Goal: Task Accomplishment & Management: Use online tool/utility

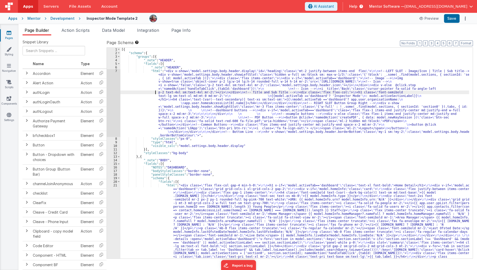
click at [141, 92] on div "[{ "schema" : { "groups" : [{ "_note" : "HEADER" , "fields" : [{ "_note" : "HEA…" at bounding box center [294, 207] width 349 height 318
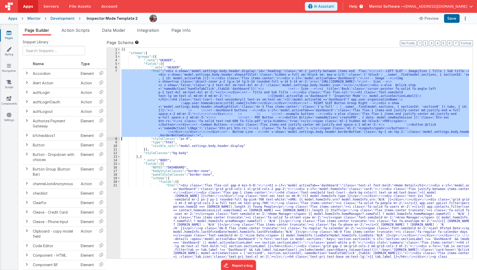
click at [111, 96] on div "7" at bounding box center [114, 103] width 14 height 68
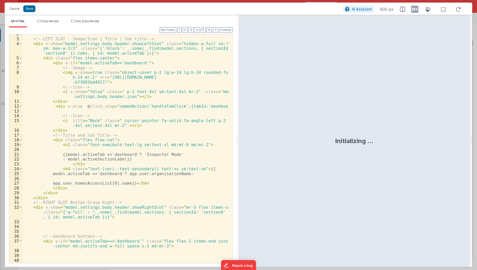
scroll to position [13, 0]
click at [128, 174] on div "<!-- LEFT SLOT - Image/Icon | Title | Sub title --> < div v-show = "model.setti…" at bounding box center [125, 151] width 207 height 239
click at [120, 184] on div "<!-- LEFT SLOT - Image/Icon | Title | Sub title --> < div v-show = "model.setti…" at bounding box center [125, 151] width 207 height 239
click at [126, 173] on div "<!-- LEFT SLOT - Image/Icon | Title | Sub title --> < div v-show = "model.setti…" at bounding box center [125, 151] width 207 height 239
click at [73, 158] on div "<!-- LEFT SLOT - Image/Icon | Title | Sub title --> < div v-show = "model.setti…" at bounding box center [125, 151] width 207 height 239
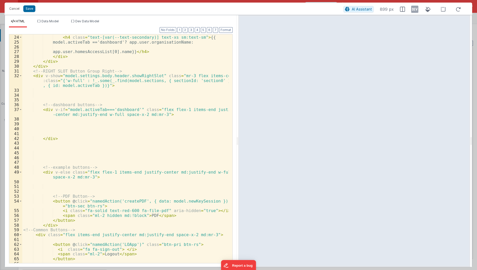
scroll to position [185, 0]
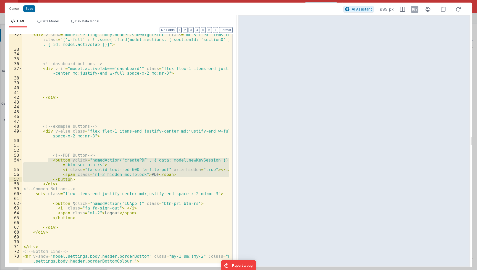
drag, startPoint x: 47, startPoint y: 159, endPoint x: 76, endPoint y: 178, distance: 34.0
click at [76, 178] on div "< div v-show = "model.settings.body.header.showRightSlot" class = "mr-3 flex it…" at bounding box center [125, 158] width 207 height 253
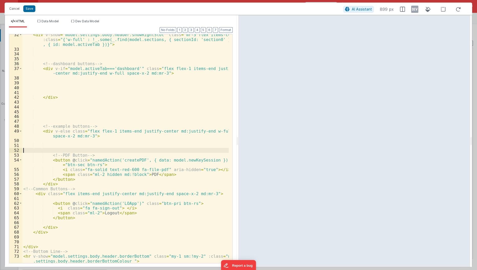
click at [47, 151] on div "< div v-show = "model.settings.body.header.showRightSlot" class = "mr-3 flex it…" at bounding box center [125, 158] width 207 height 253
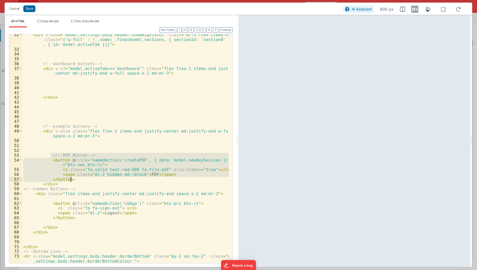
drag, startPoint x: 49, startPoint y: 153, endPoint x: 74, endPoint y: 178, distance: 34.4
click at [74, 178] on div "< div v-show = "model.settings.body.header.showRightSlot" class = "mr-3 flex it…" at bounding box center [125, 158] width 207 height 253
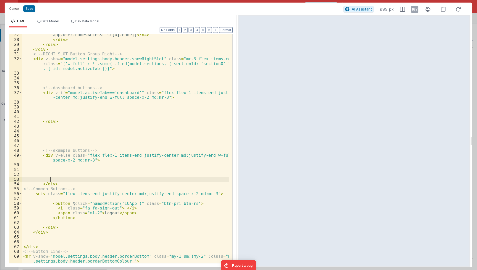
scroll to position [161, 0]
click at [30, 12] on button "Save" at bounding box center [29, 8] width 12 height 7
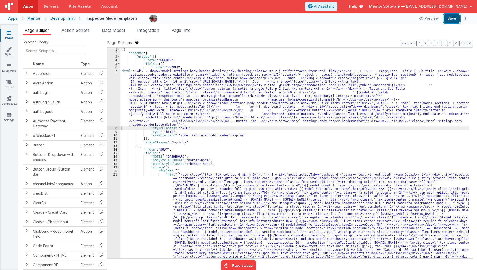
click at [453, 20] on button "Save" at bounding box center [452, 18] width 16 height 9
click at [111, 35] on li "Data Model" at bounding box center [113, 31] width 27 height 8
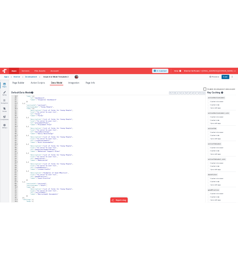
scroll to position [64, 0]
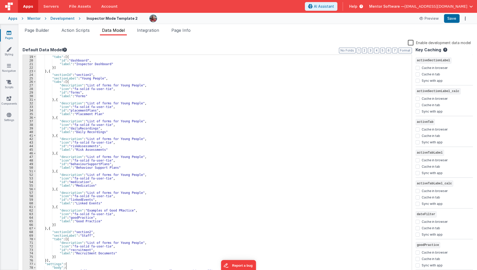
click at [50, 72] on div ""sectionLabel" : "Dashboard" , "tabs" : [{ "id" : "dashboard" , "label" : "Insp…" at bounding box center [222, 164] width 372 height 226
click at [49, 72] on div ""sectionLabel" : "Dashboard" , "tabs" : [{ "id" : "dashboard" , "label" : "Insp…" at bounding box center [222, 164] width 372 height 226
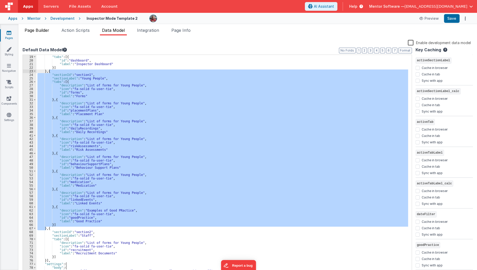
click at [40, 30] on span "Page Builder" at bounding box center [37, 30] width 25 height 5
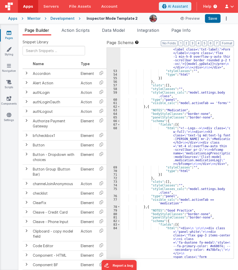
scroll to position [1892, 0]
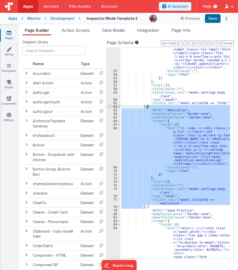
click at [147, 107] on div ""html" : "<div> \n\n\n\n <div class = \" panel-white \" > \n <div class = \" fl…" at bounding box center [175, 153] width 110 height 211
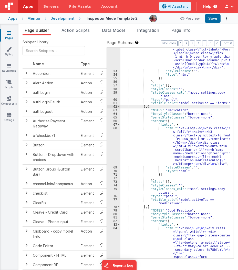
paste textarea
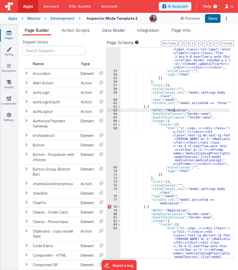
click at [174, 108] on div ""html" : "<div> \n\n\n\n <div class = \" panel-white \" > \n <div class = \" fl…" at bounding box center [175, 178] width 110 height 282
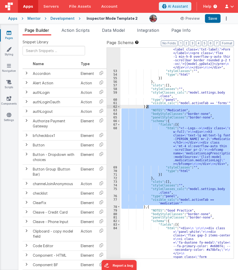
click at [146, 107] on div ""html" : "<div> \n\n\n\n <div class = \" panel-white \" > \n <div class = \" fl…" at bounding box center [175, 153] width 110 height 211
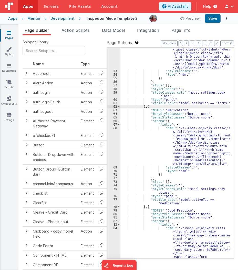
paste textarea
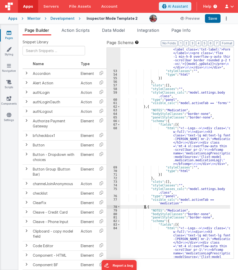
click at [171, 111] on div ""html" : "<div> \n\n\n\n <div class = \" panel-white \" > \n <div class = \" fl…" at bounding box center [175, 178] width 110 height 282
click at [167, 201] on div ""html" : "<div> \n\n\n\n <div class = \" panel-white \" > \n <div class = \" fl…" at bounding box center [175, 178] width 110 height 282
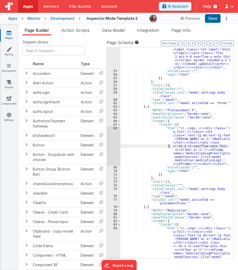
click at [166, 147] on div ""html" : "<div> \n\n\n\n <div class = \" panel-white \" > \n <div class = \" fl…" at bounding box center [175, 178] width 110 height 282
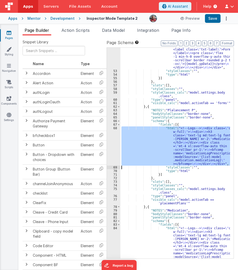
click at [115, 143] on div "68" at bounding box center [114, 145] width 14 height 39
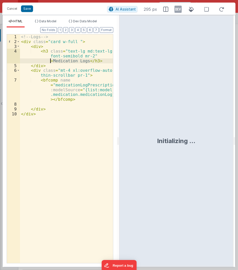
click at [51, 62] on div "<!-- Logs --> < div class = "card w-full " > < div > < h3 class = "text-lg md:t…" at bounding box center [66, 153] width 93 height 239
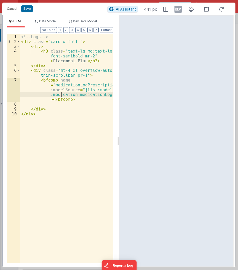
click at [61, 93] on div "<!-- Logs --> < div class = "card w-full " > < div > < h3 class = "text-lg md:t…" at bounding box center [66, 153] width 93 height 239
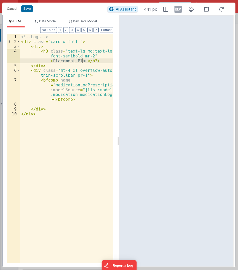
click at [81, 62] on div "<!-- Logs --> < div class = "card w-full " > < div > < h3 class = "text-lg md:t…" at bounding box center [66, 153] width 93 height 239
click at [29, 13] on div "Cancel Save AI Assistant 441 px" at bounding box center [118, 9] width 233 height 12
click at [28, 9] on button "Save" at bounding box center [27, 8] width 12 height 7
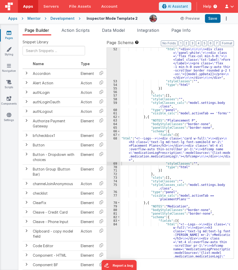
scroll to position [1882, 0]
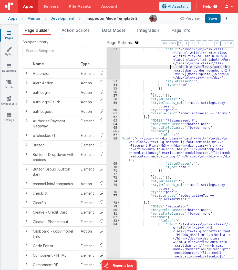
click at [170, 65] on div ""html" : "<div> \n\n\n\n <div class = \" panel-white \" > \n <div class = \" fl…" at bounding box center [175, 188] width 110 height 282
click at [112, 60] on div "52" at bounding box center [114, 63] width 14 height 32
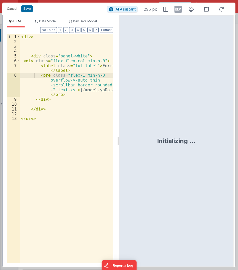
click at [35, 75] on div "< div > < div class = "panel-white" > < div class = "flex flex-col min-h-0" > <…" at bounding box center [66, 153] width 93 height 239
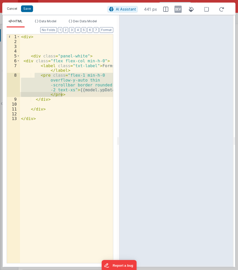
click at [11, 12] on button "Cancel" at bounding box center [11, 8] width 15 height 7
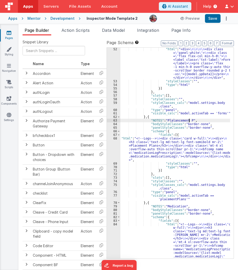
click at [189, 120] on div ""html" : "<div> \n\n\n\n <div class = \" panel-white \" > \n <div class = \" fl…" at bounding box center [175, 188] width 110 height 282
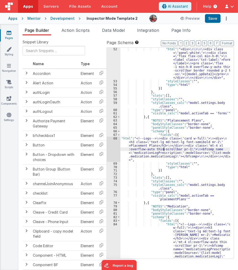
click at [164, 148] on div ""html" : "<div> \n\n\n\n <div class = \" panel-white \" > \n <div class = \" fl…" at bounding box center [175, 188] width 110 height 282
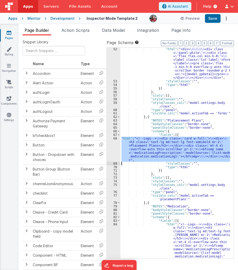
click at [112, 151] on div "68" at bounding box center [114, 149] width 14 height 25
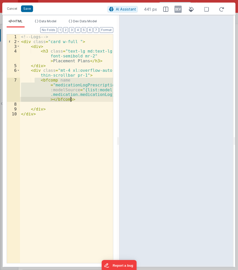
drag, startPoint x: 35, startPoint y: 80, endPoint x: 78, endPoint y: 101, distance: 48.1
click at [78, 101] on div "<!-- Logs --> < div class = "card w-full " > < div > < h3 class = "text-lg md:t…" at bounding box center [66, 153] width 93 height 239
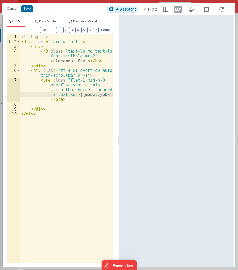
click at [106, 95] on div "<!-- Logs --> < div class = "card w-full " > < div > < h3 class = "text-lg md:t…" at bounding box center [66, 153] width 93 height 239
click at [53, 22] on span "Data Model" at bounding box center [47, 21] width 17 height 4
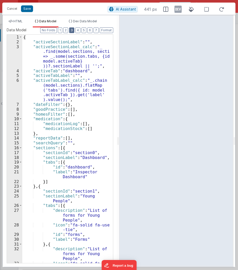
click at [71, 31] on button "3" at bounding box center [71, 30] width 5 height 6
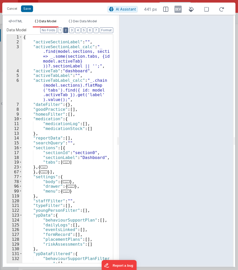
click at [67, 31] on button "2" at bounding box center [65, 30] width 5 height 6
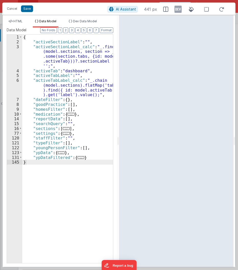
click at [78, 159] on span "..." at bounding box center [81, 157] width 7 height 3
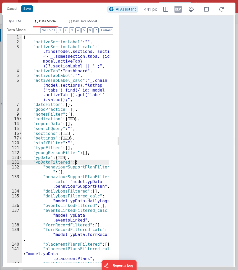
click at [61, 157] on span "..." at bounding box center [61, 157] width 7 height 3
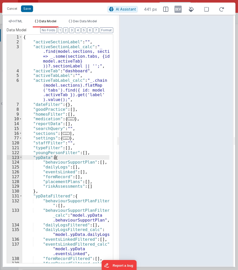
click at [54, 156] on div "{ "activeSectionLabel" : "" , "activeSectionLabel_calc" : "_ .find(model.sectio…" at bounding box center [65, 159] width 87 height 248
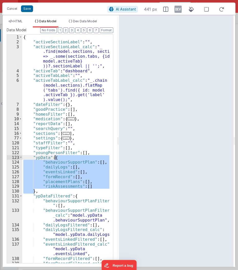
click at [54, 156] on div "{ "activeSectionLabel" : "" , "activeSectionLabel_calc" : "_ .find(model.sectio…" at bounding box center [65, 159] width 87 height 248
click at [18, 25] on li "HTML" at bounding box center [16, 23] width 18 height 8
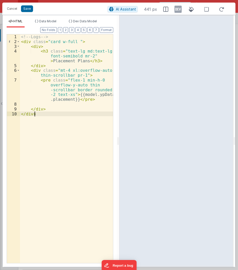
click at [69, 116] on div "<!-- Logs --> < div class = "card w-full " > < div > < h3 class = "text-lg md:t…" at bounding box center [66, 153] width 93 height 239
click at [65, 99] on div "<!-- Logs --> < div class = "card w-full " > < div > < h3 class = "text-lg md:t…" at bounding box center [66, 153] width 93 height 239
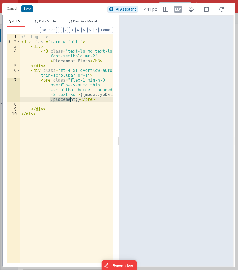
click at [65, 99] on div "<!-- Logs --> < div class = "card w-full " > < div > < h3 class = "text-lg md:t…" at bounding box center [66, 153] width 93 height 239
click at [26, 7] on button "Save" at bounding box center [27, 8] width 12 height 7
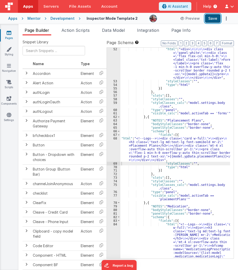
click at [215, 20] on button "Save" at bounding box center [213, 18] width 16 height 9
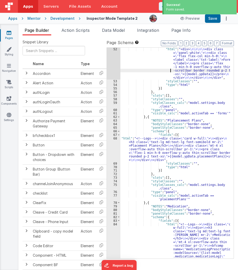
click at [170, 71] on div ""html" : "<div> \n\n\n\n <div class = \" panel-white \" > \n <div class = \" fl…" at bounding box center [175, 188] width 110 height 282
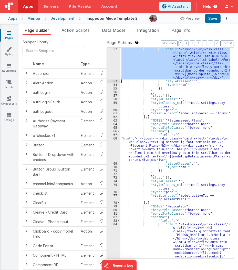
click at [112, 67] on div "52" at bounding box center [114, 63] width 14 height 32
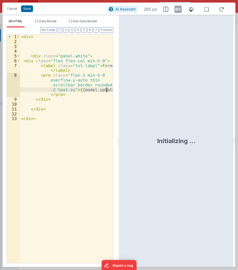
click at [107, 89] on div "< div > < div class = "panel-white" > < div class = "flex flex-col min-h-0" > <…" at bounding box center [66, 153] width 93 height 239
click at [50, 93] on div "< div > < div class = "panel-white" > < div class = "flex flex-col min-h-0" > <…" at bounding box center [66, 153] width 93 height 239
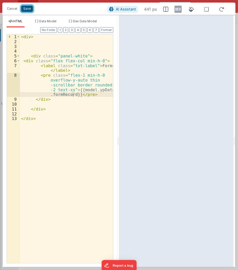
click at [29, 9] on button "Save" at bounding box center [27, 8] width 12 height 7
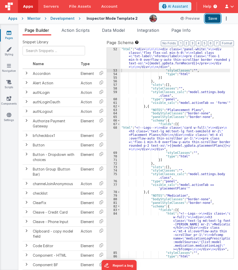
click at [214, 19] on button "Save" at bounding box center [213, 18] width 16 height 9
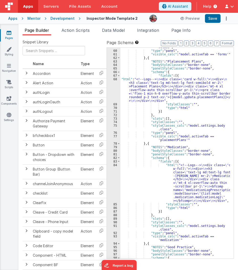
scroll to position [1930, 0]
click at [147, 59] on div ""styleClasses_calc" : "model.settings.body .class" , "type" : "panel" , "visibl…" at bounding box center [175, 152] width 110 height 221
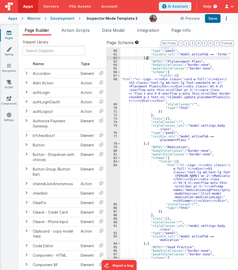
click at [147, 59] on div ""styleClasses_calc" : "model.settings.body .class" , "type" : "panel" , "visibl…" at bounding box center [175, 152] width 110 height 221
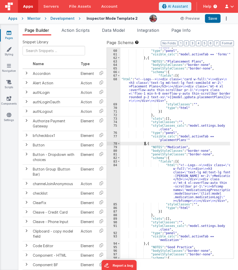
click at [145, 142] on div ""styleClasses_calc" : "model.settings.body .class" , "type" : "panel" , "visibl…" at bounding box center [175, 152] width 110 height 221
paste textarea
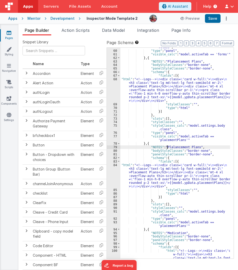
click at [168, 147] on div ""styleClasses_calc" : "model.settings.body .class" , "type" : "panel" , "visibl…" at bounding box center [175, 170] width 110 height 257
click at [169, 225] on div ""styleClasses_calc" : "model.settings.body .class" , "type" : "panel" , "visibl…" at bounding box center [175, 170] width 110 height 257
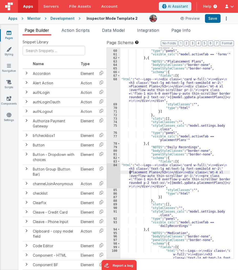
click at [130, 170] on div ""styleClasses_calc" : "model.settings.body .class" , "type" : "panel" , "visibl…" at bounding box center [175, 170] width 110 height 257
click at [206, 184] on div ""styleClasses_calc" : "model.settings.body .class" , "type" : "panel" , "visibl…" at bounding box center [175, 170] width 110 height 257
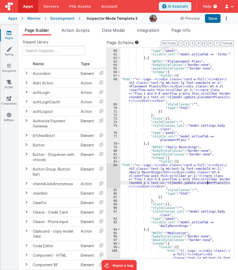
click at [207, 183] on div ""styleClasses_calc" : "model.settings.body .class" , "type" : "panel" , "visibl…" at bounding box center [175, 170] width 110 height 257
click at [206, 21] on button "Save" at bounding box center [213, 18] width 16 height 9
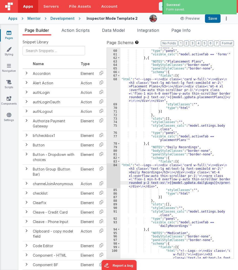
click at [145, 143] on div ""styleClasses_calc" : "model.settings.body .class" , "type" : "panel" , "visibl…" at bounding box center [175, 170] width 110 height 257
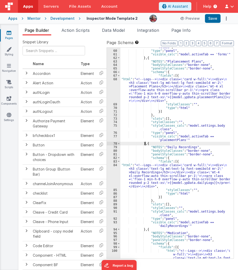
click at [145, 143] on div ""styleClasses_calc" : "model.settings.body .class" , "type" : "panel" , "visibl…" at bounding box center [175, 170] width 110 height 257
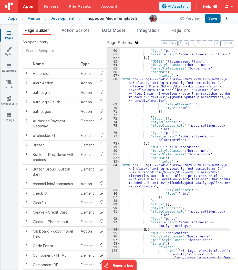
click at [144, 229] on div ""styleClasses_calc" : "model.settings.body .class" , "type" : "panel" , "visibl…" at bounding box center [175, 170] width 110 height 257
paste textarea
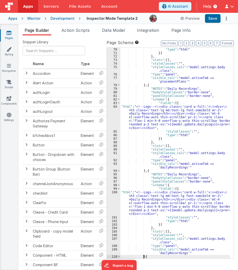
scroll to position [1989, 0]
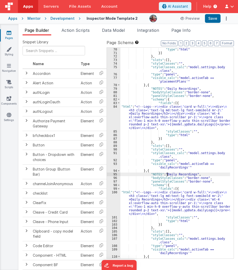
click at [167, 174] on div ""type" : "html" }] } , "slots" : [ ] , "styleClasses" : "" , "styleClasses_calc…" at bounding box center [175, 157] width 110 height 218
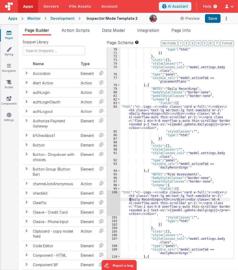
click at [130, 200] on div ""type" : "html" }] } , "slots" : [ ] , "styleClasses" : "" , "styleClasses_calc…" at bounding box center [175, 157] width 110 height 218
click at [201, 210] on div ""type" : "html" }] } , "slots" : [ ] , "styleClasses" : "" , "styleClasses_calc…" at bounding box center [175, 157] width 110 height 218
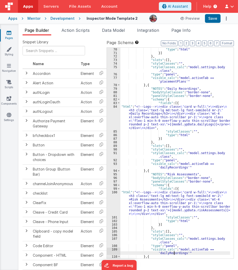
click at [173, 253] on div ""type" : "html" }] } , "slots" : [ ] , "styleClasses" : "" , "styleClasses_calc…" at bounding box center [175, 157] width 110 height 218
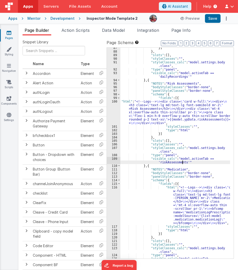
scroll to position [2080, 0]
click at [146, 79] on div "}] } , "slots" : [ ] , "styleClasses" : "" , "styleClasses_calc" : "model.setti…" at bounding box center [175, 156] width 110 height 221
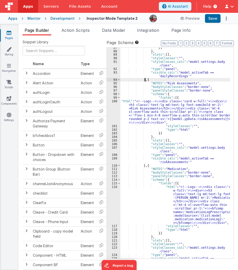
click at [146, 79] on div "}] } , "slots" : [ ] , "styleClasses" : "" , "styleClasses_calc" : "model.setti…" at bounding box center [175, 156] width 110 height 221
click at [146, 164] on div "}] } , "slots" : [ ] , "styleClasses" : "" , "styleClasses_calc" : "model.setti…" at bounding box center [175, 156] width 110 height 221
paste textarea
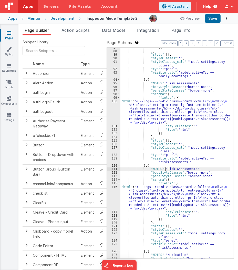
click at [165, 168] on div "}] } , "slots" : [ ] , "styleClasses" : "" , "styleClasses_calc" : "model.setti…" at bounding box center [175, 155] width 110 height 218
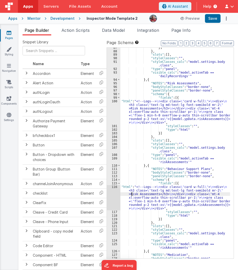
click at [131, 193] on div "}] } , "slots" : [ ] , "styleClasses" : "" , "styleClasses_calc" : "model.setti…" at bounding box center [175, 155] width 110 height 218
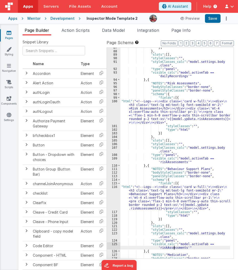
click at [173, 247] on div "}] } , "slots" : [ ] , "styleClasses" : "" , "styleClasses_calc" : "model.setti…" at bounding box center [175, 155] width 110 height 218
click at [145, 206] on div "}] } , "slots" : [ ] , "styleClasses" : "" , "styleClasses_calc" : "model.setti…" at bounding box center [175, 155] width 110 height 218
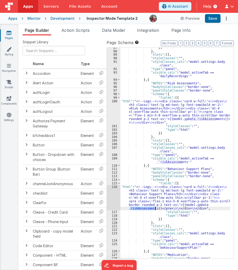
click at [145, 206] on div "}] } , "slots" : [ ] , "styleClasses" : "" , "styleClasses_calc" : "model.setti…" at bounding box center [175, 155] width 110 height 218
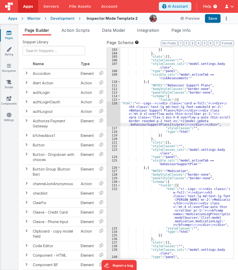
scroll to position [2169, 0]
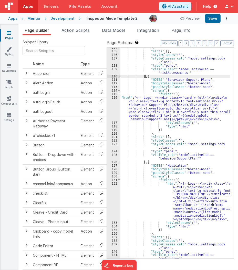
click at [145, 76] on div "} , "slots" : [ ] , "styleClasses" : "" , "styleClasses_calc" : "model.settings…" at bounding box center [175, 156] width 110 height 221
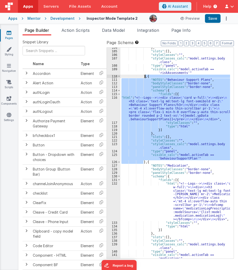
click at [145, 76] on div "} , "slots" : [ ] , "styleClasses" : "" , "styleClasses_calc" : "model.settings…" at bounding box center [175, 156] width 110 height 221
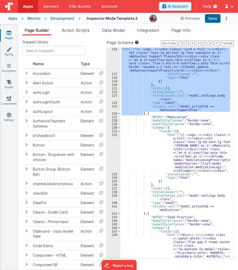
scroll to position [2239, 0]
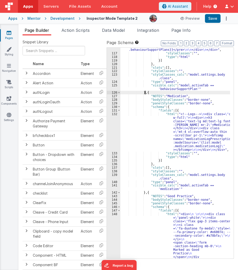
paste textarea
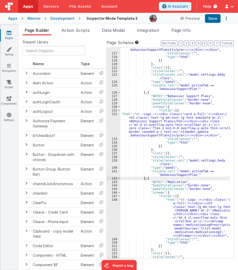
click at [164, 96] on div ""html" : "<!--Logs--> \n <div class= \" card w-full \" > \n <div> \n <h3 class=…" at bounding box center [175, 145] width 110 height 239
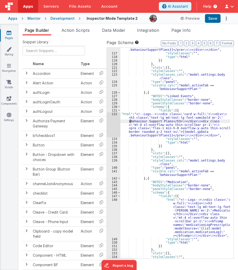
click at [130, 120] on div ""html" : "<!--Logs--> \n <div class= \" card w-full \" > \n <div> \n <h3 class=…" at bounding box center [175, 145] width 110 height 239
click at [158, 134] on div ""html" : "<!--Logs--> \n <div class= \" card w-full \" > \n <div> \n <h3 class=…" at bounding box center [175, 145] width 110 height 239
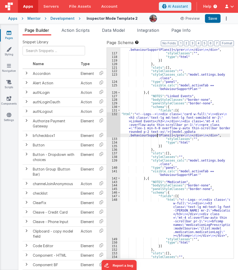
click at [158, 134] on div ""html" : "<!--Logs--> \n <div class= \" card w-full \" > \n <div> \n <h3 class=…" at bounding box center [175, 145] width 110 height 239
click at [180, 174] on div ""html" : "<!--Logs--> \n <div class= \" card w-full \" > \n <div> \n <h3 class=…" at bounding box center [175, 145] width 110 height 239
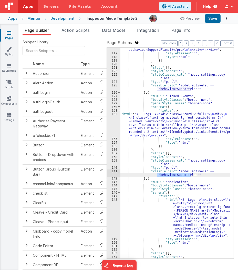
click at [180, 174] on div ""html" : "<!--Logs--> \n <div class= \" card w-full \" > \n <div> \n <h3 class=…" at bounding box center [175, 145] width 110 height 239
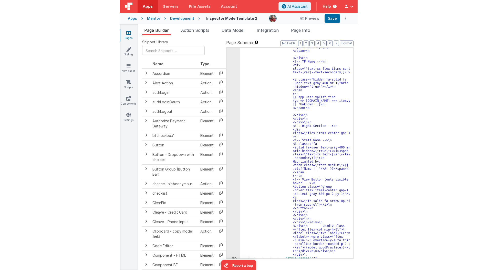
scroll to position [2707, 0]
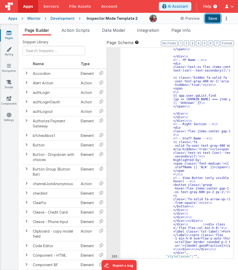
click at [213, 18] on button "Save" at bounding box center [213, 18] width 16 height 9
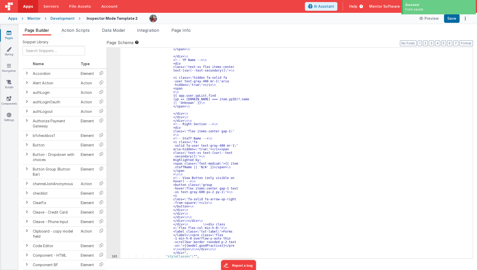
scroll to position [903, 0]
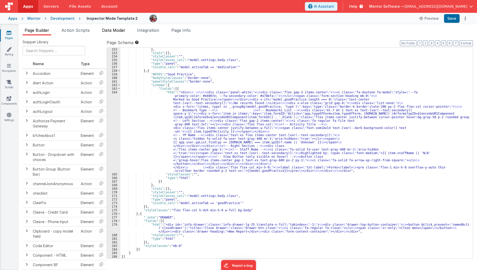
click at [118, 31] on span "Data Model" at bounding box center [113, 30] width 23 height 5
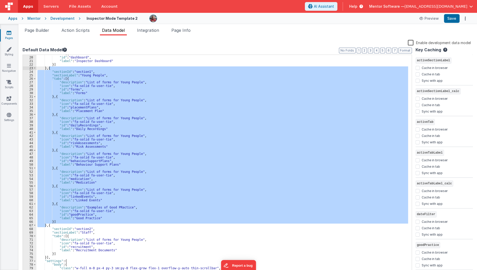
scroll to position [67, 0]
click at [44, 32] on span "Page Builder" at bounding box center [37, 30] width 25 height 5
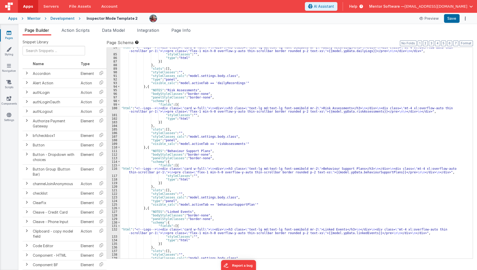
scroll to position [641, 0]
click at [220, 203] on div ""html" : "<!--Logs--> \n <div class= \" card w-full \" > \n <div> \n <h3 class=…" at bounding box center [294, 156] width 349 height 221
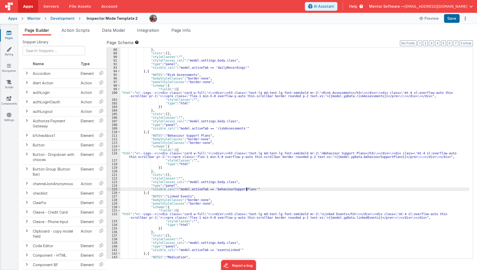
scroll to position [657, 0]
click at [221, 249] on div "}] } , "slots" : [ ] , "styleClasses" : "" , "styleClasses_calc" : "model.setti…" at bounding box center [294, 153] width 349 height 218
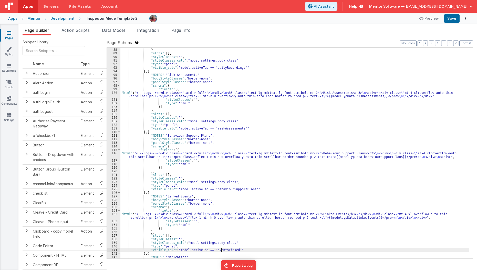
click at [221, 249] on div "}] } , "slots" : [ ] , "styleClasses" : "" , "styleClasses_calc" : "model.setti…" at bounding box center [294, 153] width 349 height 218
click at [360, 218] on div "}] } , "slots" : [ ] , "styleClasses" : "" , "styleClasses_calc" : "model.setti…" at bounding box center [294, 153] width 349 height 218
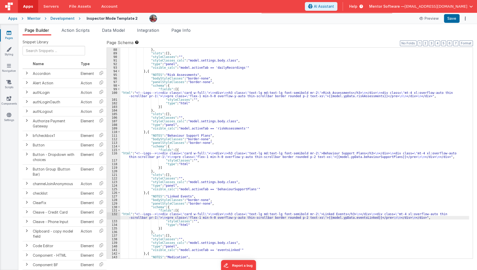
click at [218, 249] on div "}] } , "slots" : [ ] , "styleClasses" : "" , "styleClasses_calc" : "model.setti…" at bounding box center [294, 153] width 349 height 218
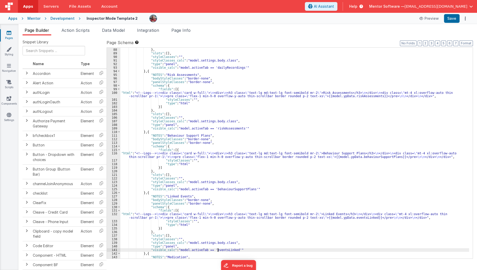
click at [218, 249] on div "}] } , "slots" : [ ] , "styleClasses" : "" , "styleClasses_calc" : "model.setti…" at bounding box center [294, 153] width 349 height 218
click at [449, 17] on button "Save" at bounding box center [452, 18] width 16 height 9
click at [380, 157] on div "}] } , "slots" : [ ] , "styleClasses" : "" , "styleClasses_calc" : "model.setti…" at bounding box center [294, 153] width 349 height 218
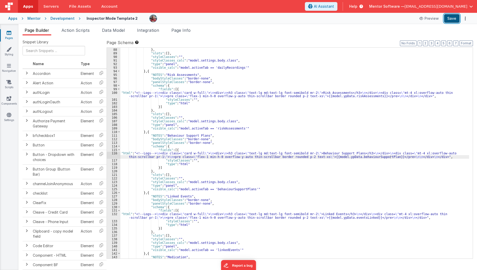
click at [453, 20] on button "Save" at bounding box center [452, 18] width 16 height 9
click at [115, 154] on div "116" at bounding box center [114, 154] width 14 height 7
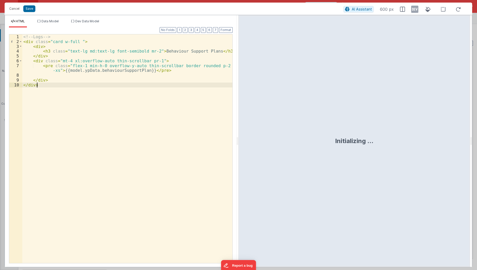
click at [115, 106] on div "<!-- Logs --> < div class = "card w-full " > < div > < h3 class = "text-lg md:t…" at bounding box center [127, 153] width 211 height 239
click at [189, 61] on div "<!-- Logs --> < div class = "card w-full " > < div > < h3 class = "text-lg md:t…" at bounding box center [127, 153] width 211 height 239
click at [122, 55] on div "<!-- Logs --> < div class = "card w-full " > < div > < h3 class = "text-lg md:t…" at bounding box center [127, 153] width 211 height 239
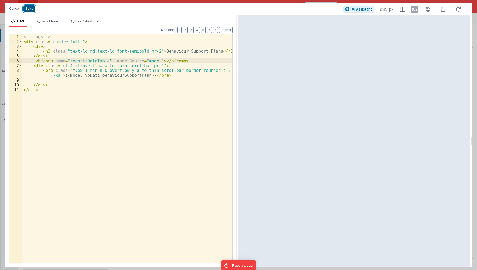
click at [23, 9] on button "Save" at bounding box center [29, 8] width 12 height 7
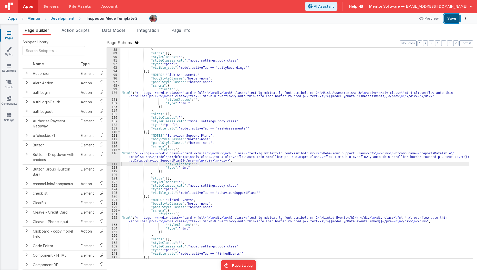
click at [450, 21] on button "Save" at bounding box center [452, 18] width 16 height 9
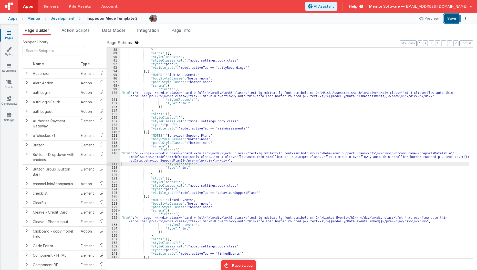
click at [455, 19] on button "Save" at bounding box center [452, 18] width 16 height 9
click at [113, 157] on div "116" at bounding box center [114, 156] width 14 height 11
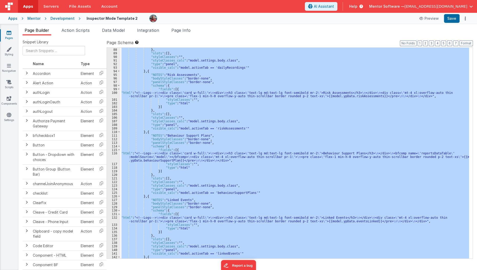
click at [113, 157] on div "116" at bounding box center [114, 156] width 14 height 11
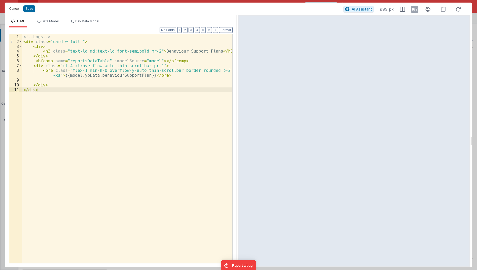
click at [16, 8] on button "Cancel" at bounding box center [14, 8] width 15 height 7
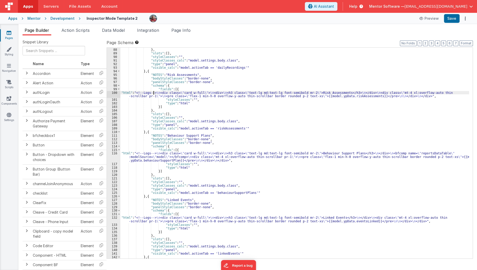
click at [154, 92] on div "}] } , "slots" : [ ] , "styleClasses" : "" , "styleClasses_calc" : "model.setti…" at bounding box center [294, 153] width 349 height 218
click at [112, 94] on div "100" at bounding box center [114, 94] width 14 height 7
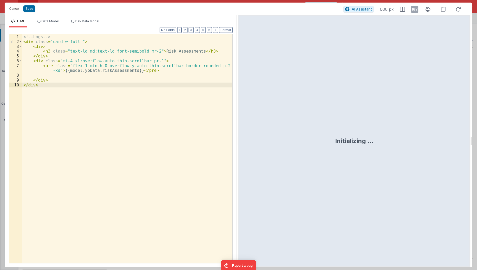
click at [202, 120] on div "<!-- Logs --> < div class = "card w-full " > < div > < h3 class = "text-lg md:t…" at bounding box center [127, 153] width 211 height 239
click at [16, 5] on button "Cancel" at bounding box center [14, 8] width 15 height 7
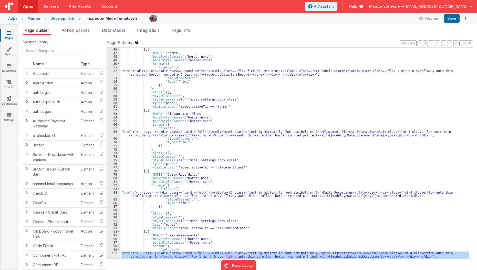
scroll to position [476, 0]
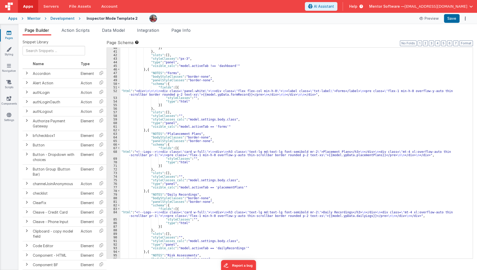
click at [114, 93] on div "52" at bounding box center [114, 92] width 14 height 7
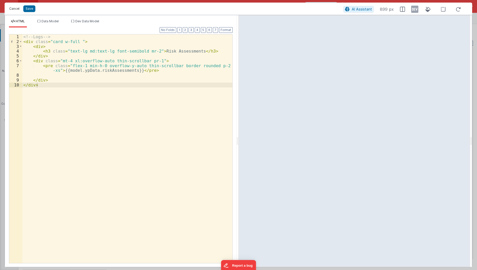
click at [17, 9] on button "Cancel" at bounding box center [14, 8] width 15 height 7
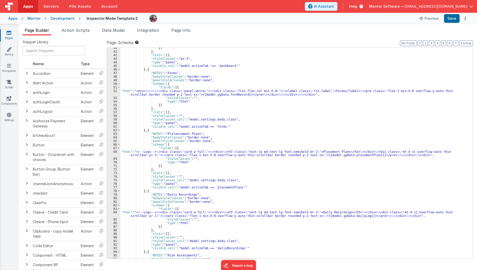
click at [114, 93] on div "52" at bounding box center [114, 92] width 14 height 7
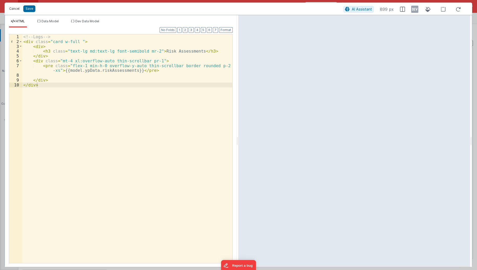
click at [12, 11] on button "Cancel" at bounding box center [14, 8] width 15 height 7
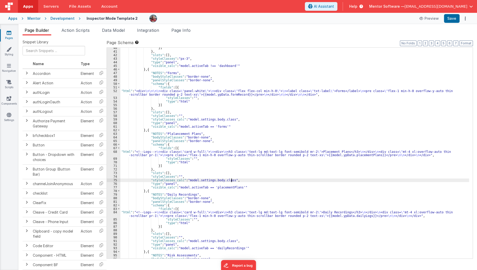
click at [255, 180] on div "}] } , "slots" : [ ] , "styleClasses" : "px-3" , "type" : "panel" , "visible_ca…" at bounding box center [294, 155] width 349 height 218
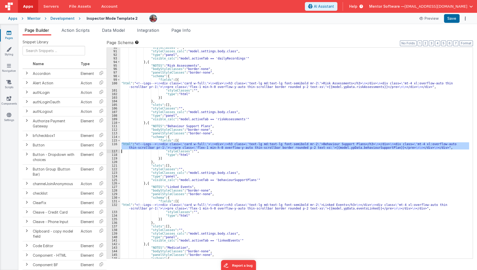
click at [113, 145] on div "116" at bounding box center [114, 145] width 14 height 7
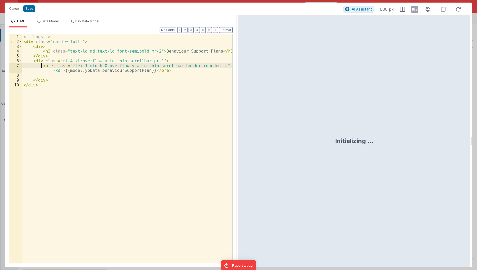
click at [41, 65] on div "<!-- Logs --> < div class = "card w-full " > < div > < h3 class = "text-lg md:t…" at bounding box center [127, 153] width 211 height 239
click at [13, 7] on button "Cancel" at bounding box center [14, 8] width 15 height 7
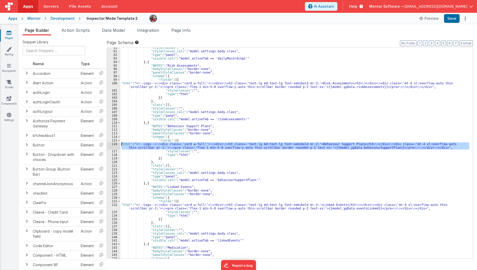
click at [198, 144] on div ""styleClasses" : "" , "styleClasses_calc" : "model.settings.body.class" , "type…" at bounding box center [294, 153] width 349 height 211
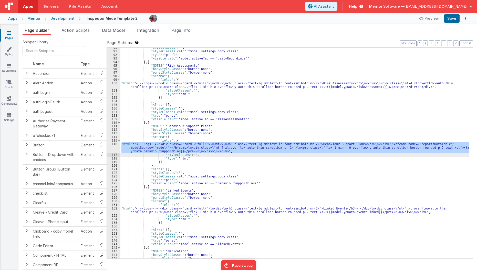
click at [113, 146] on div "116" at bounding box center [114, 147] width 14 height 11
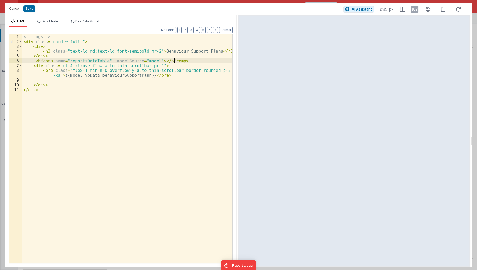
click at [188, 59] on div "<!-- Logs --> < div class = "card w-full " > < div > < h3 class = "text-lg md:t…" at bounding box center [127, 153] width 211 height 239
click at [27, 7] on button "Save" at bounding box center [29, 8] width 12 height 7
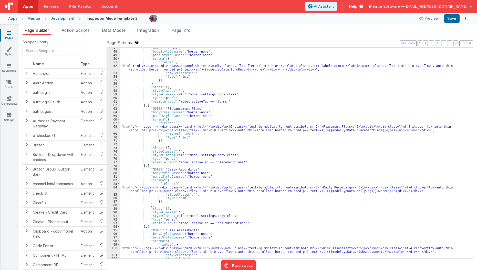
scroll to position [475, 0]
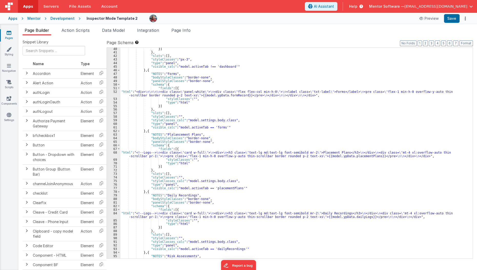
click at [113, 94] on div "52" at bounding box center [114, 93] width 14 height 7
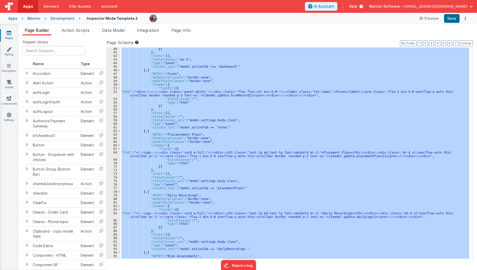
click at [113, 94] on div "52" at bounding box center [114, 93] width 14 height 7
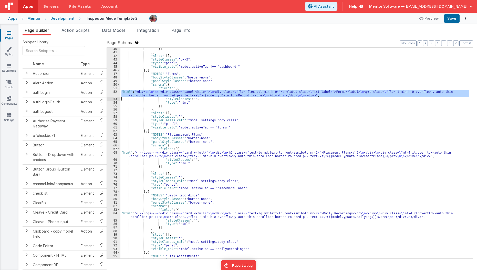
click at [113, 94] on div "52" at bounding box center [114, 93] width 14 height 7
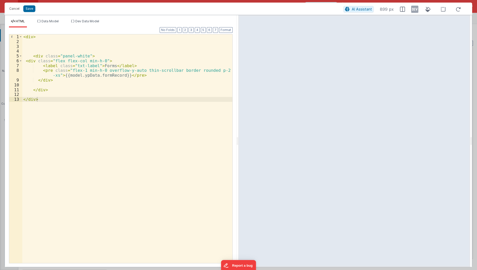
click at [103, 67] on div "< div > < div class = "panel-white" > < div class = "flex flex-col min-h-0" > <…" at bounding box center [127, 153] width 211 height 239
click at [133, 67] on div "< div > < div class = "panel-white" > < div class = "flex flex-col min-h-0" > <…" at bounding box center [127, 153] width 211 height 239
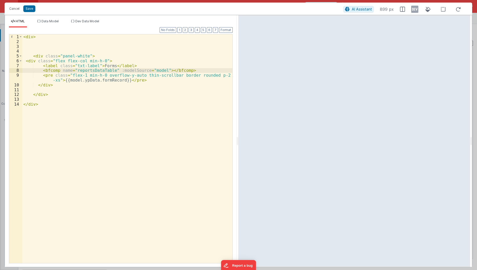
click at [147, 70] on div "< div > < div class = "panel-white" > < div class = "flex flex-col min-h-0" > <…" at bounding box center [127, 153] width 211 height 239
click at [147, 69] on div "< div > < div class = "panel-white" > < div class = "flex flex-col min-h-0" > <…" at bounding box center [127, 153] width 211 height 239
click at [145, 70] on div "< div > < div class = "panel-white" > < div class = "flex flex-col min-h-0" > <…" at bounding box center [127, 153] width 211 height 239
paste textarea
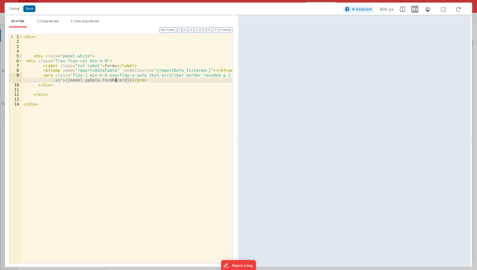
click at [117, 80] on div "< div > < div class = "panel-white" > < div class = "flex flex-col min-h-0" > <…" at bounding box center [127, 153] width 211 height 239
click at [192, 69] on div "< div > < div class = "panel-white" > < div class = "flex flex-col min-h-0" > <…" at bounding box center [127, 153] width 211 height 239
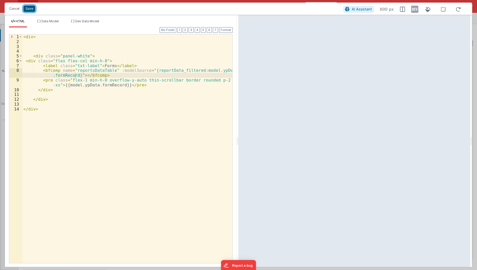
click at [32, 8] on button "Save" at bounding box center [29, 8] width 12 height 7
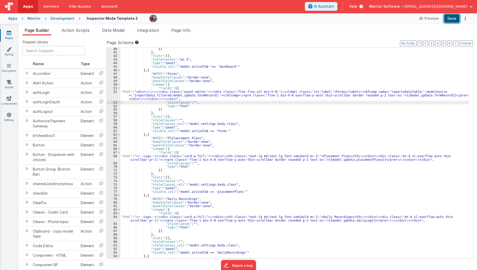
click at [452, 16] on button "Save" at bounding box center [452, 18] width 16 height 9
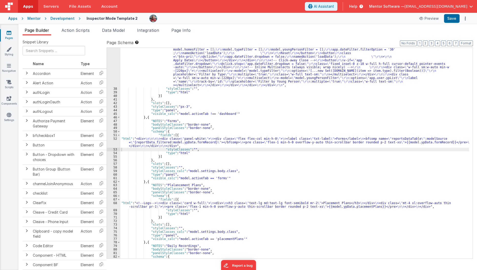
scroll to position [428, 0]
click at [159, 139] on div ""html" : "<div class= \" flex flex-col lg:flex-row items-stretch lg:items-cente…" at bounding box center [294, 103] width 349 height 396
click at [135, 200] on div ""html" : "<div class= \" flex flex-col lg:flex-row items-stretch lg:items-cente…" at bounding box center [294, 103] width 349 height 396
click at [123, 206] on div ""html" : "<div class= \" flex flex-col lg:flex-row items-stretch lg:items-cente…" at bounding box center [294, 103] width 349 height 396
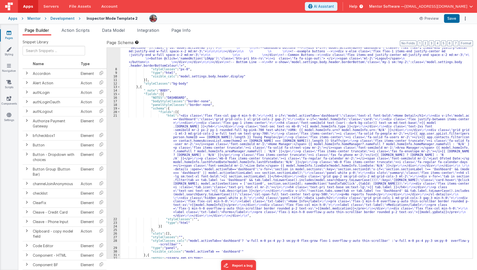
scroll to position [78, 0]
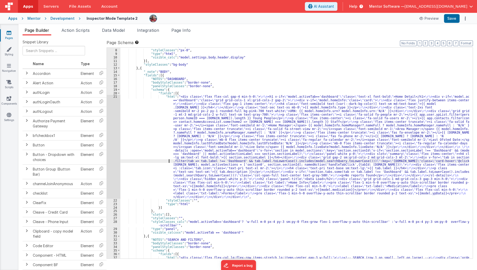
click at [153, 161] on div ""html" : "<div v-show= \" model.settings.body.header.display \" id= \" heading …" at bounding box center [294, 216] width 349 height 450
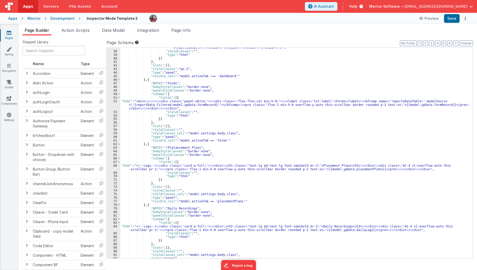
scroll to position [479, 0]
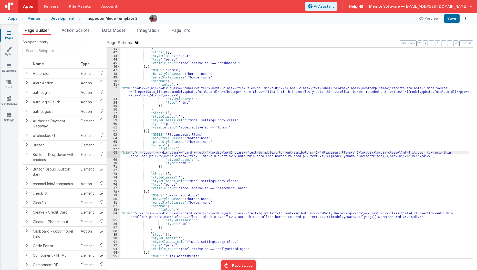
click at [127, 152] on div "} , "slots" : [ ] , "styleClasses" : "px-3" , "type" : "panel" , "visible_calc"…" at bounding box center [294, 156] width 349 height 218
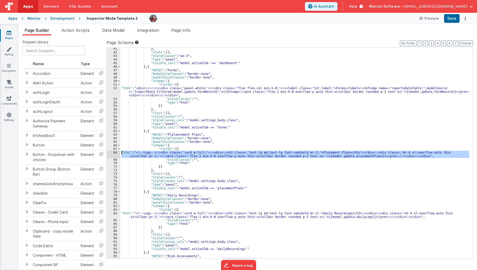
click at [113, 153] on div "68" at bounding box center [114, 154] width 14 height 7
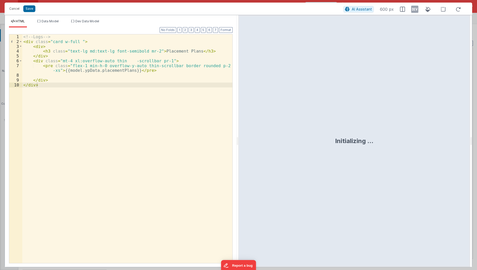
click at [80, 58] on div "<!-- Logs --> < div class = "card w-full " > < div > < h3 class = "text-lg md:t…" at bounding box center [127, 153] width 211 height 239
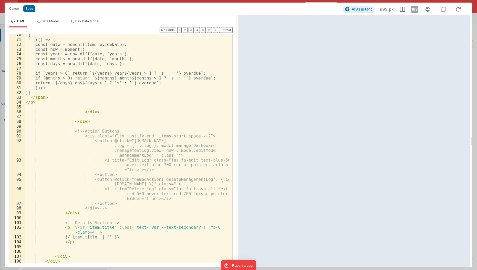
scroll to position [401, 0]
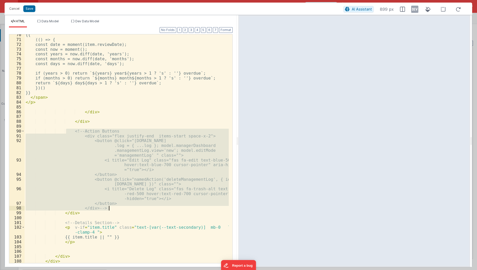
drag, startPoint x: 67, startPoint y: 131, endPoint x: 165, endPoint y: 207, distance: 124.8
click at [165, 207] on div "{{ (() => { const date = moment(item.reviewDate); const now = moment(); const y…" at bounding box center [127, 151] width 205 height 239
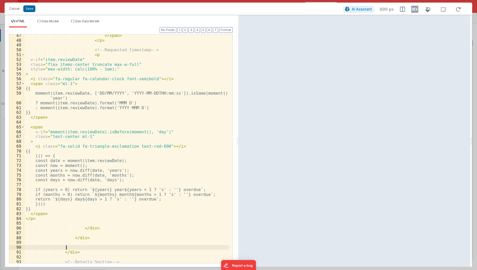
scroll to position [278, 0]
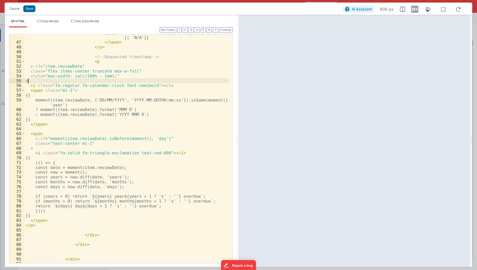
click at [157, 79] on div "{{app.user.ypList.find(c=> c.id == item.id_yp)?.name || 'N/A'}} </ span > </ p …" at bounding box center [127, 151] width 205 height 243
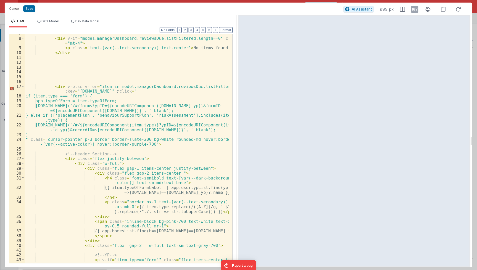
scroll to position [0, 0]
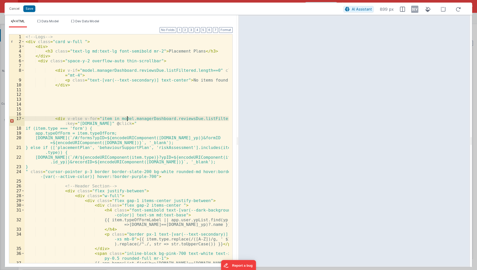
click at [126, 118] on div "<!-- Logs --> < div class = "card w-full " > < div > < h3 class = "text-lg md:t…" at bounding box center [127, 153] width 205 height 239
click at [22, 117] on span at bounding box center [23, 118] width 3 height 5
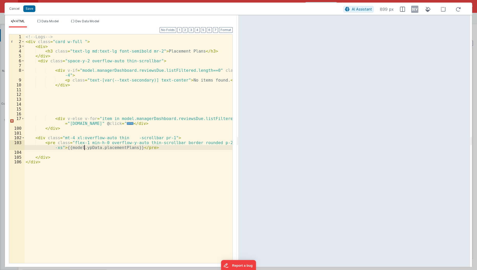
click at [84, 148] on div "<!-- Logs --> < div class = "card w-full " > < div > < h3 class = "text-lg md:t…" at bounding box center [129, 153] width 208 height 239
click at [127, 120] on div "<!-- Logs --> < div class = "card w-full " > < div > < h3 class = "text-lg md:t…" at bounding box center [129, 153] width 208 height 239
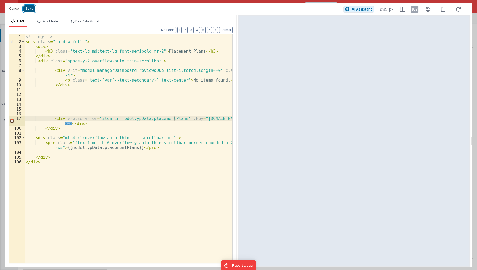
click at [31, 7] on button "Save" at bounding box center [29, 8] width 12 height 7
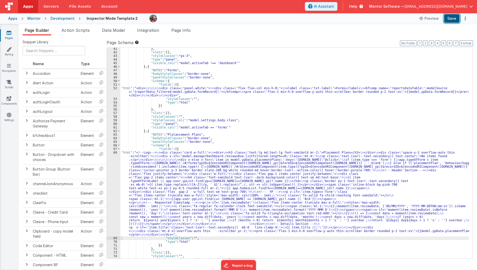
click at [455, 19] on button "Save" at bounding box center [452, 18] width 16 height 9
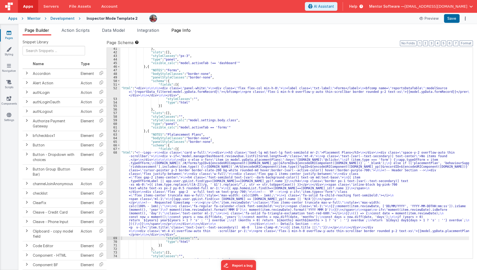
click at [179, 32] on span "Page Info" at bounding box center [180, 30] width 19 height 5
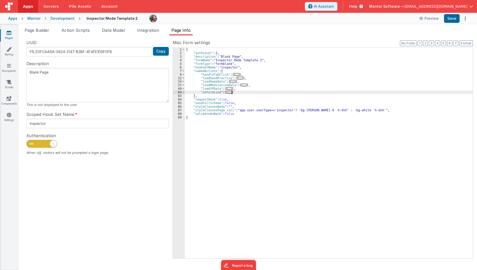
click at [239, 93] on div "{ "authLevel" : 1 , "description" : "Blank Page" , "formName" : "Inspector Mode…" at bounding box center [329, 157] width 288 height 218
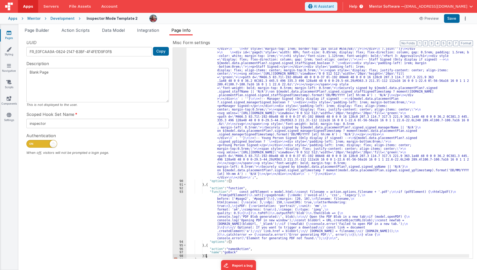
scroll to position [193, 0]
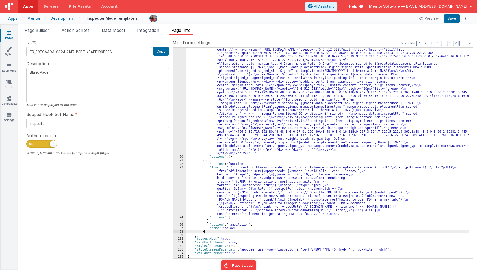
click at [206, 222] on div ""function" : "model.html = ` \n <div style= \" display: flex; flex-direction: c…" at bounding box center [327, 146] width 283 height 446
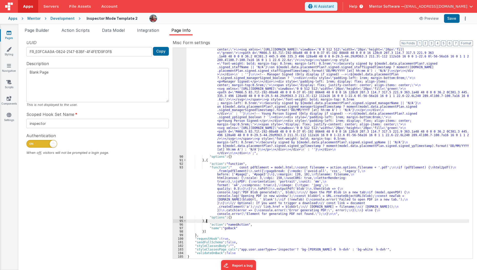
click at [206, 222] on div ""function" : "model.html = ` \n <div style= \" display: flex; flex-direction: c…" at bounding box center [327, 146] width 283 height 446
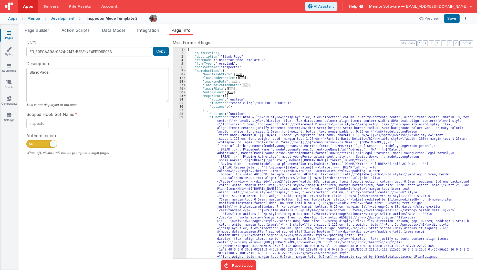
scroll to position [0, 0]
click at [184, 96] on span at bounding box center [184, 96] width 3 height 4
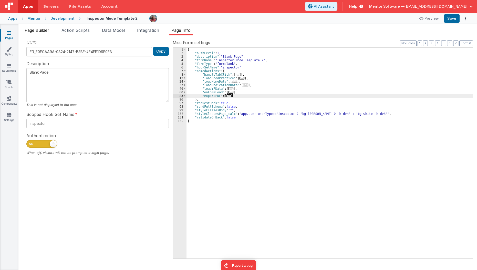
click at [51, 34] on li "Page Builder" at bounding box center [37, 31] width 29 height 8
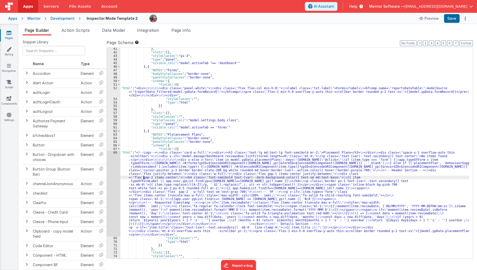
click at [144, 178] on div "} , "slots" : [ ] , "styleClasses" : "px-3" , "type" : "panel" , "visible_calc"…" at bounding box center [294, 156] width 349 height 218
click at [112, 186] on div "68" at bounding box center [114, 194] width 14 height 86
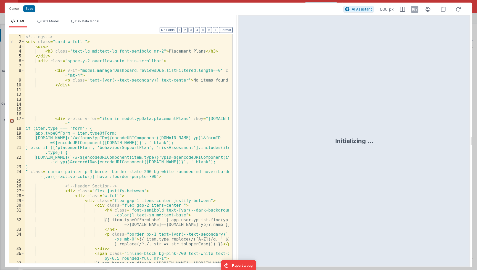
click at [122, 167] on div "<!-- Logs --> < div class = "card w-full " > < div > < h3 class = "text-lg md:t…" at bounding box center [127, 153] width 205 height 239
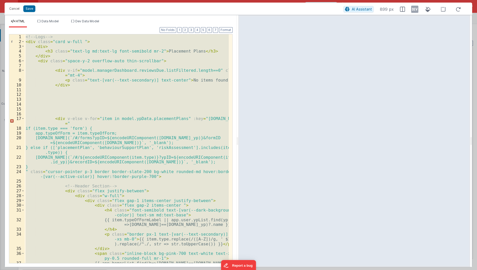
click at [122, 167] on div "<!-- Logs --> < div class = "card w-full " > < div > < h3 class = "text-lg md:t…" at bounding box center [127, 148] width 204 height 229
click at [86, 101] on div "<!-- Logs --> < div class = "card w-full " > < div > < h3 class = "text-lg md:t…" at bounding box center [127, 148] width 204 height 229
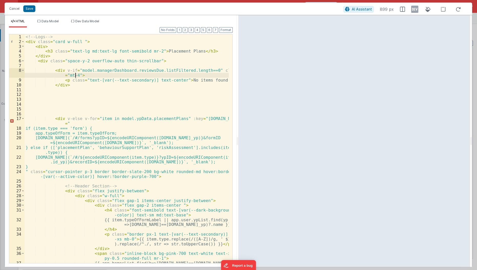
click at [76, 73] on div "<!-- Logs --> < div class = "card w-full " > < div > < h3 class = "text-lg md:t…" at bounding box center [127, 153] width 205 height 239
click at [127, 119] on div "<!-- Logs --> < div class = "card w-full " > < div > < h3 class = "text-lg md:t…" at bounding box center [127, 153] width 205 height 239
click at [90, 69] on div "<!-- Logs --> < div class = "card w-full " > < div > < h3 class = "text-lg md:t…" at bounding box center [127, 153] width 205 height 239
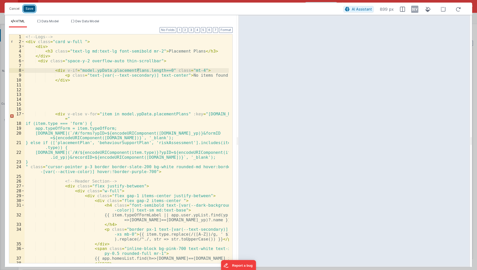
click at [27, 10] on button "Save" at bounding box center [29, 8] width 12 height 7
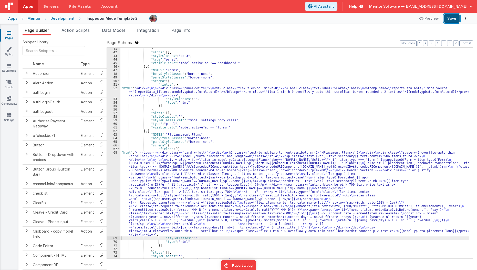
click at [452, 22] on button "Save" at bounding box center [452, 18] width 16 height 9
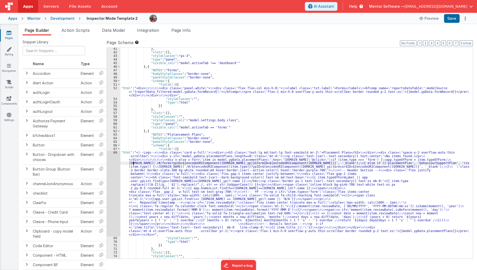
click at [134, 161] on div "} , "slots" : [ ] , "styleClasses" : "px-3" , "type" : "panel" , "visible_calc"…" at bounding box center [294, 156] width 349 height 218
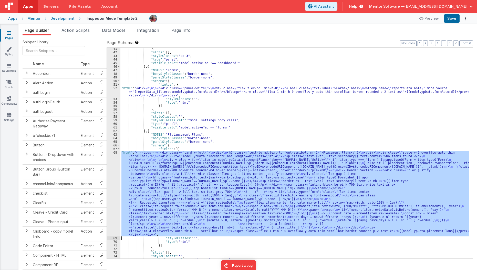
click at [111, 176] on div "68" at bounding box center [114, 194] width 14 height 86
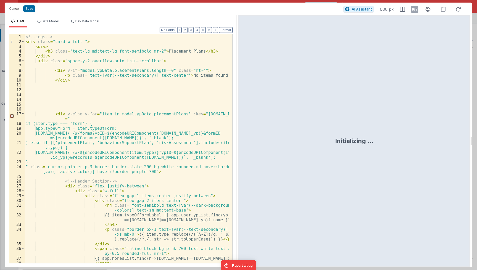
click at [111, 176] on div "<!-- Logs --> < div class = "card w-full " > < div > < h3 class = "text-lg md:t…" at bounding box center [127, 153] width 205 height 239
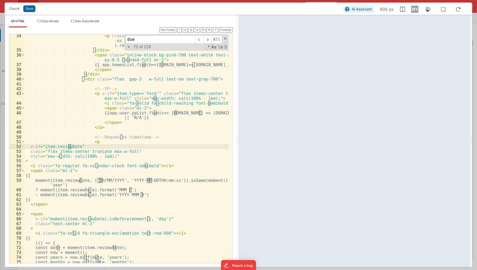
scroll to position [323, 0]
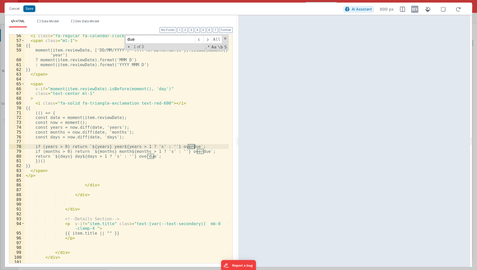
type input "due"
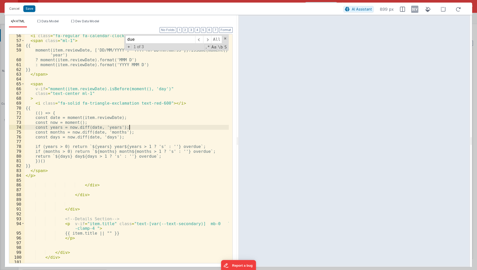
click at [141, 129] on div "< i class = "fa-regular fa-calendar-clock font-semibold" > </ i > < span class …" at bounding box center [127, 152] width 205 height 239
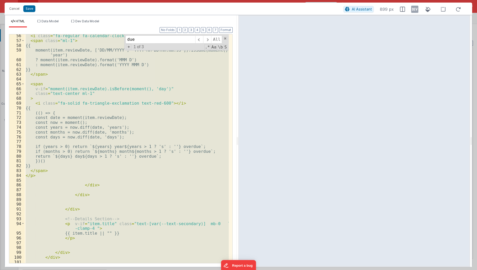
click at [92, 124] on div "< i class = "fa-regular fa-calendar-clock font-semibold" > </ i > < span class …" at bounding box center [127, 148] width 204 height 229
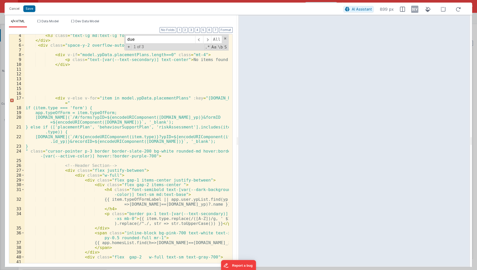
scroll to position [0, 0]
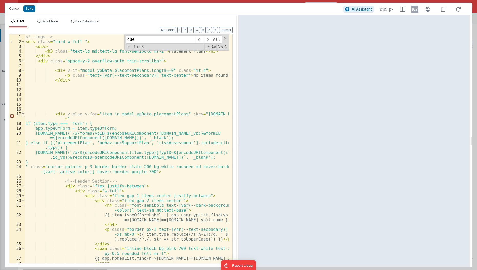
click at [24, 115] on span at bounding box center [23, 113] width 3 height 5
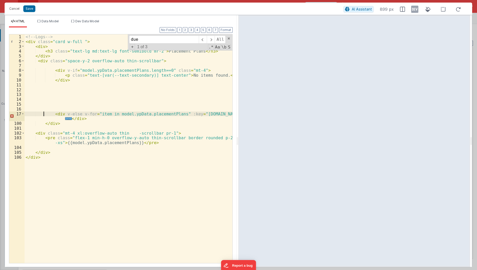
click at [44, 113] on div "<!-- Logs --> < div class = "card w-full " > < div > < h3 class = "text-lg md:t…" at bounding box center [129, 153] width 208 height 239
click at [32, 215] on div "<!-- Logs --> < div class = "card w-full " > < div > < h3 class = "text-lg md:t…" at bounding box center [129, 153] width 208 height 239
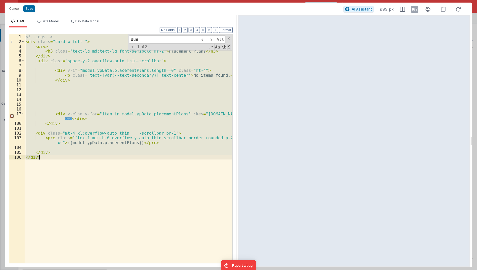
click at [32, 215] on div "<!-- Logs --> < div class = "card w-full " > < div > < h3 class = "text-lg md:t…" at bounding box center [129, 153] width 208 height 239
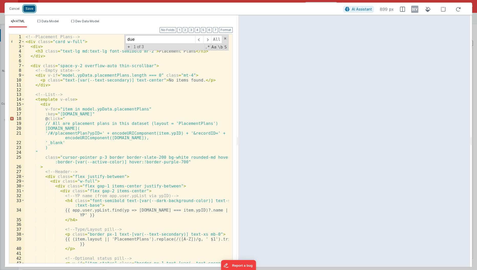
click at [30, 9] on button "Save" at bounding box center [29, 8] width 12 height 7
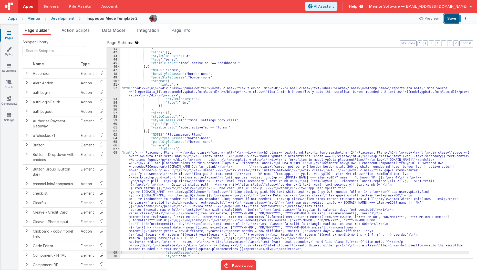
click at [450, 21] on button "Save" at bounding box center [452, 18] width 16 height 9
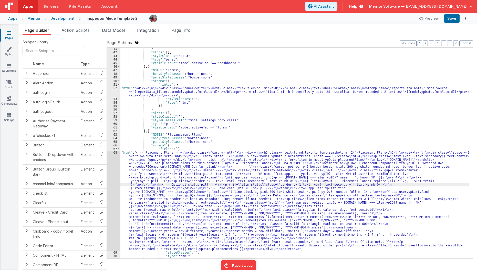
click at [159, 184] on div "} , "slots" : [ ] , "styleClasses" : "px-3" , "type" : "panel" , "visible_calc"…" at bounding box center [294, 156] width 349 height 218
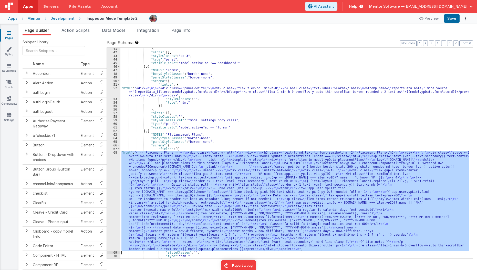
click at [111, 192] on div "68" at bounding box center [114, 201] width 14 height 100
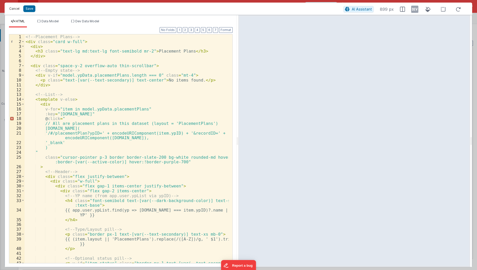
click at [13, 7] on button "Cancel" at bounding box center [14, 8] width 15 height 7
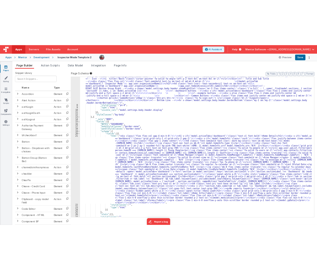
scroll to position [36, 0]
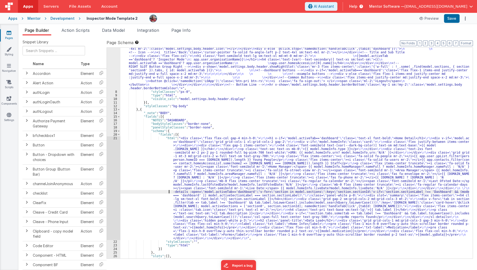
click at [141, 191] on div ""html" : "<div v-show= \" model.settings.body.header.display \" id= \" heading …" at bounding box center [294, 168] width 349 height 271
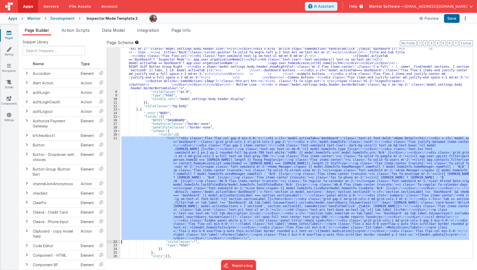
click at [111, 194] on div "21" at bounding box center [114, 187] width 14 height 103
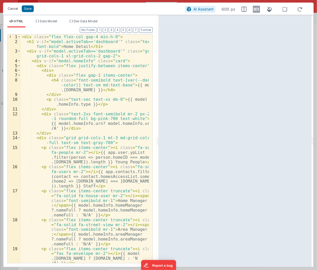
click at [11, 9] on button "Cancel" at bounding box center [12, 8] width 15 height 7
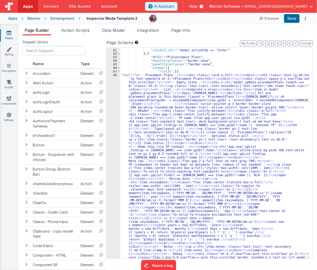
scroll to position [946, 0]
click at [145, 128] on div ""type" : "panel" , "visible_calc" : "model.activeTab == 'forms'" } , { "NOTES" …" at bounding box center [214, 246] width 189 height 403
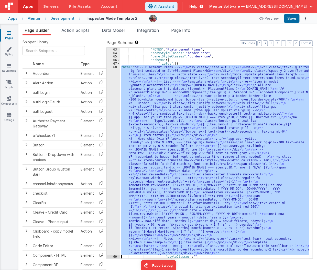
scroll to position [953, 0]
click at [112, 138] on div "63 64 65 66 67 68 69 70 71" at bounding box center [114, 157] width 14 height 218
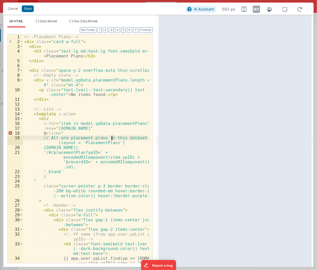
click at [112, 138] on div "<!-- Placement Plans --> < div class = "card w-full" > < div > < h3 class = "te…" at bounding box center [86, 158] width 126 height 248
click at [116, 125] on div "<!-- Placement Plans --> < div class = "card w-full" > < div > < h3 class = "te…" at bounding box center [86, 158] width 126 height 248
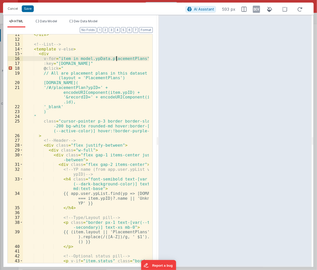
scroll to position [67, 0]
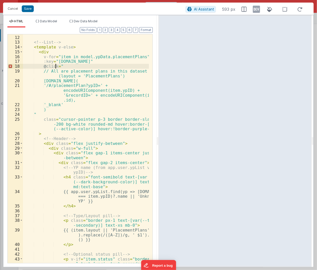
click at [56, 66] on div "</ div > <!-- List --> < template v-else > < div v-for = "item in model.ypData.…" at bounding box center [86, 154] width 126 height 248
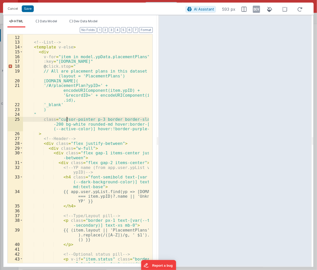
click at [68, 121] on div "</ div > <!-- List --> < template v-else > < div v-for = "item in model.ypData.…" at bounding box center [86, 154] width 126 height 248
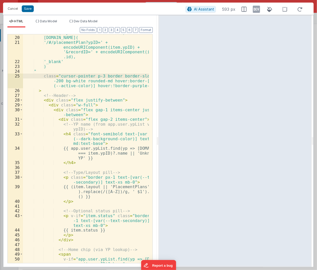
scroll to position [111, 0]
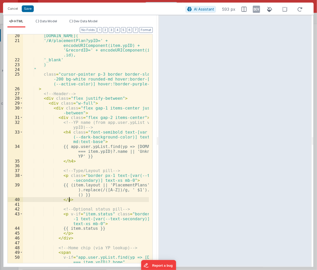
click at [121, 201] on div "window.open( '/#/placementPlan?ypID=' + encodeURIComponent(item.ypID) + '&recor…" at bounding box center [86, 157] width 126 height 248
click at [113, 229] on div "window.open( '/#/placementPlan?ypID=' + encodeURIComponent(item.ypID) + '&recor…" at bounding box center [86, 157] width 126 height 248
click at [90, 226] on div "window.open( '/#/placementPlan?ypID=' + encodeURIComponent(item.ypID) + '&recor…" at bounding box center [86, 157] width 126 height 248
click at [59, 22] on li "Data Model" at bounding box center [47, 23] width 26 height 8
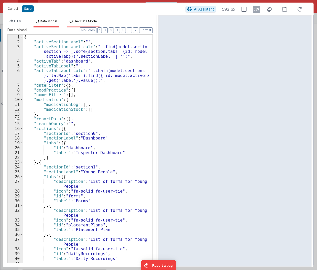
click at [76, 22] on span "Dev Data Model" at bounding box center [86, 21] width 24 height 4
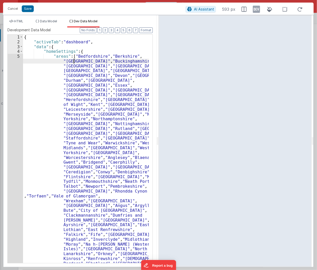
click at [74, 59] on div "{ "activeTab" : "dashboard" , "data" : { "homeSettings" : { "areas" : [ "Bedfor…" at bounding box center [86, 267] width 126 height 465
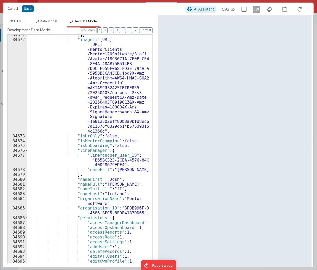
scroll to position [8165, 0]
click at [257, 10] on icon at bounding box center [256, 9] width 7 height 8
click at [256, 10] on icon at bounding box center [256, 9] width 7 height 8
click at [246, 21] on div "Toggle dev data" at bounding box center [244, 20] width 51 height 11
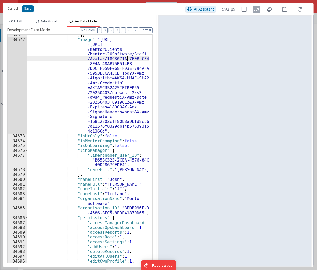
click at [127, 61] on div "}] , "image" : "https://mentorfiles.s3 -eu-west-2.amazonaws.com /mentorClients …" at bounding box center [88, 151] width 122 height 238
click at [257, 8] on icon at bounding box center [256, 9] width 7 height 8
click at [300, 9] on icon at bounding box center [300, 9] width 11 height 6
click at [255, 10] on icon at bounding box center [256, 9] width 7 height 8
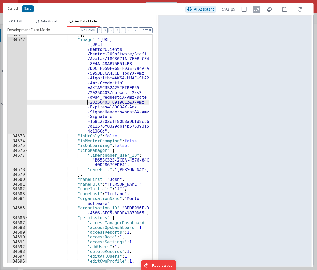
click at [86, 101] on div "}] , "image" : "https://mentorfiles.s3 -eu-west-2.amazonaws.com /mentorClients …" at bounding box center [88, 151] width 122 height 238
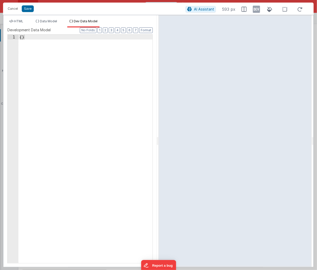
click at [20, 18] on div "HTML Data Model Dev Data Model Format 7 6 5 4 3 2 1 No Folds 20 21 22 23 24 25 …" at bounding box center [80, 141] width 154 height 252
click at [20, 23] on span "HTML" at bounding box center [18, 21] width 9 height 4
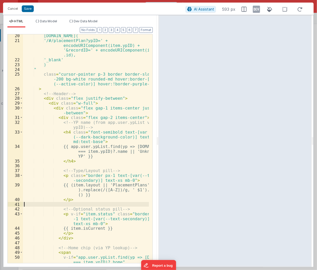
click at [109, 203] on div "window.open( '/#/placementPlan?ypID=' + encodeURIComponent(item.ypID) + '&recor…" at bounding box center [86, 157] width 126 height 248
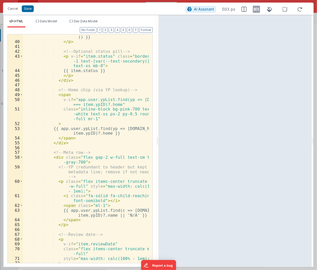
scroll to position [272, 0]
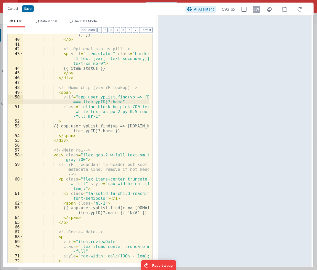
click at [111, 103] on div "{{ (item.layout || 'PlacementPlans' ).replace(/([A-Z])/g, ' $1').trim () }} </ …" at bounding box center [86, 149] width 126 height 253
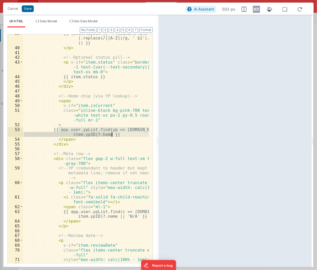
drag, startPoint x: 58, startPoint y: 129, endPoint x: 117, endPoint y: 136, distance: 59.3
click at [117, 136] on div "{{ (item.layout || 'PlacementPlans' ).replace(/([A-Z])/g, ' $1').trim () }} </ …" at bounding box center [86, 155] width 126 height 248
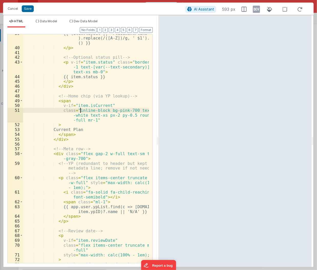
click at [81, 109] on div "{{ (item.layout || 'PlacementPlans' ).replace(/([A-Z])/g, ' $1').trim () }} </ …" at bounding box center [86, 157] width 126 height 253
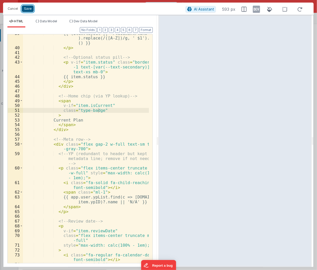
click at [23, 8] on button "Save" at bounding box center [28, 8] width 12 height 7
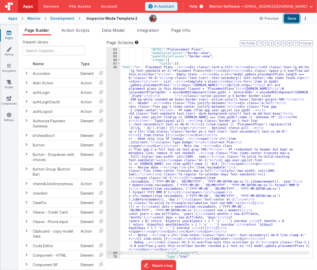
click at [291, 16] on button "Save" at bounding box center [292, 18] width 16 height 9
click at [204, 135] on div ""NOTES" : "Plalancement Plans" , "bodyStyleClasses" : "border-none" , "panelSty…" at bounding box center [214, 157] width 189 height 218
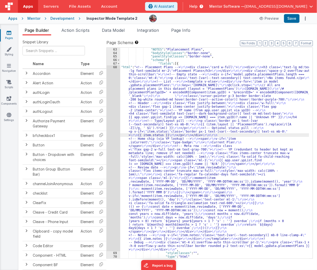
click at [107, 161] on div "68" at bounding box center [114, 158] width 14 height 186
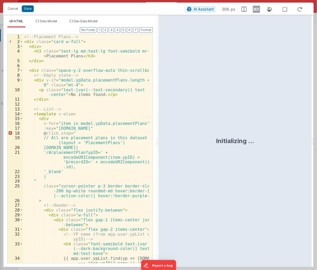
click at [107, 161] on div "<!-- Placement Plans --> < div class = "card w-full" > < div > < h3 class = "te…" at bounding box center [86, 158] width 126 height 248
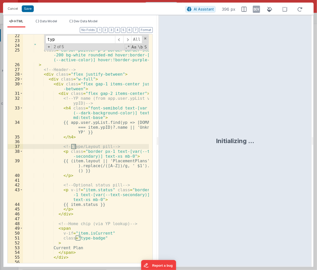
scroll to position [136, 0]
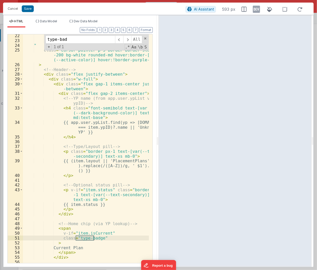
type input "type-bad"
click at [81, 226] on div "'_blank' ) " class = "cursor-pointer p-3 border border-slate -200 bg-white roun…" at bounding box center [86, 152] width 126 height 239
click at [71, 224] on div "'_blank' ) " class = "cursor-pointer p-3 border border-slate -200 bg-white roun…" at bounding box center [86, 152] width 126 height 239
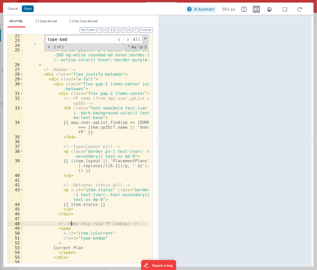
click at [71, 224] on div "'_blank' ) " class = "cursor-pointer p-3 border border-slate -200 bg-white roun…" at bounding box center [86, 152] width 126 height 239
click at [75, 240] on div "'_blank' ) " class = "cursor-pointer p-3 border border-slate -200 bg-white roun…" at bounding box center [86, 152] width 126 height 239
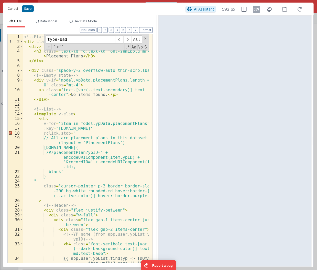
scroll to position [0, 0]
click at [139, 123] on div "<!-- Placement Plans --> < div class = "card w-full" > < div > < h3 class = "te…" at bounding box center [86, 158] width 126 height 248
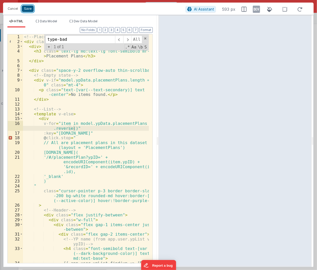
click at [31, 10] on button "Save" at bounding box center [28, 8] width 12 height 7
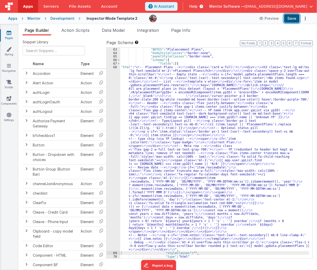
click at [294, 14] on button "Save" at bounding box center [292, 18] width 16 height 9
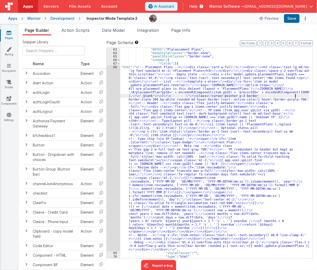
click at [295, 95] on div ""NOTES" : "Plalancement Plans" , "bodyStyleClasses" : "border-none" , "panelSty…" at bounding box center [214, 157] width 189 height 218
click at [243, 118] on div ""NOTES" : "Plalancement Plans" , "bodyStyleClasses" : "border-none" , "panelSty…" at bounding box center [214, 157] width 189 height 218
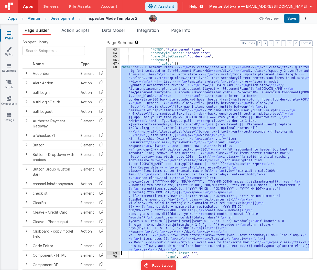
click at [112, 150] on div "68" at bounding box center [114, 158] width 14 height 186
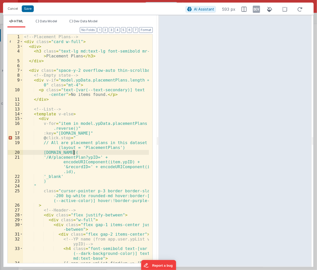
click at [112, 150] on div "<!-- Placement Plans --> < div class = "card w-full" > < div > < h3 class = "te…" at bounding box center [86, 158] width 126 height 248
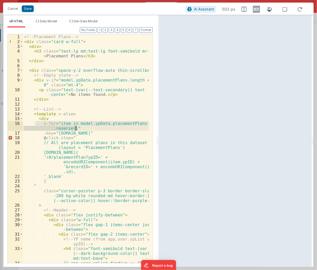
drag, startPoint x: 36, startPoint y: 123, endPoint x: 86, endPoint y: 128, distance: 49.9
click at [86, 128] on div "<!-- Placement Plans --> < div class = "card w-full" > < div > < h3 class = "te…" at bounding box center [86, 158] width 126 height 248
click at [15, 8] on button "Cancel" at bounding box center [12, 8] width 15 height 7
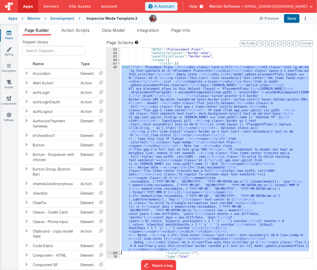
click at [189, 117] on div ""NOTES" : "Plalancement Plans" , "bodyStyleClasses" : "border-none" , "panelSty…" at bounding box center [214, 153] width 189 height 211
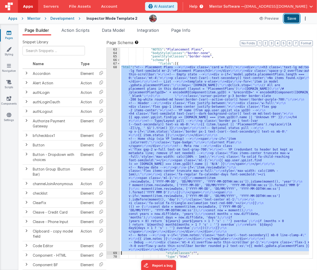
click at [291, 21] on button "Save" at bounding box center [292, 18] width 16 height 9
click at [163, 100] on div ""NOTES" : "Plalancement Plans" , "bodyStyleClasses" : "border-none" , "panelSty…" at bounding box center [214, 153] width 189 height 211
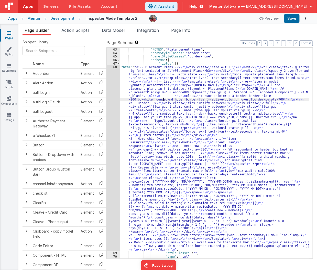
click at [117, 112] on div "68" at bounding box center [114, 158] width 14 height 186
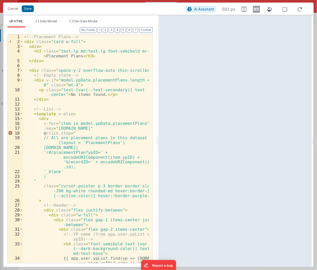
click at [135, 124] on div "<!-- Placement Plans --> < div class = "card w-full" > < div > < h3 class = "te…" at bounding box center [86, 158] width 126 height 248
drag, startPoint x: 40, startPoint y: 124, endPoint x: 137, endPoint y: 124, distance: 97.3
click at [137, 124] on div "<!-- Placement Plans --> < div class = "card w-full" > < div > < h3 class = "te…" at bounding box center [86, 158] width 126 height 248
click at [137, 124] on div "<!-- Placement Plans --> < div class = "card w-full" > < div > < h3 class = "te…" at bounding box center [86, 148] width 126 height 229
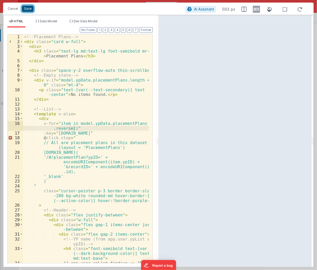
click at [28, 11] on button "Save" at bounding box center [28, 8] width 12 height 7
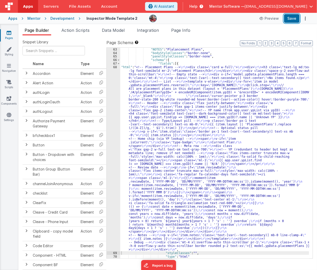
click at [288, 20] on button "Save" at bounding box center [292, 18] width 16 height 9
click at [109, 32] on span "Data Model" at bounding box center [113, 30] width 23 height 5
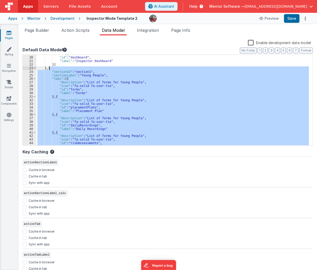
click at [98, 104] on div ""tabs" : [{ "id" : "dashboard" , "label" : "Inspector Dashboard" }] } , { "sect…" at bounding box center [172, 100] width 273 height 90
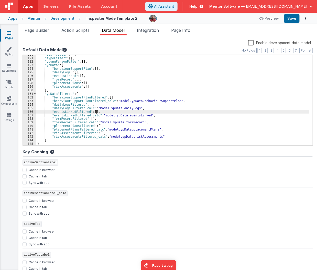
click at [97, 113] on div ""staffFilter" : "" , "typeFilter" : [ ] , "youngPersonFilter" : [ ] , "ypData" …" at bounding box center [172, 102] width 273 height 98
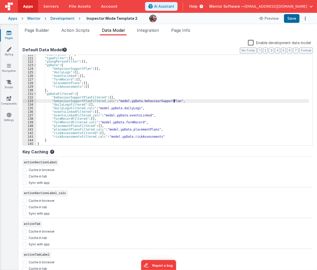
click at [174, 101] on div ""staffFilter" : "" , "typeFilter" : [ ] , "youngPersonFilter" : [ ] , "ypData" …" at bounding box center [172, 102] width 273 height 98
click at [89, 99] on div ""staffFilter" : "" , "typeFilter" : [ ] , "youngPersonFilter" : [ ] , "ypData" …" at bounding box center [172, 102] width 273 height 98
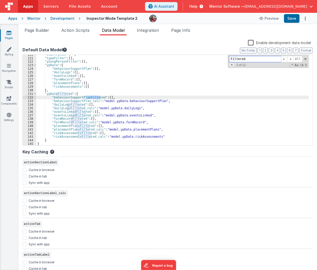
click at [230, 64] on span "+" at bounding box center [232, 65] width 5 height 4
click at [288, 67] on span "Replace" at bounding box center [290, 66] width 16 height 6
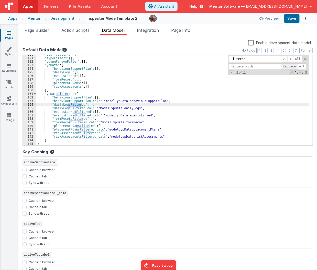
click at [288, 67] on span "Replace" at bounding box center [290, 66] width 16 height 6
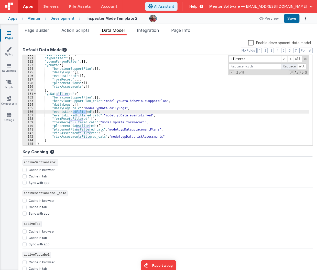
click at [288, 67] on span "Replace" at bounding box center [290, 66] width 16 height 6
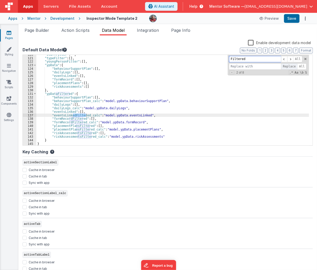
click at [288, 67] on span "Replace" at bounding box center [290, 66] width 16 height 6
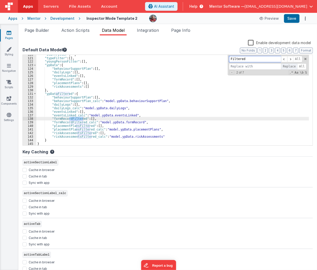
click at [288, 67] on span "Replace" at bounding box center [290, 66] width 16 height 6
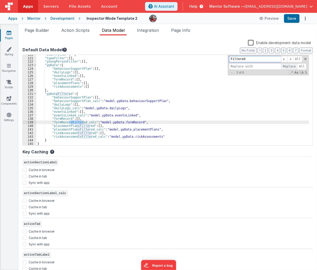
click at [288, 67] on span "Replace" at bounding box center [290, 66] width 16 height 6
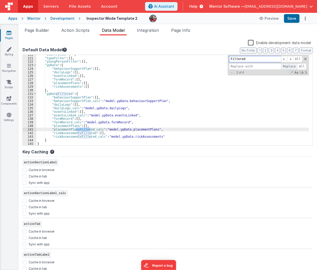
click at [288, 67] on span "Replace" at bounding box center [290, 66] width 16 height 6
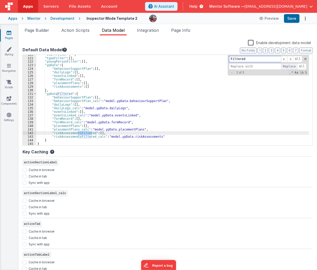
click at [288, 67] on span "Replace" at bounding box center [290, 66] width 16 height 6
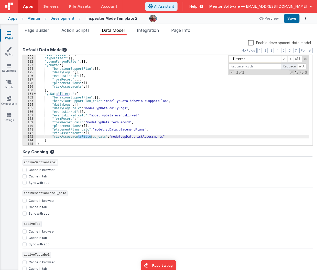
click at [288, 67] on span "Replace" at bounding box center [290, 66] width 16 height 6
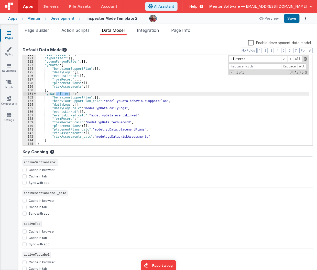
click at [304, 59] on span at bounding box center [306, 59] width 4 height 4
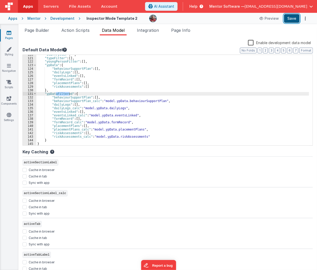
click at [294, 17] on button "Save" at bounding box center [292, 18] width 16 height 9
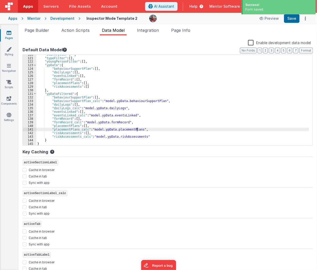
click at [137, 128] on div ""staffFilter" : "" , "typeFilter" : [ ] , "youngPersonFilter" : [ ] , "ypData" …" at bounding box center [172, 102] width 273 height 98
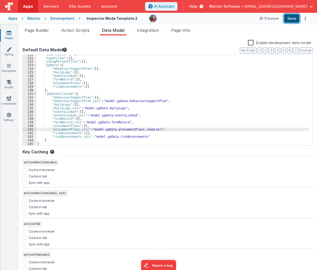
click at [290, 18] on button "Save" at bounding box center [292, 18] width 16 height 9
click at [46, 34] on li "Page Builder" at bounding box center [37, 31] width 29 height 8
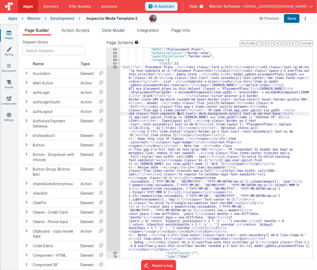
click at [180, 113] on div ""NOTES" : "Plalancement Plans" , "bodyStyleClasses" : "border-none" , "panelSty…" at bounding box center [214, 157] width 189 height 218
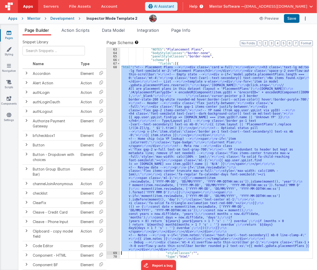
click at [110, 123] on div "68" at bounding box center [114, 158] width 14 height 186
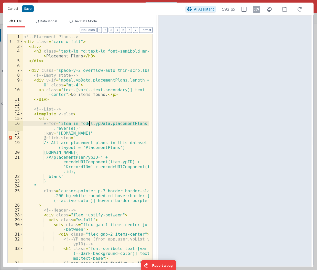
click at [88, 123] on div "<!-- Placement Plans --> < div class = "card w-full" > < div > < h3 class = "te…" at bounding box center [86, 158] width 126 height 248
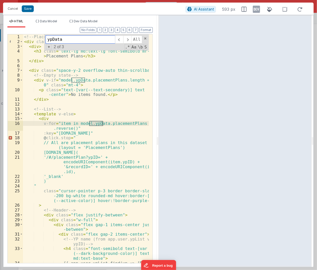
click at [74, 43] on div "ypData All Replace All + 2 of 3 .* Aa \b S" at bounding box center [96, 42] width 105 height 16
click at [79, 39] on input "ypData" at bounding box center [81, 39] width 70 height 8
type input "ypData"
click at [51, 47] on span "+" at bounding box center [49, 46] width 6 height 5
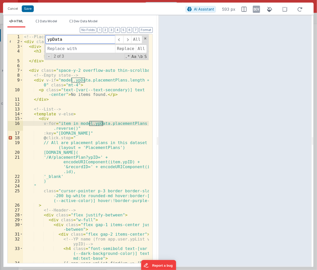
click at [54, 52] on div "ypData All Replace All - 2 of 3 .* Aa \b S" at bounding box center [96, 47] width 105 height 26
click at [57, 50] on input at bounding box center [81, 49] width 70 height 8
type input "ypDataFiltered"
click at [118, 48] on span "Replace" at bounding box center [125, 49] width 20 height 8
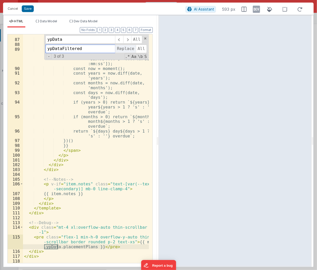
scroll to position [618, 0]
click at [127, 40] on span at bounding box center [127, 39] width 8 height 8
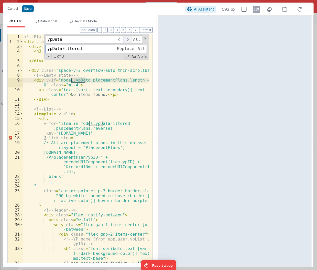
scroll to position [0, 0]
click at [127, 47] on span "Replace" at bounding box center [125, 49] width 20 height 8
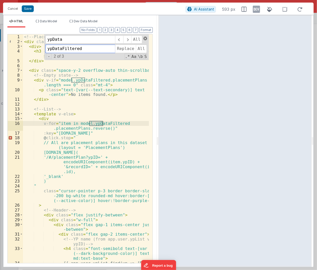
click at [144, 38] on span at bounding box center [146, 39] width 4 height 4
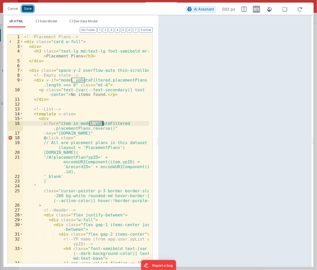
click at [29, 8] on button "Save" at bounding box center [28, 8] width 12 height 7
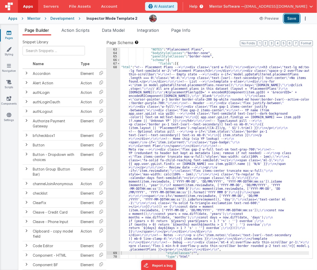
click at [292, 20] on button "Save" at bounding box center [292, 18] width 16 height 9
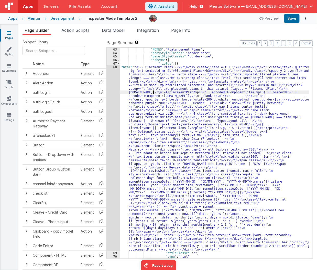
click at [153, 90] on div ""NOTES" : "Plalancement Plans" , "bodyStyleClasses" : "border-none" , "panelSty…" at bounding box center [214, 157] width 189 height 218
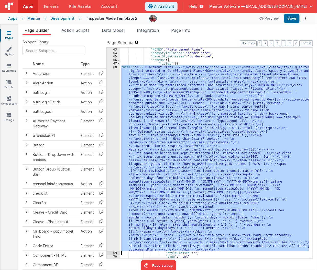
click at [112, 101] on div "68" at bounding box center [114, 158] width 14 height 186
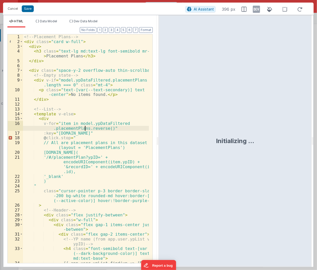
click at [85, 129] on div "<!-- Placement Plans --> < div class = "card w-full" > < div > < h3 class = "te…" at bounding box center [86, 158] width 126 height 248
click at [27, 6] on button "Save" at bounding box center [28, 8] width 12 height 7
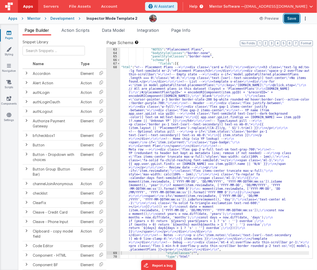
click at [291, 21] on button "Save" at bounding box center [292, 18] width 16 height 9
click at [111, 29] on span "Data Model" at bounding box center [113, 30] width 23 height 5
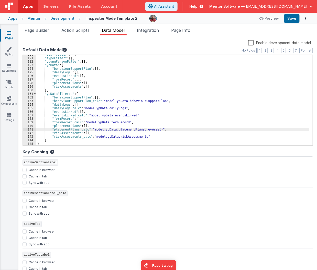
click at [139, 128] on div ""staffFilter" : "" , "typeFilter" : [ ] , "youngPersonFilter" : [ ] , "ypData" …" at bounding box center [172, 102] width 273 height 98
click at [290, 19] on button "Save" at bounding box center [292, 18] width 16 height 9
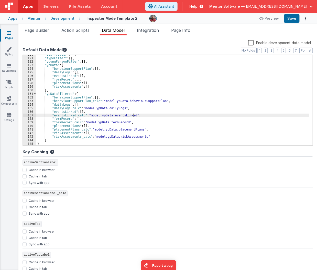
click at [204, 116] on div ""staffFilter" : "" , "typeFilter" : [ ] , "youngPersonFilter" : [ ] , "ypData" …" at bounding box center [172, 102] width 273 height 98
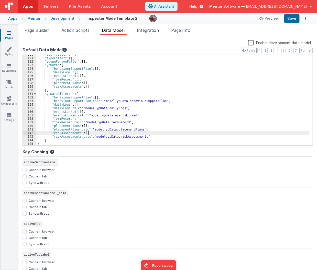
click at [164, 132] on div ""staffFilter" : "" , "typeFilter" : [ ] , "youngPersonFilter" : [ ] , "ypData" …" at bounding box center [172, 102] width 273 height 98
click at [144, 128] on div ""staffFilter" : "" , "typeFilter" : [ ] , "youngPersonFilter" : [ ] , "ypData" …" at bounding box center [172, 102] width 273 height 98
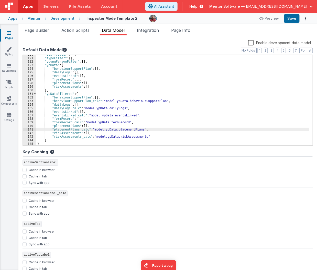
click at [137, 128] on div ""staffFilter" : "" , "typeFilter" : [ ] , "youngPersonFilter" : [ ] , "ypData" …" at bounding box center [172, 102] width 273 height 98
click at [44, 28] on span "Page Builder" at bounding box center [37, 30] width 25 height 5
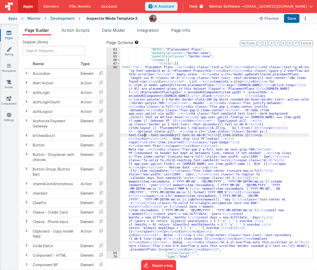
click at [146, 134] on div ""NOTES" : "Plalancement Plans" , "bodyStyleClasses" : "border-none" , "panelSty…" at bounding box center [214, 157] width 189 height 218
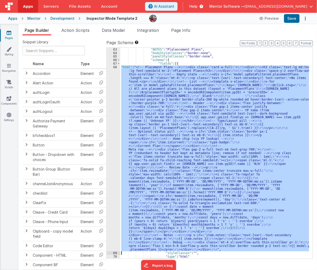
click at [110, 149] on div "68" at bounding box center [114, 158] width 14 height 186
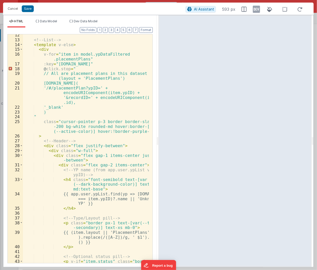
scroll to position [69, 0]
click at [43, 17] on div "HTML Data Model Dev Data Model Format 7 6 5 4 3 2 1 No Folds 12 13 14 15 16 17 …" at bounding box center [80, 141] width 154 height 252
click at [46, 24] on li "Data Model" at bounding box center [47, 23] width 26 height 8
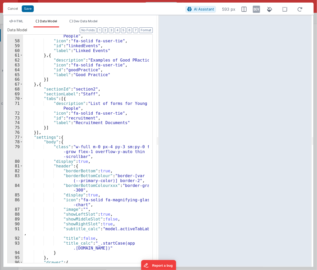
scroll to position [323, 0]
click at [114, 26] on ul "HTML Data Model Dev Data Model" at bounding box center [80, 23] width 154 height 8
click at [114, 28] on button "3" at bounding box center [111, 30] width 5 height 6
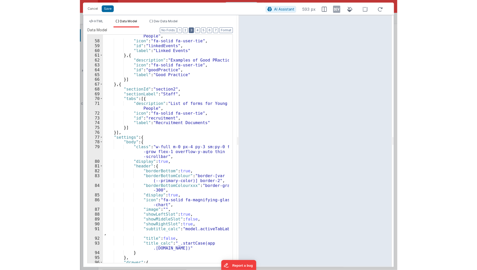
scroll to position [60, 0]
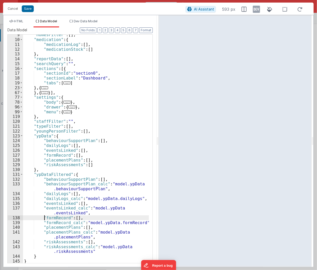
click at [44, 218] on div ""homesFilter" : [ ] , "medication" : { "medicationLog" : [ ] , "medicationStock…" at bounding box center [86, 151] width 126 height 238
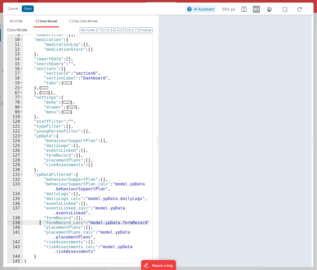
click at [41, 224] on div ""homesFilter" : [ ] , "medication" : { "medicationLog" : [ ] , "medicationStock…" at bounding box center [86, 151] width 126 height 238
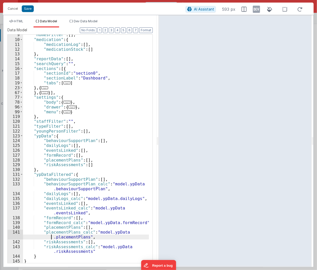
click at [42, 234] on div ""homesFilter" : [ ] , "medication" : { "medicationLog" : [ ] , "medicationStock…" at bounding box center [86, 151] width 126 height 238
click at [41, 232] on div ""homesFilter" : [ ] , "medication" : { "medicationLog" : [ ] , "medicationStock…" at bounding box center [86, 151] width 126 height 238
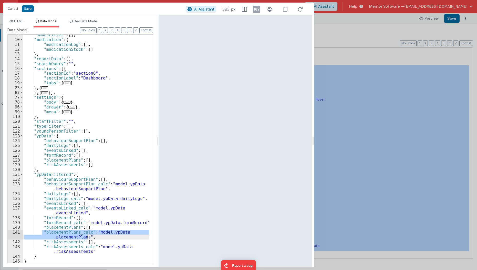
scroll to position [31, 0]
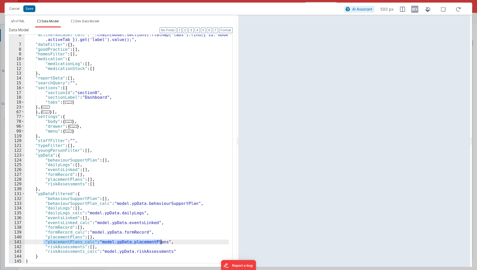
click at [100, 241] on div ""activeTabLabel_calc" : "_.chain(model.sections).flatMap('tabs').find({ id: mod…" at bounding box center [127, 149] width 204 height 228
click at [43, 241] on div ""activeTabLabel_calc" : "_.chain(model.sections).flatMap('tabs').find({ id: mod…" at bounding box center [127, 153] width 205 height 243
paste textarea
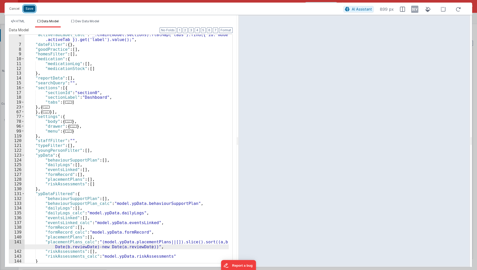
click at [25, 11] on button "Save" at bounding box center [29, 8] width 12 height 7
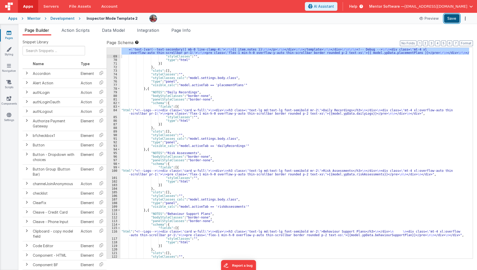
click at [448, 17] on button "Save" at bounding box center [452, 18] width 16 height 9
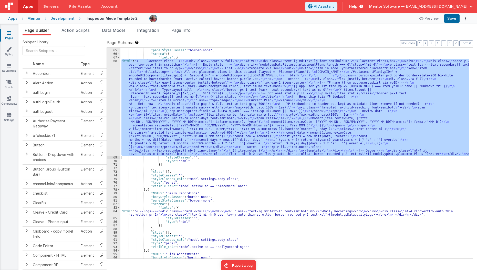
scroll to position [566, 0]
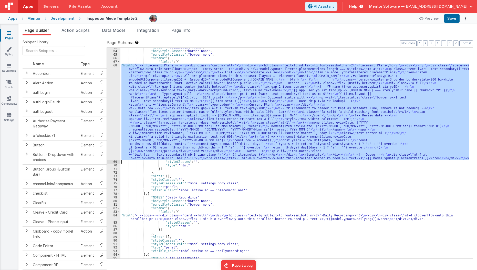
click at [210, 113] on div ""NOTES" : "Plalancement Plans" , "bodyStyleClasses" : "border-none" , "panelSty…" at bounding box center [294, 153] width 349 height 211
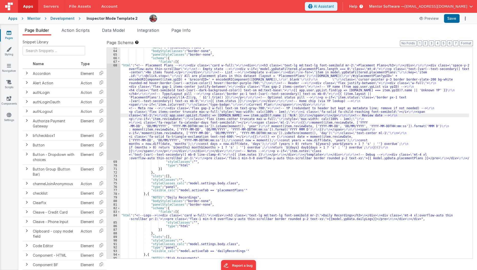
click at [108, 130] on div "68" at bounding box center [114, 112] width 14 height 96
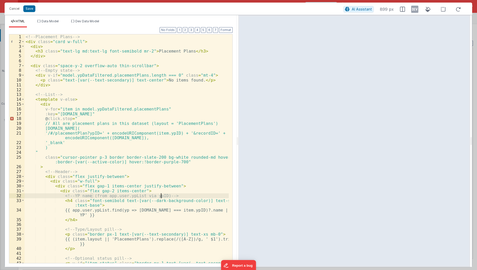
click at [160, 193] on div "<!-- Placement Plans --> < div class = "card w-full" > < div > < h3 class = "te…" at bounding box center [127, 155] width 205 height 243
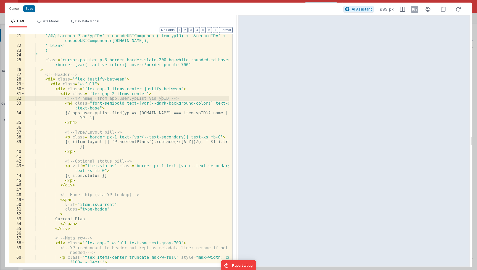
scroll to position [97, 0]
click at [160, 193] on div "'/#/placementPlan?ypID=' + encodeURIComponent(item.ypID) + '&recordID=' + encod…" at bounding box center [127, 154] width 205 height 243
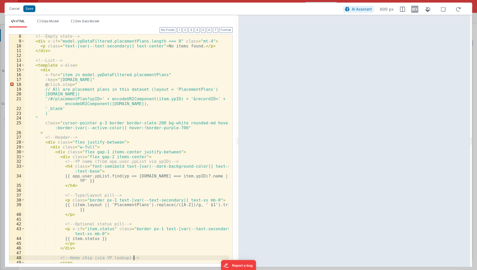
scroll to position [0, 0]
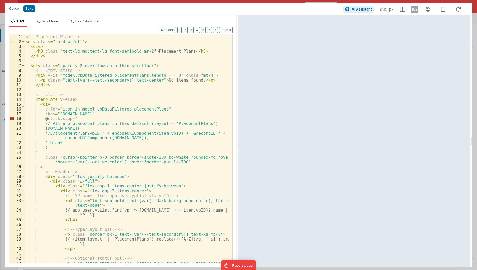
click at [22, 105] on span at bounding box center [23, 104] width 3 height 5
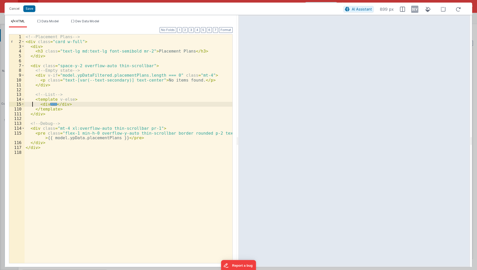
click at [31, 105] on div "<!-- Placement Plans --> < div class = "card w-full" > < div > < h3 class = "te…" at bounding box center [129, 153] width 208 height 239
click at [12, 9] on button "Cancel" at bounding box center [14, 8] width 15 height 7
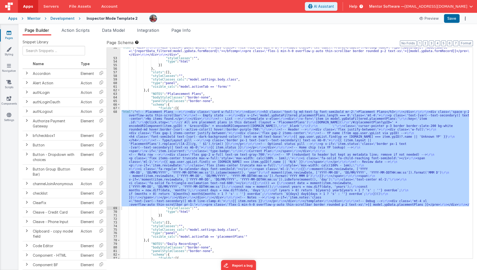
scroll to position [475, 0]
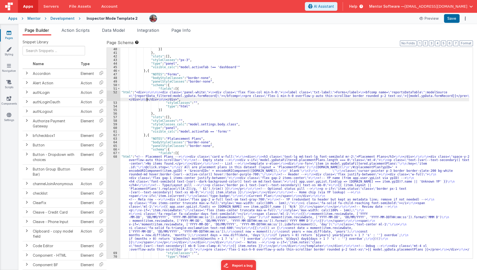
click at [147, 98] on div "}] } , "slots" : [ ] , "styleClasses" : "px-3" , "type" : "panel" , "visible_ca…" at bounding box center [294, 156] width 349 height 218
click at [111, 95] on div "52" at bounding box center [114, 95] width 14 height 11
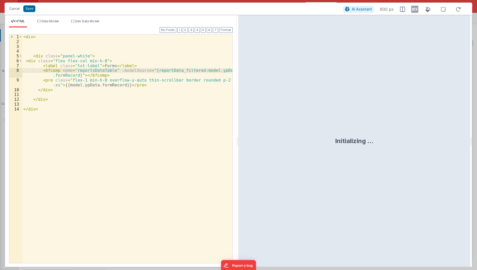
drag, startPoint x: 40, startPoint y: 70, endPoint x: 130, endPoint y: 75, distance: 89.5
drag, startPoint x: 130, startPoint y: 75, endPoint x: 44, endPoint y: 66, distance: 86.5
click at [44, 66] on div "< div > < div class = "panel-white" > < div class = "flex flex-col min-h-0" > <…" at bounding box center [127, 153] width 211 height 239
click at [14, 7] on button "Cancel" at bounding box center [14, 8] width 15 height 7
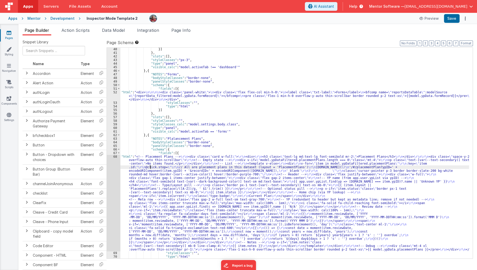
click at [151, 166] on div "}] } , "slots" : [ ] , "styleClasses" : "px-3" , "type" : "panel" , "visible_ca…" at bounding box center [294, 156] width 349 height 218
click at [108, 182] on div "68" at bounding box center [114, 203] width 14 height 96
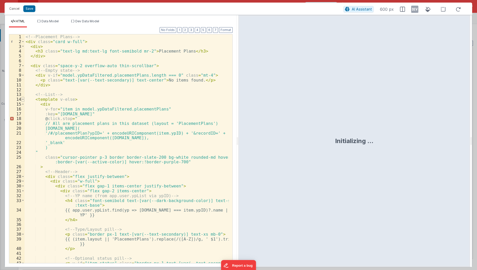
click at [22, 99] on span at bounding box center [23, 99] width 3 height 5
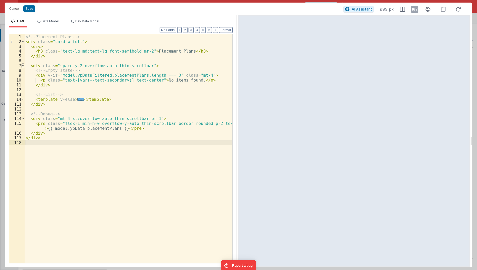
click at [22, 66] on span at bounding box center [23, 65] width 3 height 5
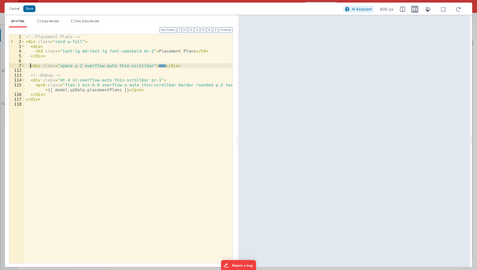
click at [29, 66] on div "<!-- Placement Plans --> < div class = "card w-full" > < div > < h3 class = "te…" at bounding box center [129, 153] width 208 height 239
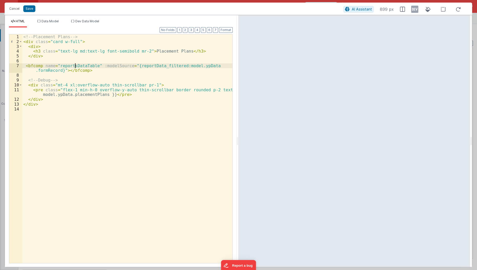
click at [74, 64] on div "<!-- Placement Plans --> < div class = "card w-full" > < div > < h3 class = "te…" at bounding box center [127, 153] width 211 height 239
click at [79, 67] on div "<!-- Placement Plans --> < div class = "card w-full" > < div > < h3 class = "te…" at bounding box center [127, 148] width 210 height 229
click at [79, 67] on div "<!-- Placement Plans --> < div class = "card w-full" > < div > < h3 class = "te…" at bounding box center [127, 153] width 211 height 239
click at [151, 62] on div "<!-- Placement Plans --> < div class = "card w-full" > < div > < h3 class = "te…" at bounding box center [127, 153] width 211 height 239
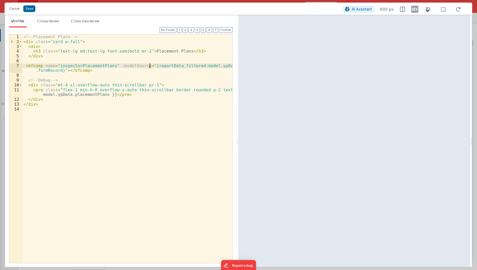
click at [149, 66] on div "<!-- Placement Plans --> < div class = "card w-full" > < div > < h3 class = "te…" at bounding box center [127, 153] width 211 height 239
click at [43, 97] on div "<!-- Placement Plans --> < div class = "card w-full" > < div > < h3 class = "te…" at bounding box center [127, 153] width 211 height 239
click at [181, 66] on div "<!-- Placement Plans --> < div class = "card w-full" > < div > < h3 class = "te…" at bounding box center [127, 153] width 211 height 239
click at [211, 66] on div "<!-- Placement Plans --> < div class = "card w-full" > < div > < h3 class = "te…" at bounding box center [127, 153] width 211 height 239
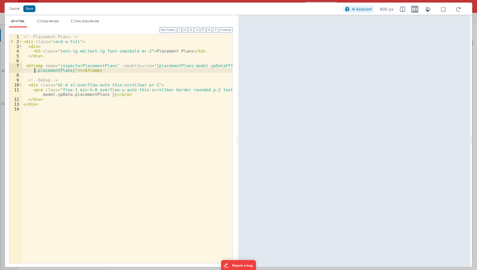
click at [180, 89] on div "<!-- Placement Plans --> < div class = "card w-full" > < div > < h3 class = "te…" at bounding box center [127, 153] width 211 height 239
click at [217, 63] on div "<!-- Placement Plans --> < div class = "card w-full" > < div > < h3 class = "te…" at bounding box center [127, 153] width 211 height 239
click at [171, 109] on div "<!-- Placement Plans --> < div class = "card w-full" > < div > < h3 class = "te…" at bounding box center [127, 153] width 211 height 239
click at [136, 84] on div "<!-- Placement Plans --> < div class = "card w-full" > < div > < h3 class = "te…" at bounding box center [127, 153] width 211 height 239
click at [142, 64] on div "<!-- Placement Plans --> < div class = "card w-full" > < div > < h3 class = "te…" at bounding box center [127, 153] width 211 height 239
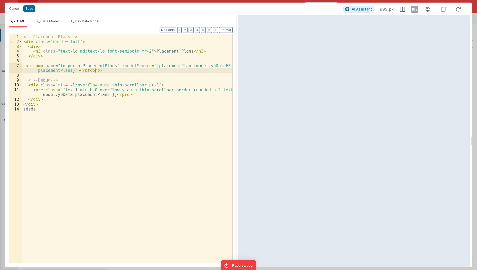
click at [135, 70] on div "<!-- Placement Plans --> < div class = "card w-full" > < div > < h3 class = "te…" at bounding box center [127, 153] width 211 height 239
click at [32, 11] on button "Save" at bounding box center [29, 8] width 12 height 7
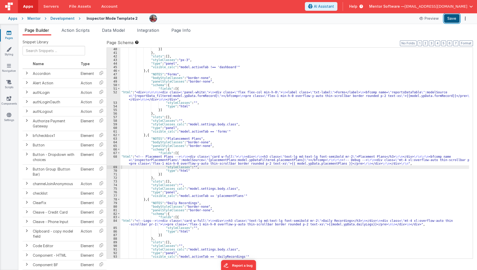
click at [453, 20] on button "Save" at bounding box center [452, 18] width 16 height 9
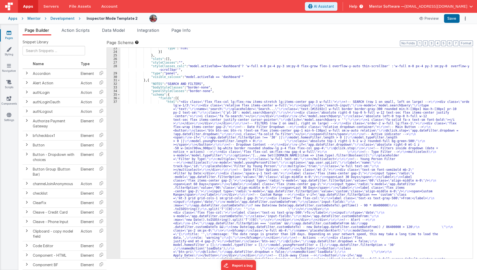
scroll to position [251, 0]
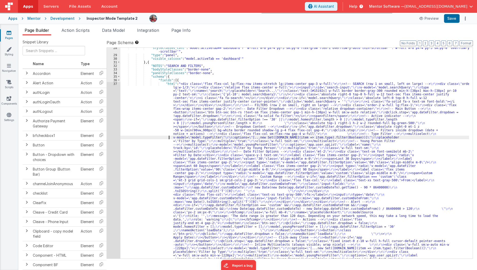
click at [160, 136] on div ""styleClasses_calc" : "model.activeTab=='dashboard'? 'w-full m-0 px-4 py-3 sm:p…" at bounding box center [294, 246] width 349 height 400
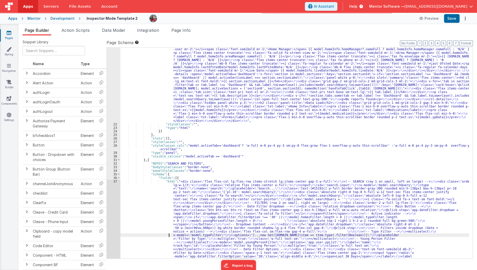
scroll to position [148, 0]
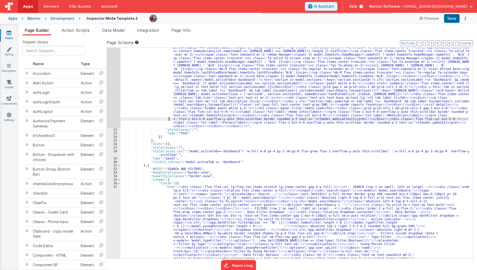
click at [153, 119] on div ""html" : "<div class= \" flex flex-col gap-4 min-h-0 \" > \r\n <h1 v-if= \" mod…" at bounding box center [294, 272] width 349 height 496
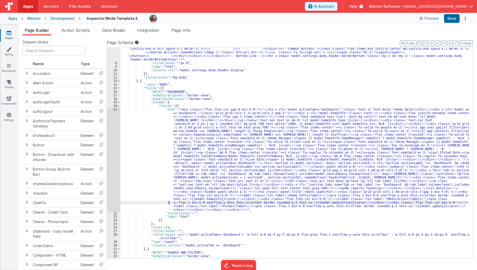
scroll to position [63, 0]
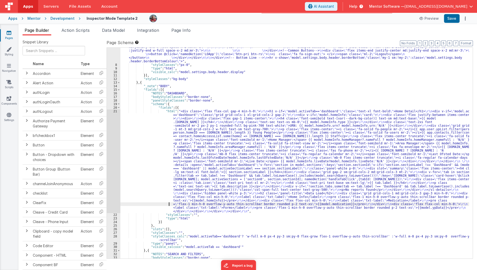
click at [114, 143] on div "21" at bounding box center [114, 160] width 14 height 103
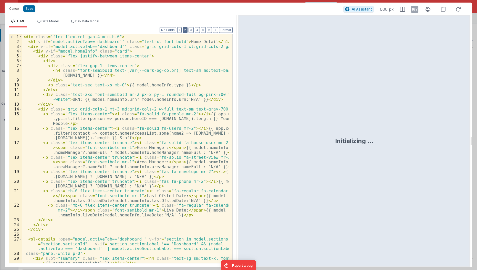
click at [187, 29] on button "2" at bounding box center [185, 30] width 5 height 6
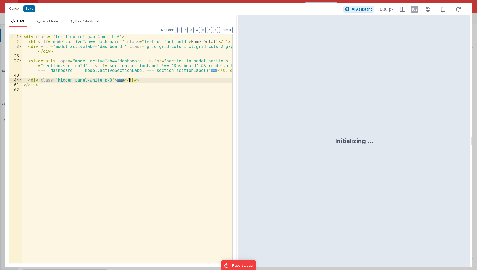
click at [138, 80] on div "< div class = "flex flex-col gap-4 min-h-0" > < h1 v-if = "model.activeTab=='da…" at bounding box center [127, 153] width 211 height 239
click at [33, 8] on button "Save" at bounding box center [29, 8] width 12 height 7
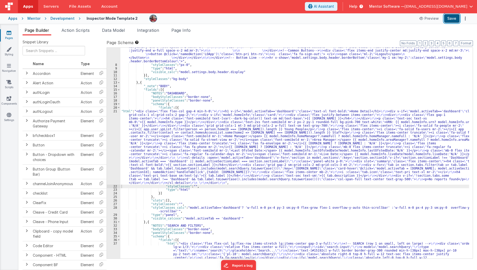
click at [450, 18] on button "Save" at bounding box center [452, 18] width 16 height 9
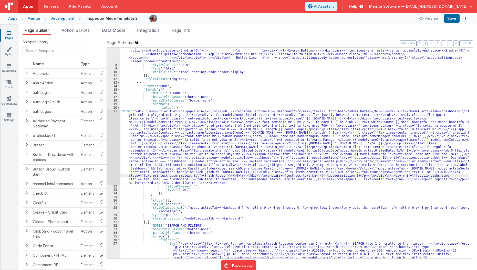
click at [276, 176] on div ""html" : "<div v-show= \" model.settings.body.header.display \" id= \" heading …" at bounding box center [294, 231] width 349 height 450
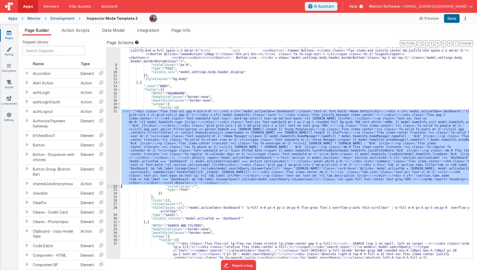
click at [110, 159] on div "21" at bounding box center [114, 146] width 14 height 75
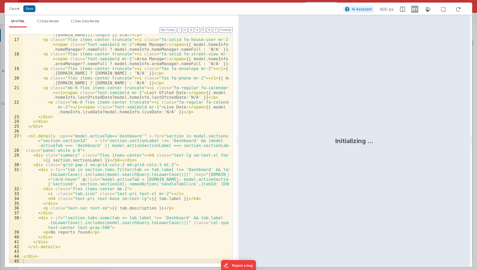
scroll to position [103, 0]
click at [37, 217] on div "< p class = "flex items-center" > < i class = "fa-solid fa-users mr-2" > </ i >…" at bounding box center [125, 147] width 207 height 248
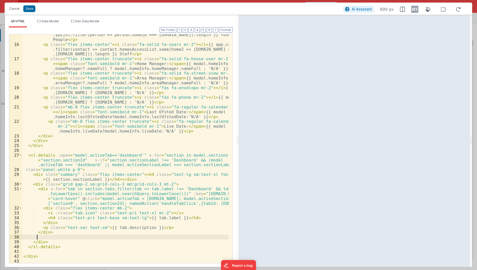
scroll to position [84, 0]
click at [161, 173] on div "< p class = "flex items-center" > < i class = "fa-solid fa-people mr-2" > </ i …" at bounding box center [125, 151] width 207 height 248
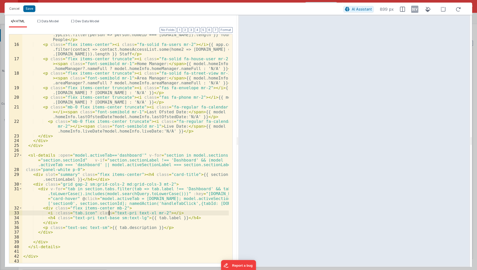
click at [109, 211] on div "< p class = "flex items-center" > < i class = "fa-solid fa-people mr-2" > </ i …" at bounding box center [125, 151] width 207 height 248
click at [71, 216] on div "< p class = "flex items-center" > < i class = "fa-solid fa-people mr-2" > </ i …" at bounding box center [125, 151] width 207 height 248
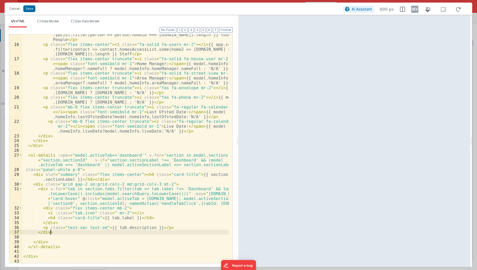
click at [64, 230] on div "< p class = "flex items-center" > < i class = "fa-solid fa-people mr-2" > </ i …" at bounding box center [125, 151] width 207 height 248
click at [64, 228] on div "< p class = "flex items-center" > < i class = "fa-solid fa-people mr-2" > </ i …" at bounding box center [125, 151] width 207 height 248
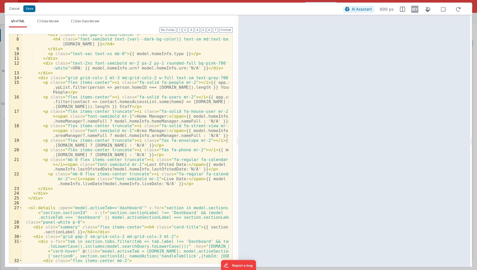
scroll to position [47, 0]
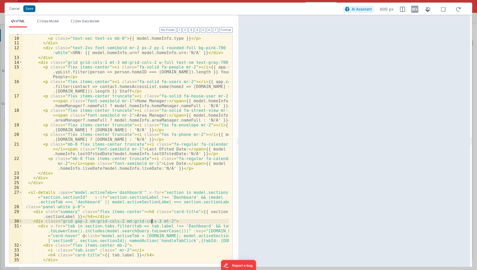
click at [153, 221] on div "</ div > < p class = "text-sec text-xs mb-0" > {{ model.homeInfo.type }} </ p >…" at bounding box center [125, 150] width 207 height 239
click at [149, 200] on div "</ div > < p class = "text-sec text-xs mb-0" > {{ model.homeInfo.type }} </ p >…" at bounding box center [125, 150] width 207 height 239
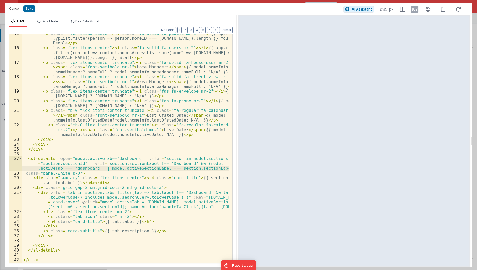
scroll to position [84, 0]
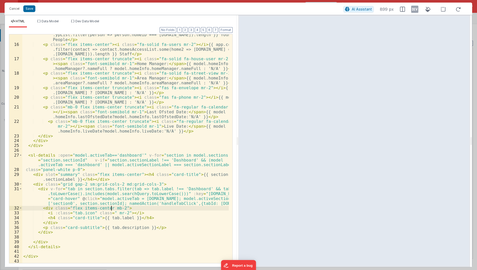
click at [111, 209] on div "< p class = "flex items-center" > < i class = "fa-solid fa-people mr-2" > </ i …" at bounding box center [125, 151] width 207 height 248
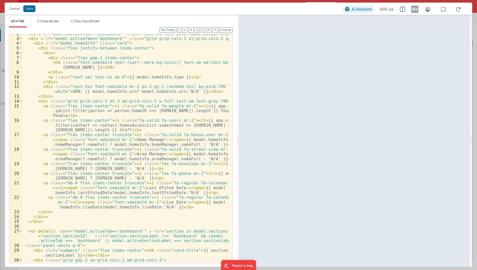
scroll to position [0, 0]
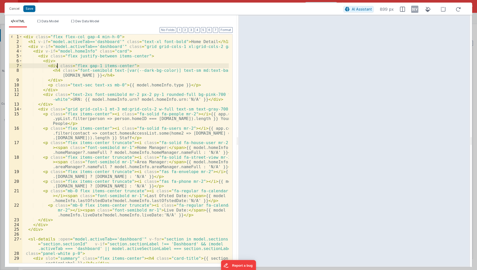
click at [58, 66] on div "< div class = "flex flex-col gap-4 min-h-0" > < h1 v-if = "model.activeTab=='da…" at bounding box center [125, 153] width 207 height 239
click at [47, 61] on div "< div class = "flex flex-col gap-4 min-h-0" > < h1 v-if = "model.activeTab=='da…" at bounding box center [125, 153] width 207 height 239
click at [54, 60] on div "< div class = "flex flex-col gap-4 min-h-0" > < h1 v-if = "model.activeTab=='da…" at bounding box center [125, 153] width 207 height 239
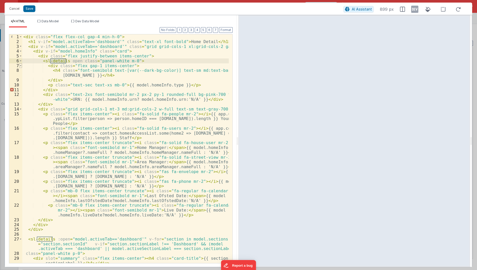
click at [20, 66] on span at bounding box center [20, 65] width 3 height 5
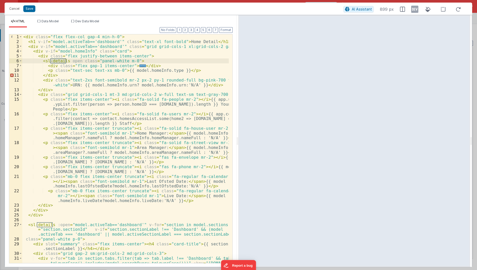
click at [35, 75] on div "< div class = "flex flex-col gap-4 min-h-0" > < h1 v-if = "model.activeTab=='da…" at bounding box center [125, 160] width 207 height 253
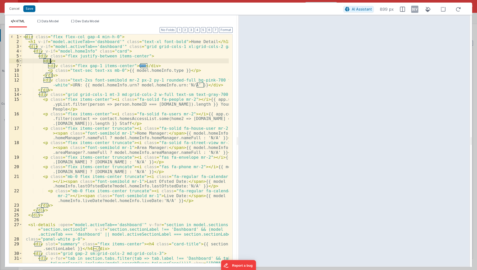
click at [20, 61] on span at bounding box center [20, 60] width 3 height 5
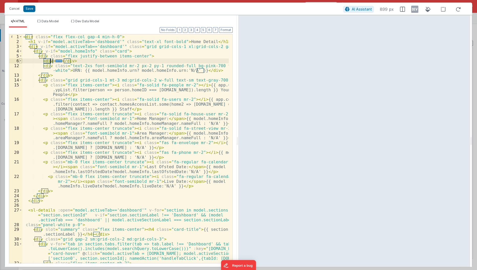
click at [20, 61] on span at bounding box center [20, 60] width 3 height 5
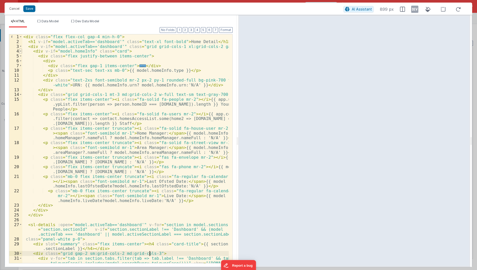
click at [20, 49] on span at bounding box center [20, 51] width 3 height 5
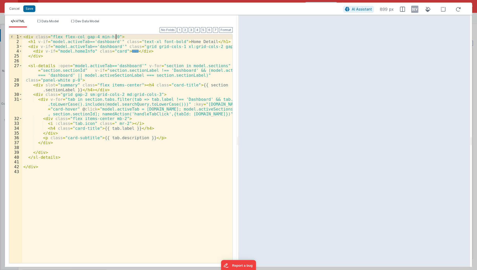
click at [132, 37] on div "< div class = "flex flex-col gap-4 min-h-0" > < h1 v-if = "model.activeTab=='da…" at bounding box center [127, 153] width 211 height 239
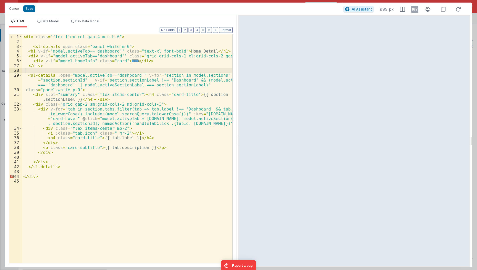
click at [71, 70] on div "< div class = "flex flex-col gap-4 min-h-0" > < sl-details open class = "panel-…" at bounding box center [127, 153] width 211 height 239
click at [133, 46] on div "< div class = "flex flex-col gap-4 min-h-0" > < sl-details open class = "panel-…" at bounding box center [127, 153] width 211 height 239
click at [38, 51] on div "< div class = "flex flex-col gap-4 min-h-0" > < sl-details open class = "panel-…" at bounding box center [127, 153] width 211 height 239
click at [58, 46] on div "< div class = "flex flex-col gap-4 min-h-0" > < sl-details open class = "panel-…" at bounding box center [127, 153] width 211 height 239
paste textarea
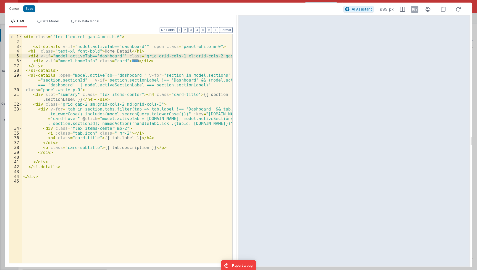
click at [36, 54] on div "< div class = "flex flex-col gap-4 min-h-0" > < sl-details v-if = "model.active…" at bounding box center [127, 153] width 211 height 239
click at [24, 50] on div "< div class = "flex flex-col gap-4 min-h-0" > < sl-details v-if = "model.active…" at bounding box center [127, 153] width 211 height 239
click at [50, 51] on div "< div class = "flex flex-col gap-4 min-h-0" > < sl-details v-if = "model.active…" at bounding box center [127, 153] width 211 height 239
click at [153, 52] on div "< div class = "flex flex-col gap-4 min-h-0" > < sl-details v-if = "model.active…" at bounding box center [127, 153] width 211 height 239
click at [153, 55] on div "< div class = "flex flex-col gap-4 min-h-0" > < sl-details v-if = "model.active…" at bounding box center [127, 153] width 211 height 239
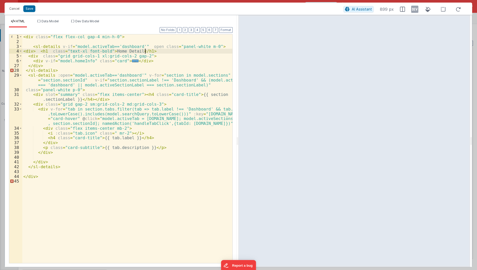
click at [157, 49] on div "< div class = "flex flex-col gap-4 min-h-0" > < sl-details v-if = "model.active…" at bounding box center [127, 153] width 211 height 239
click at [32, 52] on div "< div class = "flex flex-col gap-4 min-h-0" > < sl-details v-if = "model.active…" at bounding box center [127, 153] width 211 height 239
click at [44, 93] on div "< div class = "flex flex-col gap-4 min-h-0" > < sl-details v-if = "model.active…" at bounding box center [127, 153] width 211 height 239
click at [34, 51] on div "< div class = "flex flex-col gap-4 min-h-0" > < sl-details v-if = "model.active…" at bounding box center [127, 153] width 211 height 239
click at [132, 62] on span "..." at bounding box center [135, 60] width 7 height 3
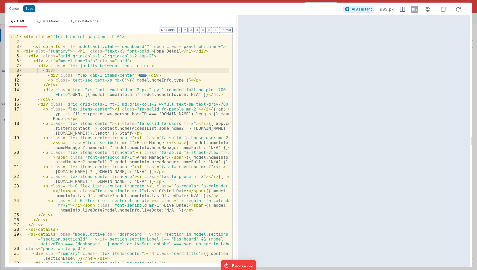
click at [36, 69] on div "< div class = "flex flex-col gap-4 min-h-0" > < sl-details v-if = "model.active…" at bounding box center [125, 160] width 207 height 253
click at [35, 66] on div "< div class = "flex flex-col gap-4 min-h-0" > < sl-details v-if = "model.active…" at bounding box center [125, 160] width 207 height 253
click at [30, 8] on button "Save" at bounding box center [29, 8] width 12 height 7
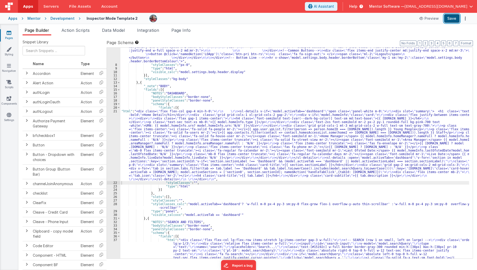
click at [452, 22] on button "Save" at bounding box center [452, 18] width 16 height 9
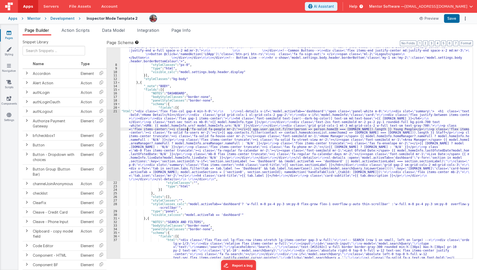
click at [188, 130] on div ""html" : "<div v-show= \" model.settings.body.header.display \" id= \" heading …" at bounding box center [294, 231] width 349 height 450
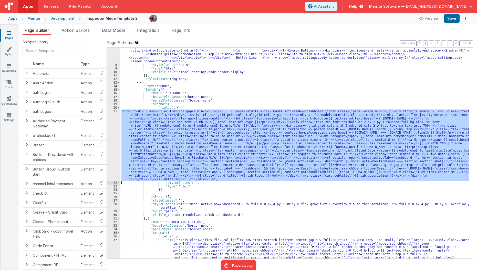
click at [116, 144] on div "21" at bounding box center [114, 144] width 14 height 71
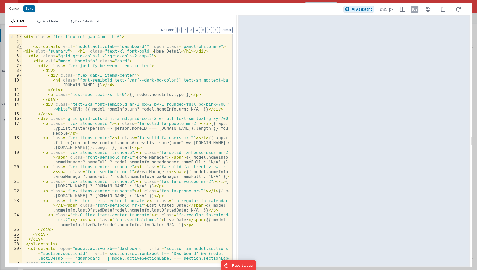
click at [21, 46] on span at bounding box center [20, 46] width 3 height 5
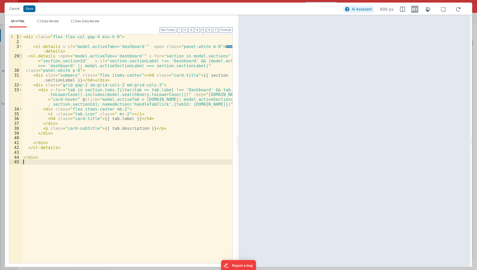
click at [20, 56] on span at bounding box center [20, 56] width 3 height 5
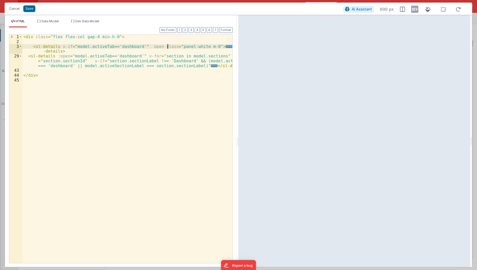
click at [168, 47] on div "< div class = "flex flex-col gap-4 min-h-0" > < sl-details v-if = "model.active…" at bounding box center [127, 153] width 211 height 239
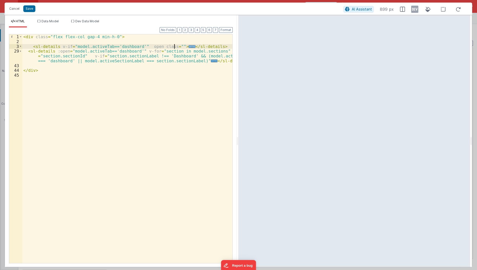
click at [189, 47] on span "..." at bounding box center [192, 46] width 7 height 3
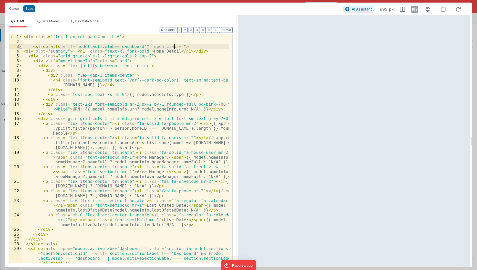
click at [19, 46] on span at bounding box center [20, 46] width 3 height 5
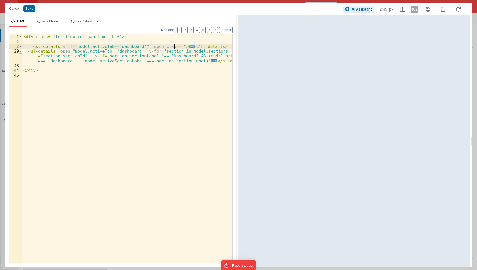
click at [20, 50] on span at bounding box center [20, 51] width 3 height 5
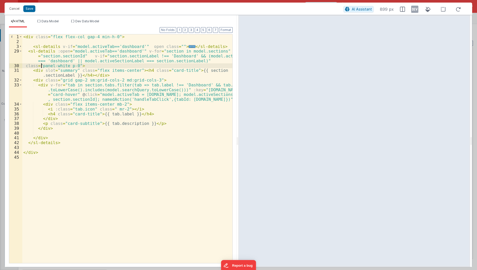
click at [40, 67] on div "< div class = "flex flex-col gap-4 min-h-0" > < sl-details v-if = "model.active…" at bounding box center [127, 153] width 211 height 239
click at [169, 44] on div "< div class = "flex flex-col gap-4 min-h-0" > < sl-details v-if = "model.active…" at bounding box center [127, 153] width 211 height 239
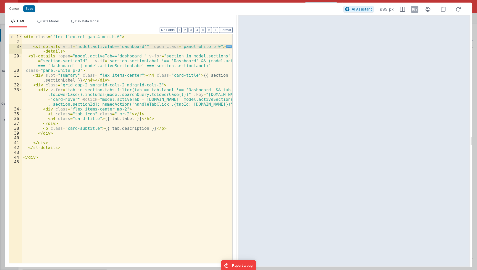
click at [190, 79] on div "< div class = "flex flex-col gap-4 min-h-0" > < sl-details v-if = "model.active…" at bounding box center [127, 153] width 211 height 239
click at [28, 11] on button "Save" at bounding box center [29, 8] width 12 height 7
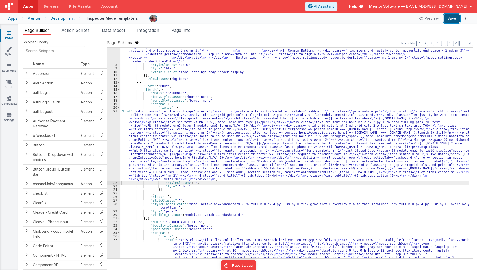
click at [451, 22] on button "Save" at bounding box center [452, 18] width 16 height 9
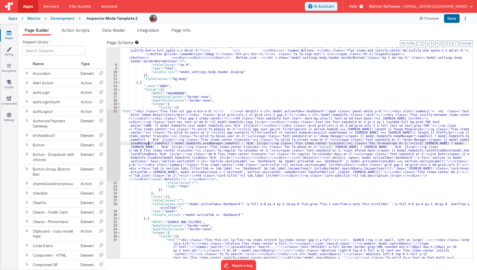
click at [149, 144] on div ""html" : "<div v-show= \" model.settings.body.header.display \" id= \" heading …" at bounding box center [294, 231] width 349 height 450
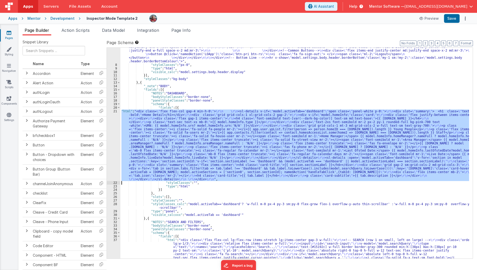
click at [111, 145] on div "21" at bounding box center [114, 144] width 14 height 71
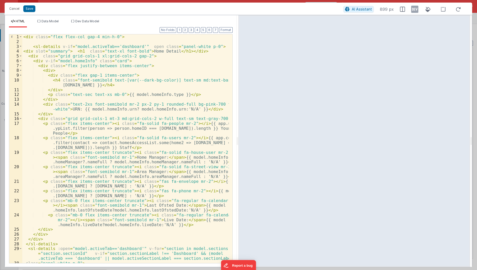
click at [100, 50] on div "< div class = "flex flex-col gap-4 min-h-0" > < sl-details v-if = "model.active…" at bounding box center [125, 155] width 207 height 243
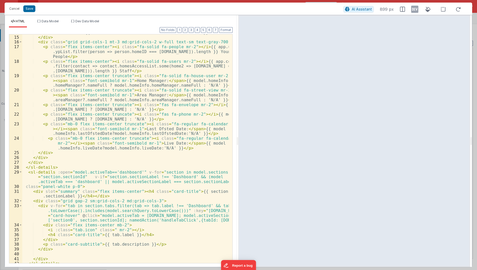
scroll to position [80, 0]
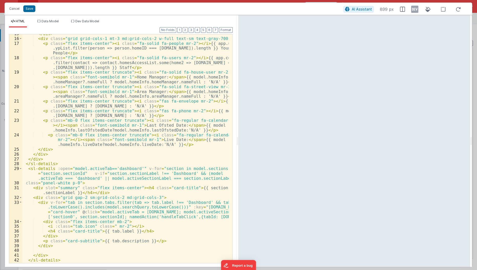
click at [161, 186] on div "</ div > < div class = "grid grid-cols-1 mt-3 md:grid-cols-2 w-full text-sm tex…" at bounding box center [125, 150] width 207 height 239
click at [25, 10] on button "Save" at bounding box center [29, 8] width 12 height 7
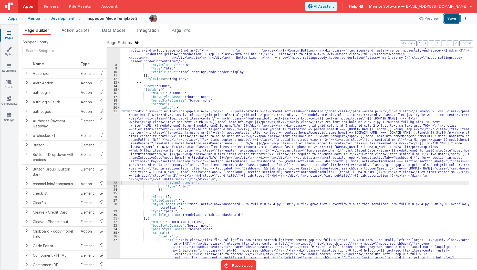
click at [452, 18] on button "Save" at bounding box center [452, 18] width 16 height 9
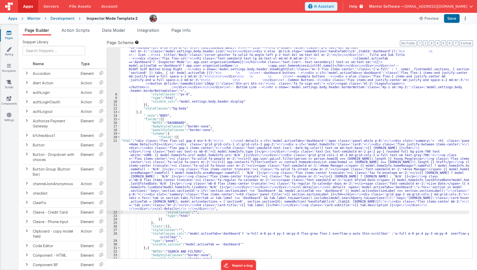
scroll to position [0, 0]
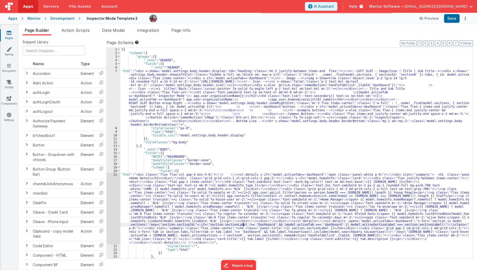
click at [243, 225] on div "[{ "schema" : { "groups" : [{ "_note" : "HEADER" , "fields" : [{ "_note" : "HEA…" at bounding box center [294, 157] width 349 height 218
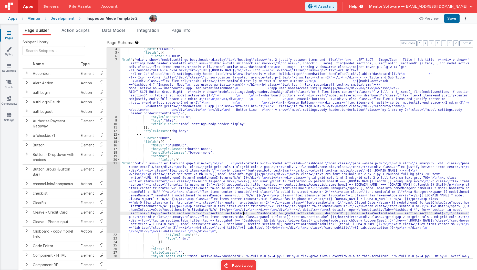
scroll to position [11, 0]
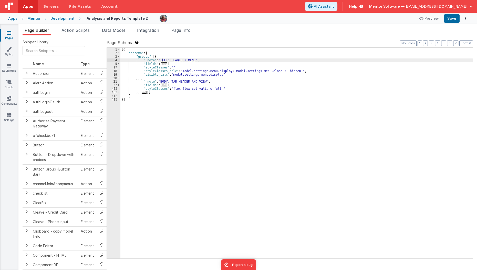
click at [162, 61] on div "[{ "schema" : { "groups" : [{ "_note" : "LEFT: HEADER + MENU" , "fields" : [ ..…" at bounding box center [296, 157] width 352 height 218
click at [162, 64] on span "..." at bounding box center [164, 63] width 5 height 3
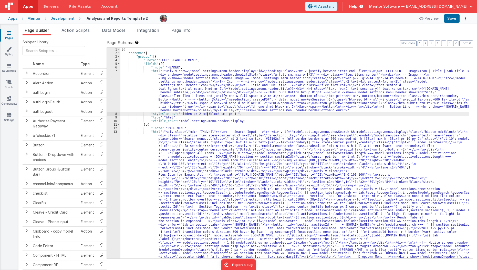
click at [208, 112] on div "[{ "schema" : { "groups" : [{ "_note" : "LEFT: HEADER + MENU" , "fields" : [{ "…" at bounding box center [294, 246] width 349 height 396
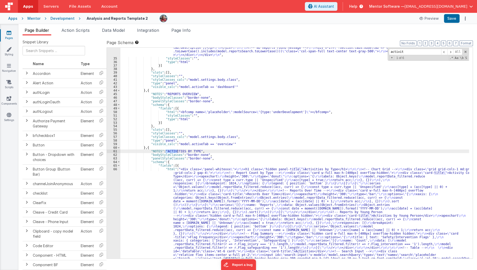
scroll to position [687, 0]
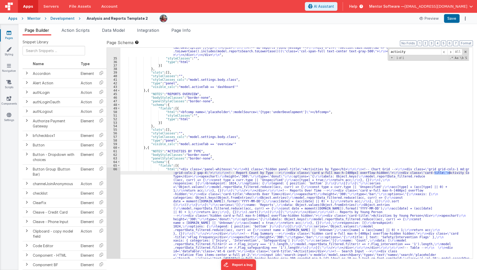
type input "activity"
click at [129, 209] on div ""html" : "<div class= \" flex flex-col \" > \r\n\r\n <!-- Search Input --> \r\n…" at bounding box center [294, 188] width 349 height 371
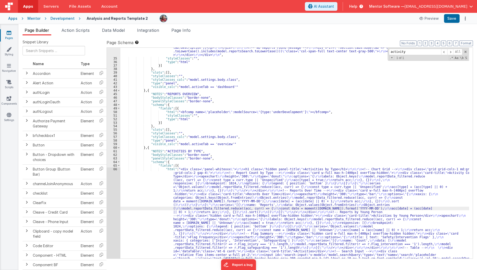
scroll to position [707, 0]
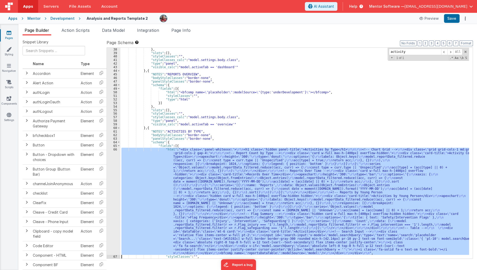
click at [112, 209] on div "66" at bounding box center [114, 201] width 14 height 107
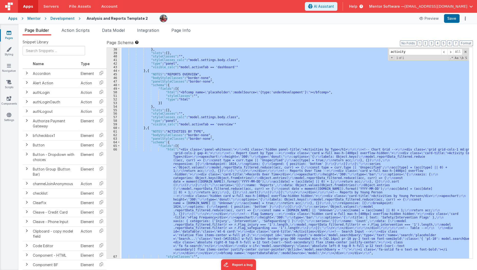
click at [112, 209] on div "66" at bounding box center [114, 201] width 14 height 107
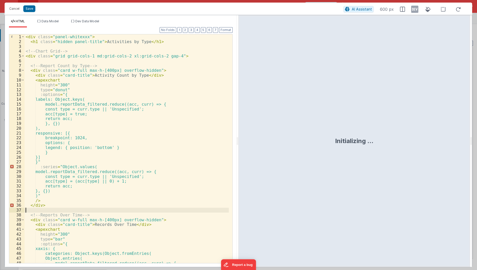
click at [112, 209] on div "< div class = "panel-whitexxx" > < h1 class = "hidden panel-title" > Activities…" at bounding box center [127, 153] width 205 height 239
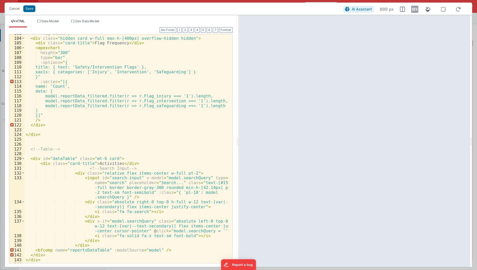
scroll to position [498, 0]
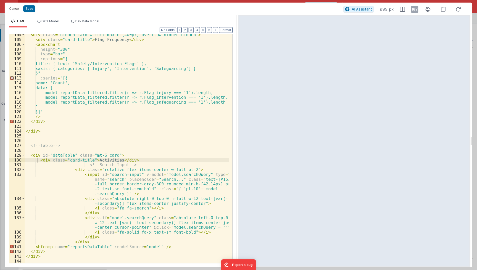
click at [38, 160] on div "< div class = "hidden card w-full max-h-[400px] overflow-hidden hidden" > < div…" at bounding box center [127, 151] width 205 height 239
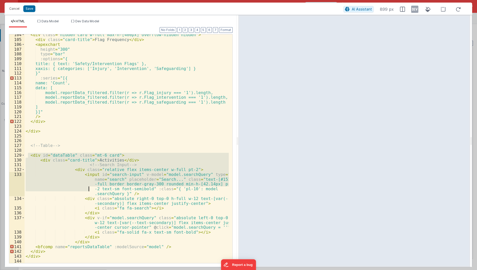
drag, startPoint x: 29, startPoint y: 153, endPoint x: 42, endPoint y: 189, distance: 38.2
click at [42, 189] on div "< div class = "hidden card w-full max-h-[400px] overflow-hidden hidden" > < div…" at bounding box center [127, 151] width 205 height 239
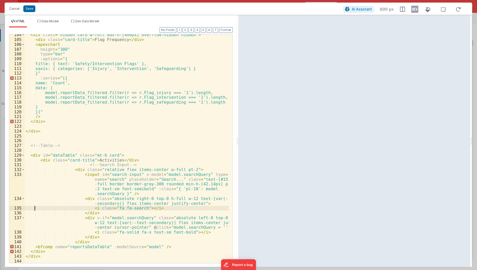
click at [34, 207] on div "< div class = "hidden card w-full max-h-[400px] overflow-hidden hidden" > < div…" at bounding box center [127, 151] width 205 height 239
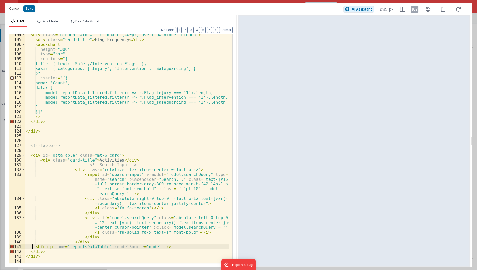
click at [32, 248] on div "< div class = "hidden card w-full max-h-[400px] overflow-hidden hidden" > < div…" at bounding box center [127, 151] width 205 height 239
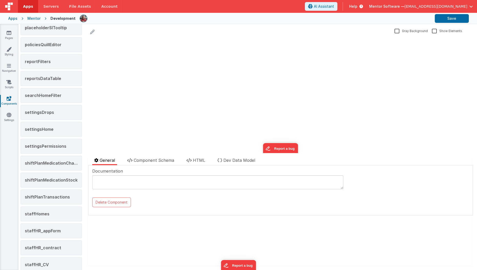
scroll to position [412, 0]
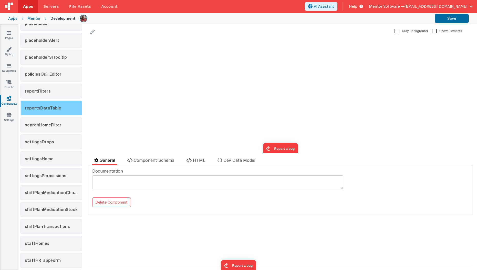
click at [65, 100] on div "reportsDataTable" at bounding box center [50, 107] width 61 height 15
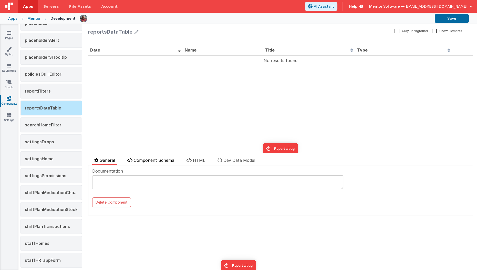
click at [169, 160] on span "Component Schema" at bounding box center [154, 160] width 40 height 5
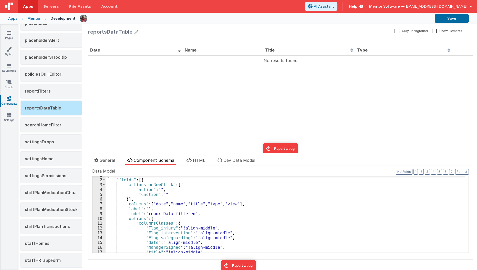
scroll to position [22, 0]
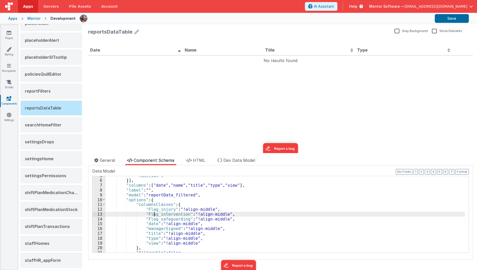
click at [154, 212] on div ""function" : "" }] , "columns" : [ "date" , "name" , "title" , "type" , "view" …" at bounding box center [285, 216] width 359 height 86
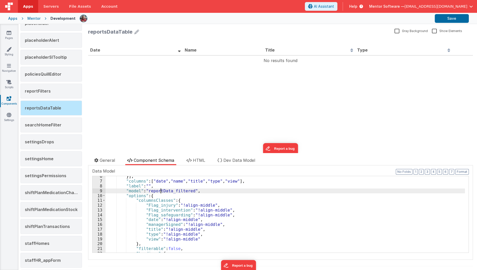
click at [161, 189] on div "}] , "columns" : [ "date" , "name" , "title" , "type" , "view" ] , "label" : ""…" at bounding box center [285, 217] width 359 height 86
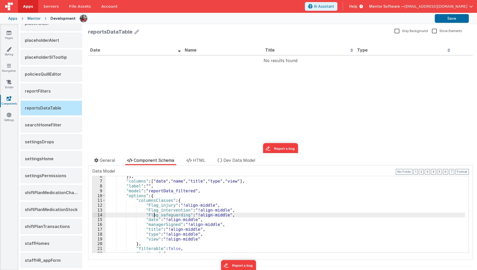
click at [153, 212] on div "}] , "columns" : [ "date" , "name" , "title" , "type" , "view" ] , "label" : ""…" at bounding box center [285, 217] width 359 height 86
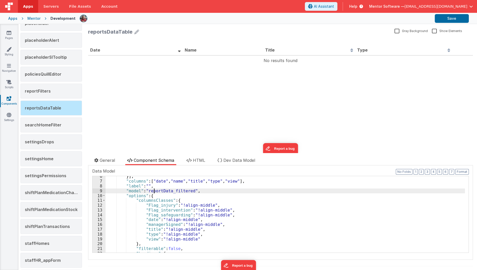
click at [155, 192] on div "}] , "columns" : [ "date" , "name" , "title" , "type" , "view" ] , "label" : ""…" at bounding box center [285, 217] width 359 height 86
click at [164, 186] on div "}] , "columns" : [ "date" , "name" , "title" , "type" , "view" ] , "label" : ""…" at bounding box center [285, 217] width 359 height 86
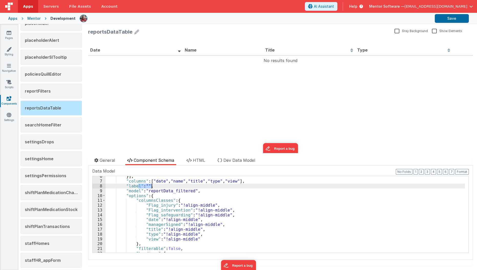
click at [164, 186] on div "}] , "columns" : [ "date" , "name" , "title" , "type" , "view" ] , "label" : ""…" at bounding box center [285, 217] width 359 height 86
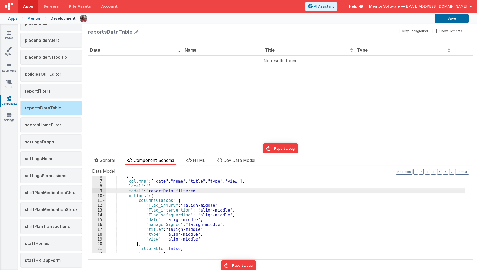
click at [164, 188] on div "}] , "columns" : [ "date" , "name" , "title" , "type" , "view" ] , "label" : ""…" at bounding box center [285, 217] width 359 height 86
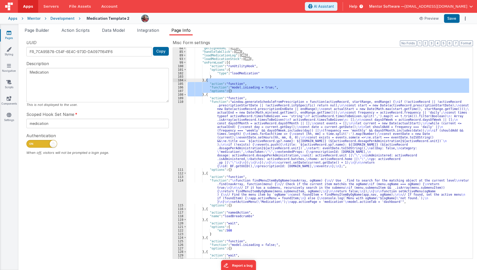
scroll to position [62, 0]
click at [9, 36] on link "Pages" at bounding box center [9, 35] width 18 height 10
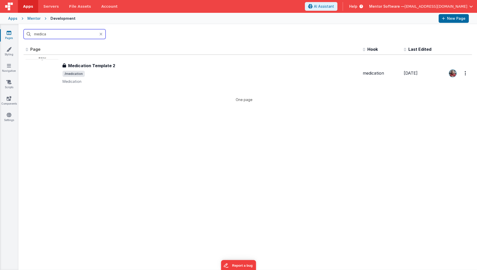
click at [53, 33] on input "medica" at bounding box center [65, 34] width 82 height 10
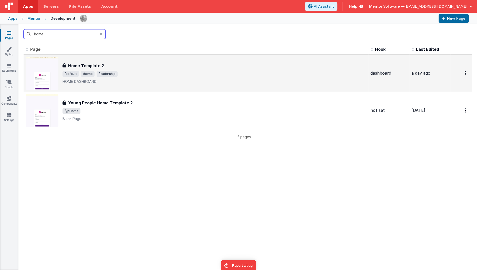
type input "home"
click at [132, 72] on span "/default /home /leadership" at bounding box center [215, 74] width 304 height 6
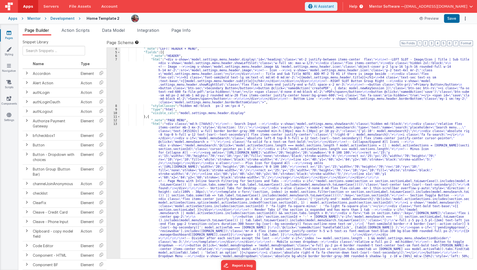
scroll to position [45, 0]
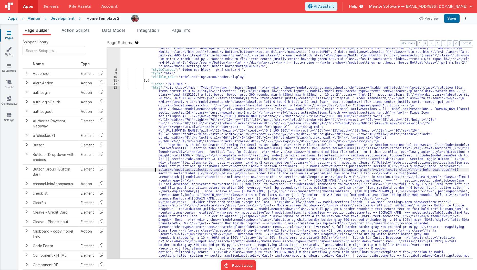
click at [152, 169] on div ""html" : "<div v-show= \" model.settings.menu.header.display \" id= \" heading …" at bounding box center [294, 254] width 349 height 464
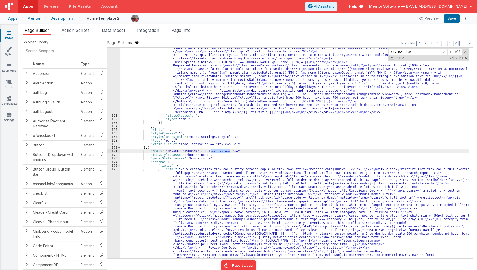
scroll to position [2837, 0]
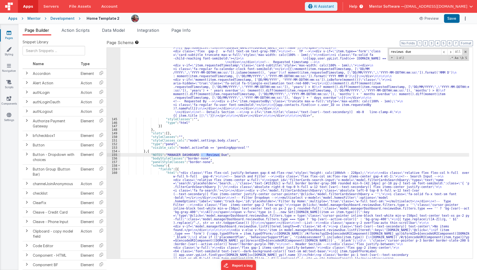
type input "reviews due"
click at [148, 207] on div ""html" : "<div class= \" flex flex-col justify-between gap-4 md:flex-row \" sty…" at bounding box center [294, 216] width 349 height 535
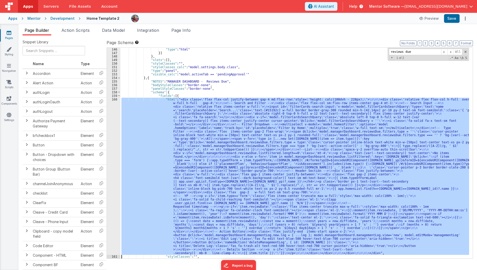
scroll to position [2907, 0]
click at [112, 210] on div "146 147 148 149 150 151 152 153 154 155 156 157 158 159 160 161 162 163" at bounding box center [114, 157] width 14 height 218
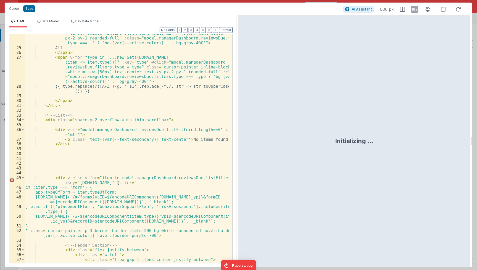
scroll to position [176, 0]
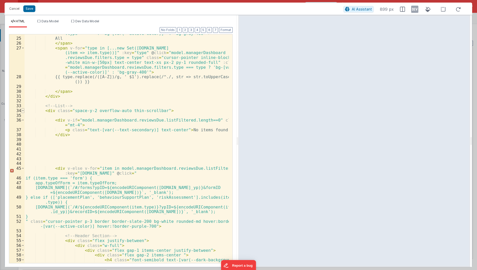
click at [23, 110] on span at bounding box center [23, 110] width 3 height 5
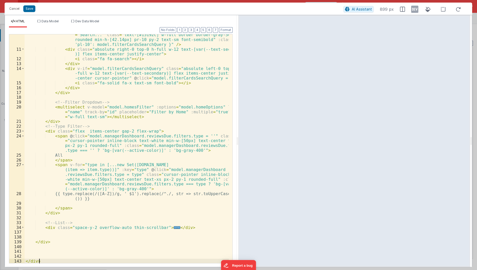
scroll to position [60, 0]
click at [174, 229] on span "..." at bounding box center [177, 227] width 7 height 3
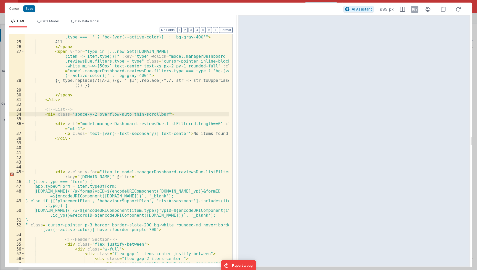
scroll to position [173, 0]
click at [22, 115] on span at bounding box center [23, 114] width 3 height 5
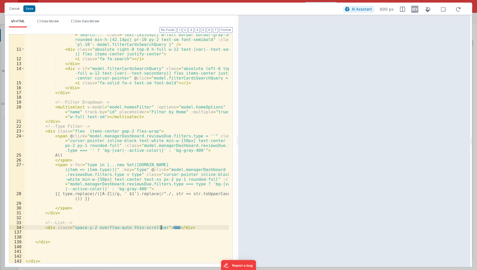
scroll to position [60, 0]
click at [41, 224] on div "< input id = "filterCards-search-input" v-model = "model .filterCardsSearchQuer…" at bounding box center [127, 152] width 205 height 258
click at [41, 226] on div "< input id = "filterCards-search-input" v-model = "model .filterCardsSearchQuer…" at bounding box center [127, 152] width 205 height 258
click at [41, 226] on div "< input id = "filterCards-search-input" v-model = "model .filterCardsSearchQuer…" at bounding box center [127, 148] width 204 height 229
click at [29, 11] on button "Save" at bounding box center [29, 8] width 12 height 7
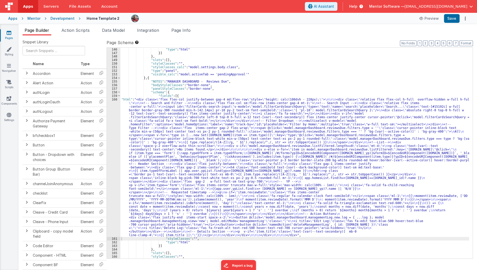
scroll to position [2913, 0]
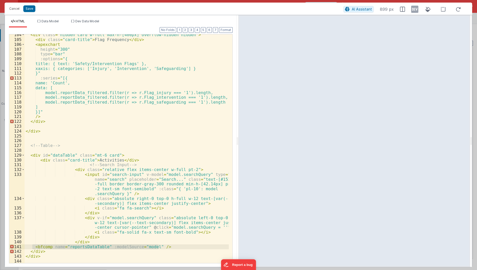
scroll to position [707, 0]
click at [13, 7] on button "Cancel" at bounding box center [14, 8] width 15 height 7
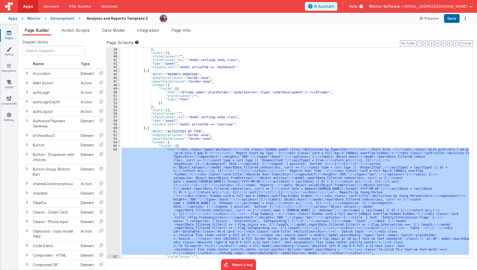
click at [8, 38] on link "Pages" at bounding box center [9, 35] width 18 height 10
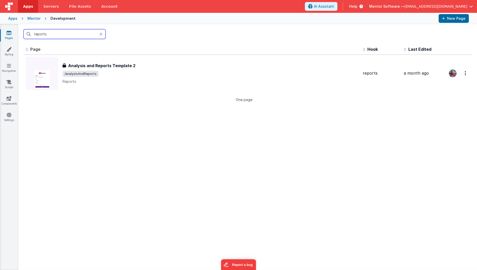
click at [55, 34] on input "reports" at bounding box center [65, 34] width 82 height 10
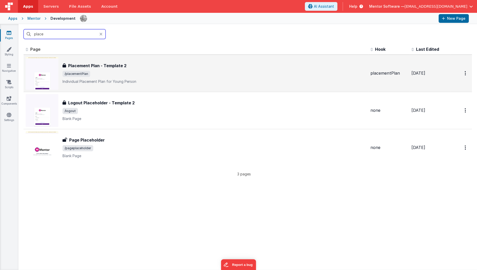
type input "place"
click at [116, 72] on span "/placementPlan" at bounding box center [215, 74] width 304 height 6
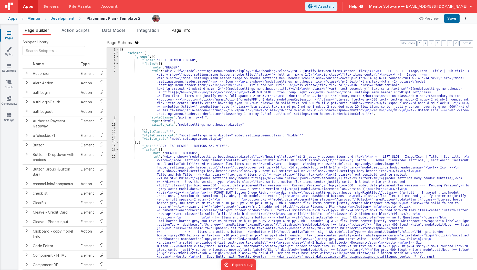
click at [180, 31] on span "Page Info" at bounding box center [180, 30] width 19 height 5
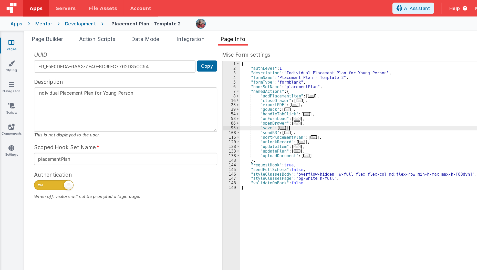
click at [206, 74] on div "{ "authLevel" : 1 , "description" : "Individual Placement Plan for Young Person…" at bounding box center [329, 157] width 286 height 218
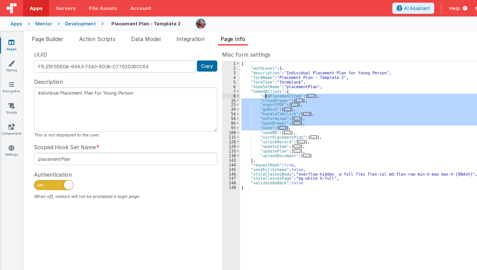
click at [247, 83] on div "{ "authLevel" : 1 , "description" : "Individual Placement Plan for Young Person…" at bounding box center [329, 153] width 286 height 211
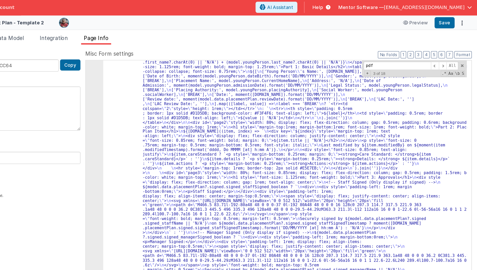
scroll to position [78, 0]
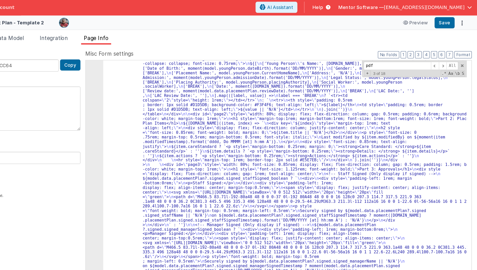
type input "pdf"
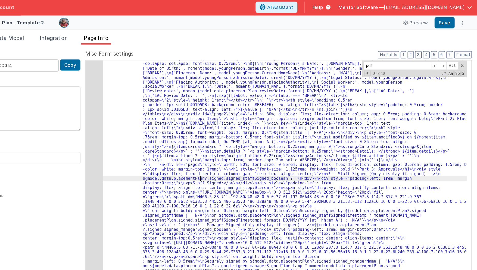
scroll to position [0, 0]
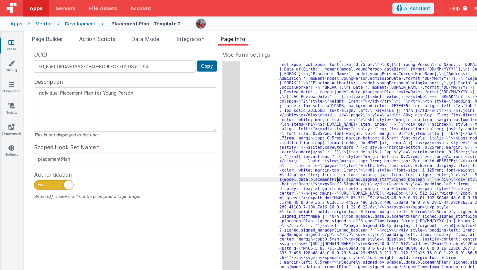
click at [155, 139] on div "UUID FR_E5F0DEDA-6AA3-7E40-8D36-C7762D35CC64 Copy Description Individual Placem…" at bounding box center [248, 148] width 450 height 219
click at [205, 133] on div ""function" : "model.html = ` \n <div style= \" display: flex; flex-direction: c…" at bounding box center [327, 246] width 283 height 446
click at [176, 141] on div "29" at bounding box center [180, 139] width 14 height 232
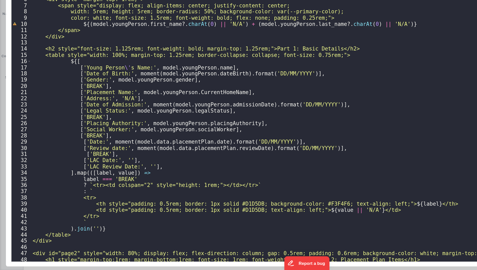
scroll to position [0, 0]
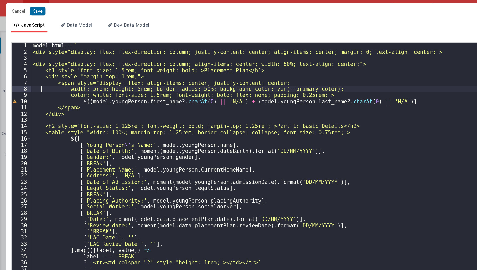
click at [33, 71] on div "model . html = ` <div style="display: flex; flex-direction: column; justify-con…" at bounding box center [244, 153] width 440 height 240
click at [23, 35] on div "1" at bounding box center [16, 35] width 15 height 5
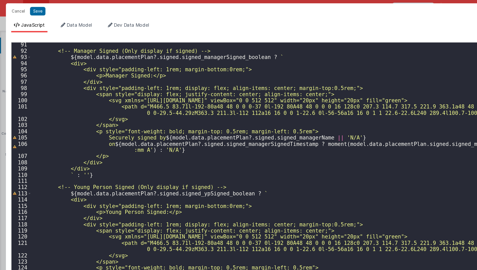
scroll to position [443, 0]
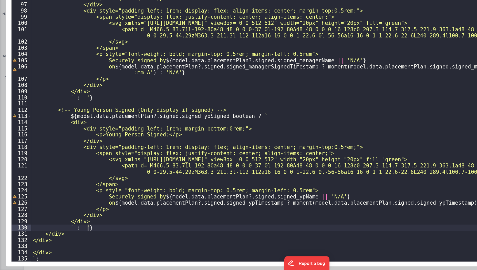
click at [225, 237] on div "<!-- Manager Signed (Only display if signed) --> ${ model . data . placementPla…" at bounding box center [244, 152] width 440 height 240
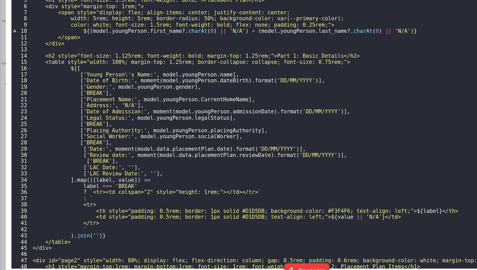
scroll to position [0, 0]
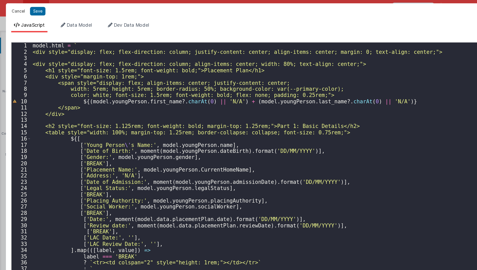
click at [16, 9] on button "Cancel" at bounding box center [14, 8] width 15 height 7
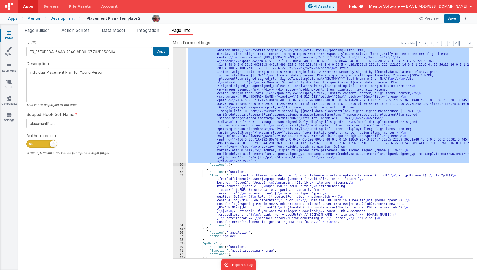
scroll to position [194, 0]
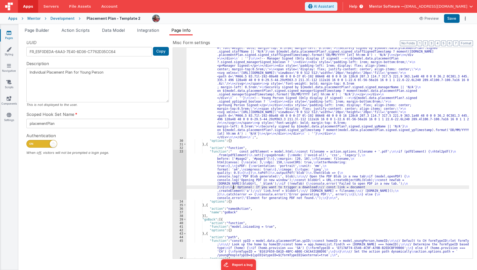
click at [232, 185] on div ""function" : "model.html = ` \n <div style= \" display: flex; flex-direction: c…" at bounding box center [327, 130] width 283 height 446
click at [177, 184] on div "33" at bounding box center [180, 175] width 14 height 50
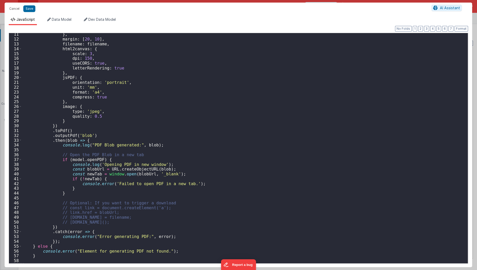
scroll to position [0, 0]
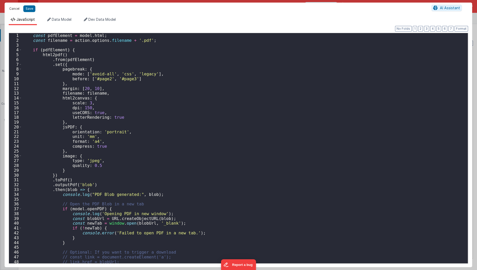
click at [12, 9] on button "Cancel" at bounding box center [14, 8] width 15 height 7
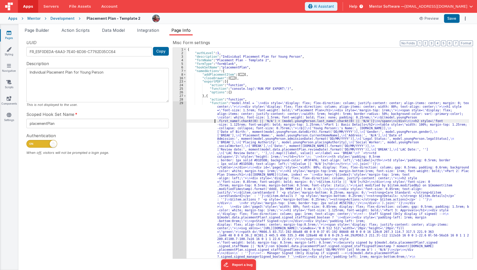
click at [208, 121] on div "{ "authLevel" : 1 , "description" : "Individual Placement Plan for Young Person…" at bounding box center [327, 271] width 283 height 446
click at [185, 80] on span at bounding box center [184, 82] width 3 height 4
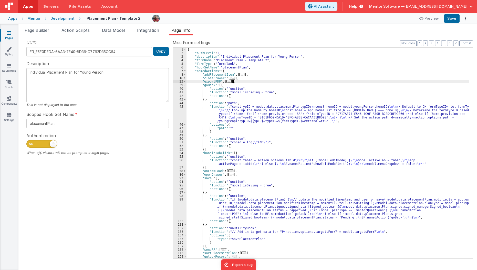
click at [240, 83] on div "{ "authLevel" : 1 , "description" : "Individual Placement Plan for Young Person…" at bounding box center [327, 157] width 283 height 218
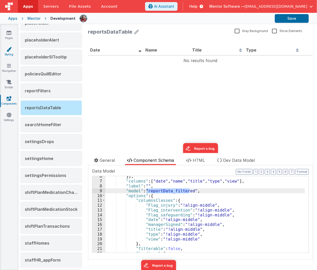
click at [8, 56] on link "Styling" at bounding box center [9, 52] width 18 height 10
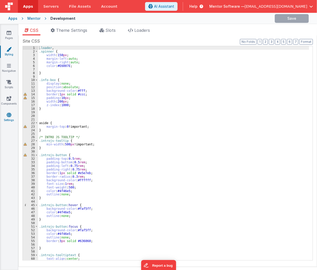
click at [7, 117] on icon at bounding box center [9, 114] width 5 height 5
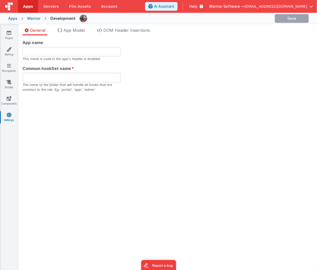
type input "Mentor Software"
type input "datafile"
click at [126, 30] on span "DOM Header Insertions" at bounding box center [126, 30] width 47 height 5
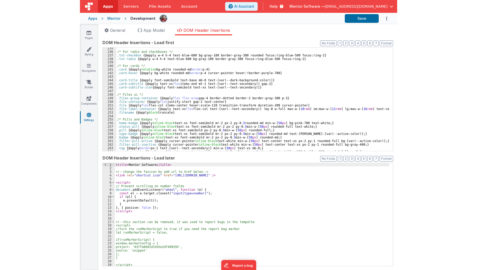
scroll to position [886, 0]
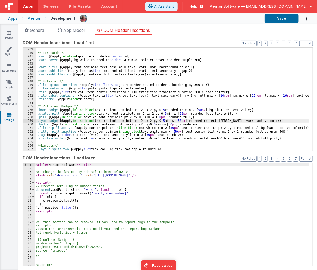
click at [58, 122] on div "/* For cards */ .card { @apply relative bg-white rounded-md border p-4 } .card-…" at bounding box center [172, 102] width 273 height 110
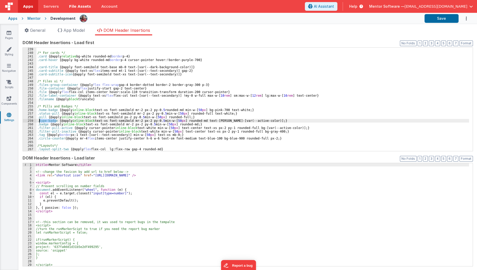
scroll to position [861, 0]
click at [6, 102] on link "Components" at bounding box center [9, 101] width 18 height 10
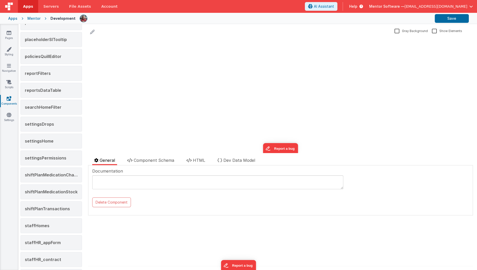
scroll to position [429, 0]
click at [42, 87] on div "reportsDataTable" at bounding box center [50, 90] width 61 height 15
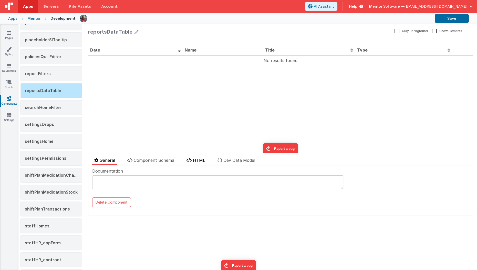
click at [193, 164] on li "HTML" at bounding box center [195, 161] width 23 height 8
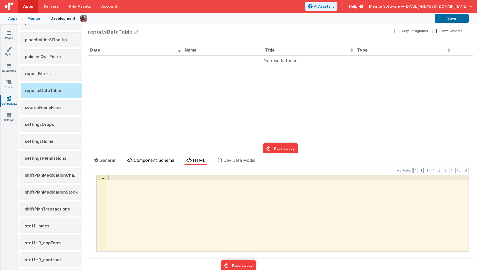
click at [157, 163] on li "Component Schema" at bounding box center [150, 161] width 51 height 8
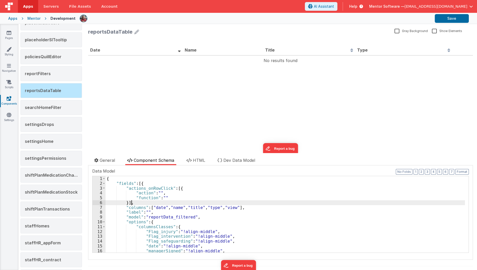
click at [148, 202] on div "{ "fields" : [{ "actions_onRowClick" : [{ "action" : "" , "function" : "" }] , …" at bounding box center [285, 219] width 359 height 86
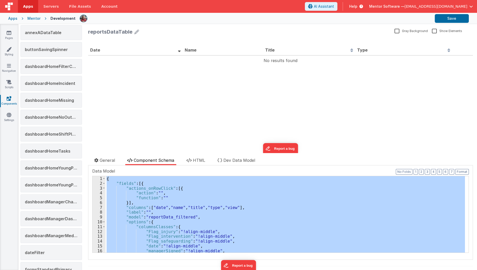
scroll to position [0, 0]
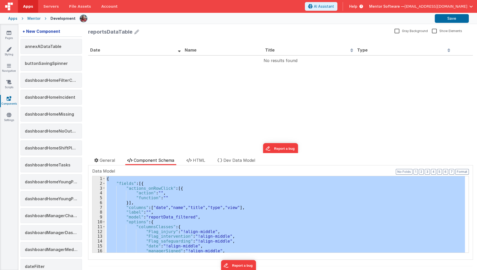
click at [49, 30] on div "+ New Component" at bounding box center [41, 31] width 42 height 10
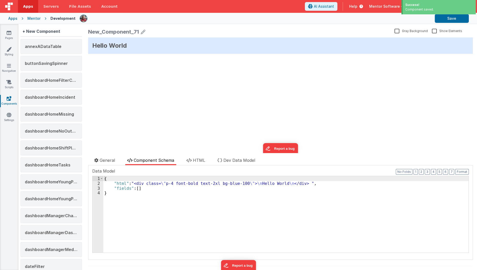
click at [142, 33] on icon at bounding box center [143, 31] width 5 height 7
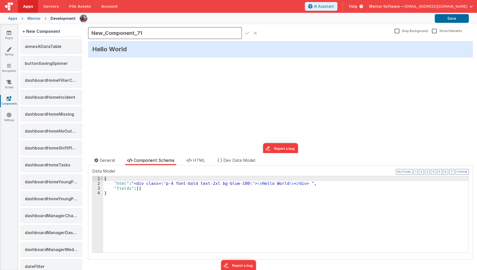
click at [142, 33] on input "New_Component_71" at bounding box center [165, 33] width 154 height 12
type input "inspectorPlacementPlans"
click at [249, 34] on icon at bounding box center [247, 32] width 4 height 7
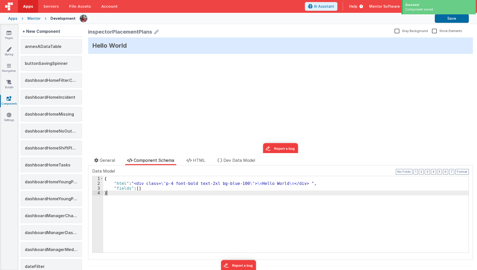
click at [158, 206] on div "{ "html" : "<div class= \" p-4 font-bold text-2xl bg-blue-100 \" > \n Hello Wor…" at bounding box center [285, 219] width 365 height 86
click at [160, 221] on div "{ "html" : "<div class= \" p-4 font-bold text-2xl bg-blue-100 \" > \n Hello Wor…" at bounding box center [285, 219] width 365 height 86
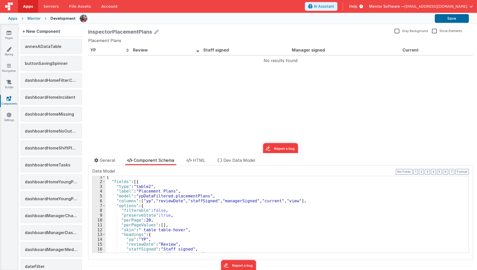
scroll to position [14, 0]
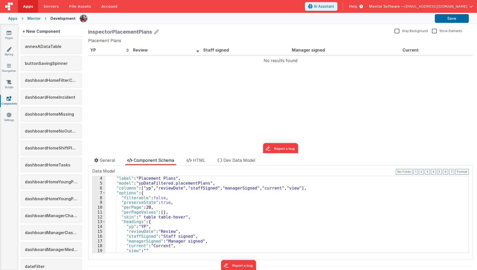
click at [171, 228] on div ""label" : "Placement Plans" , "model" : "ypDataFiltered.placementPlans" , "colu…" at bounding box center [285, 219] width 359 height 86
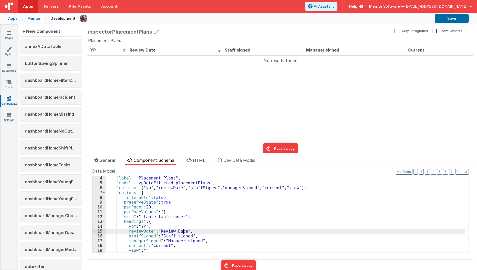
scroll to position [15, 0]
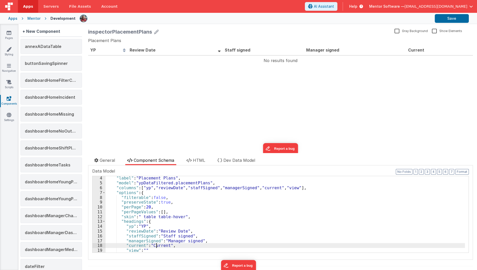
click at [157, 245] on div ""label" : "Placement Plans" , "model" : "ypDataFiltered.placementPlans" , "colu…" at bounding box center [285, 218] width 359 height 86
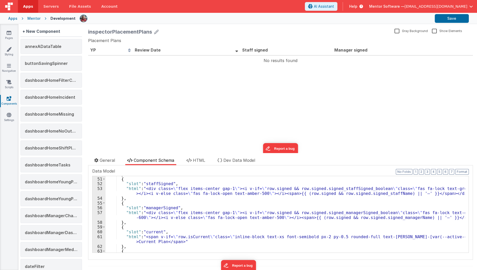
scroll to position [314, 0]
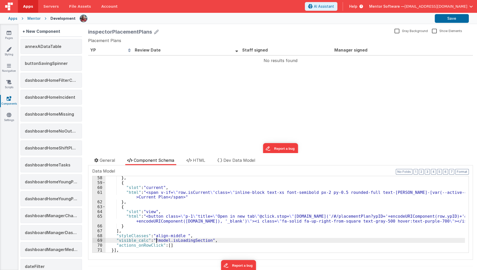
click at [156, 240] on div "} , { "slot" : "current" , "html" : "<span v-if= \" row.isCurrent \" class= \" …" at bounding box center [285, 218] width 359 height 86
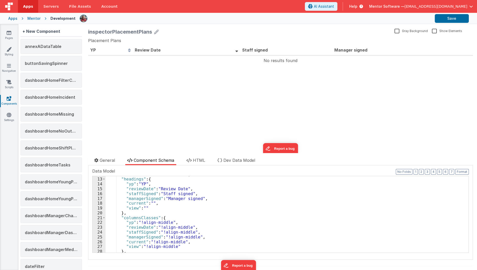
scroll to position [0, 0]
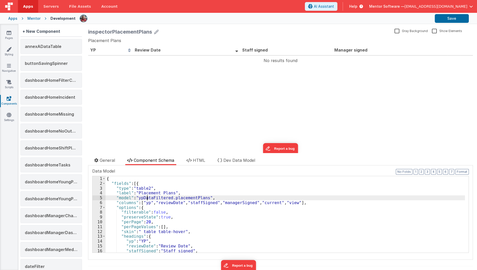
click at [148, 196] on div "{ "fields" : [{ "type" : "table2" , "label" : "Placement Plans" , "model" : "yp…" at bounding box center [285, 219] width 359 height 86
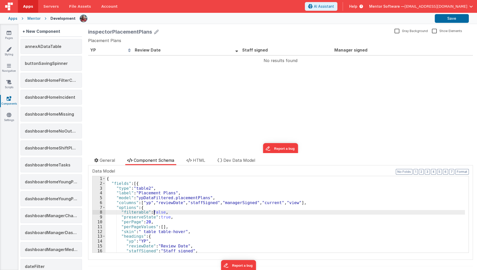
click at [155, 211] on div "{ "fields" : [{ "type" : "table2" , "label" : "Placement Plans" , "model" : "yp…" at bounding box center [285, 219] width 359 height 86
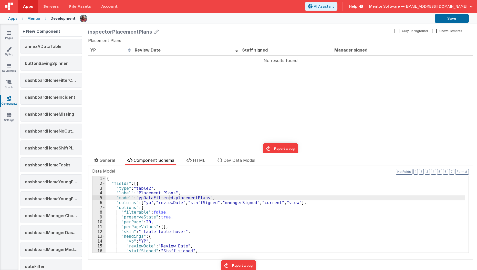
click at [170, 196] on div "{ "fields" : [{ "type" : "table2" , "label" : "Placement Plans" , "model" : "yp…" at bounding box center [285, 219] width 359 height 86
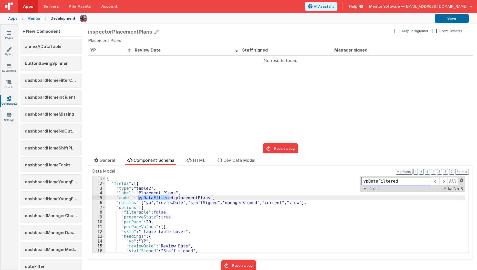
drag, startPoint x: 459, startPoint y: 178, endPoint x: 456, endPoint y: 180, distance: 3.6
click at [317, 180] on div "ypDataFiltered All Replace All + 1 of 1 .* Aa \b S" at bounding box center [412, 184] width 105 height 16
click at [317, 180] on span at bounding box center [462, 180] width 4 height 4
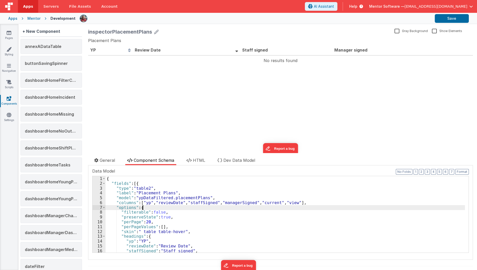
click at [186, 209] on div "{ "fields" : [{ "type" : "table2" , "label" : "Placement Plans" , "model" : "yp…" at bounding box center [285, 219] width 359 height 86
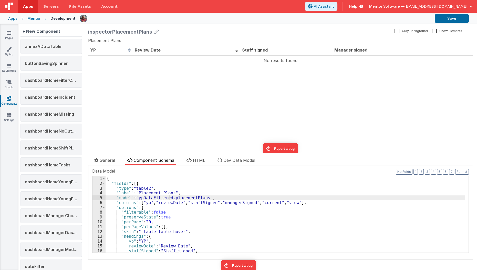
click at [169, 197] on div "{ "fields" : [{ "type" : "table2" , "label" : "Placement Plans" , "model" : "yp…" at bounding box center [285, 219] width 359 height 86
click at [317, 20] on button "Save" at bounding box center [452, 18] width 34 height 9
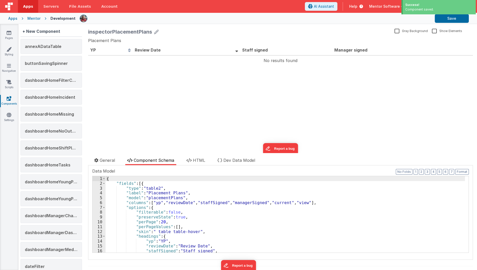
click at [156, 30] on icon at bounding box center [156, 31] width 5 height 7
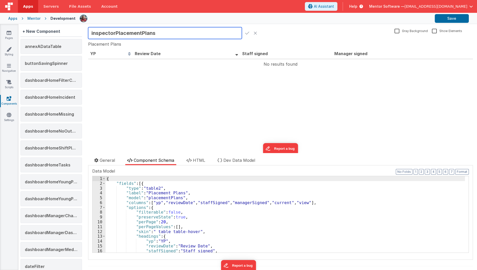
click at [156, 30] on input "inspectorPlacementPlans" at bounding box center [165, 33] width 154 height 12
click at [148, 31] on input "inspectorPlacementPlans" at bounding box center [165, 33] width 154 height 12
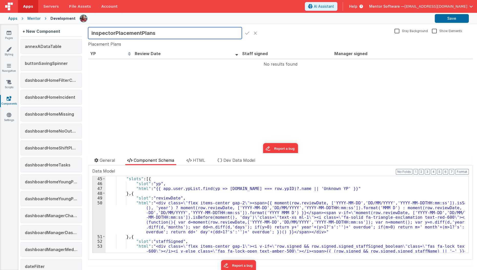
scroll to position [211, 0]
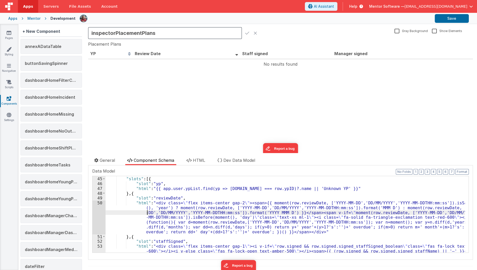
click at [146, 214] on div "} , "slots" : [{ "slot" : "yp" , "html" : "{{ app.user.ypList.find(yp => yp.id …" at bounding box center [285, 219] width 359 height 96
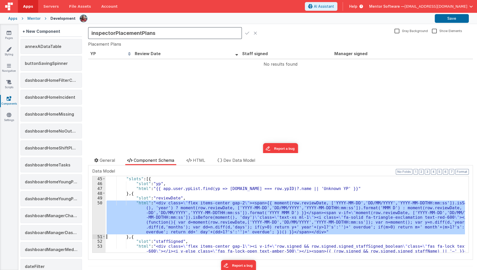
click at [98, 217] on div "50" at bounding box center [98, 217] width 13 height 34
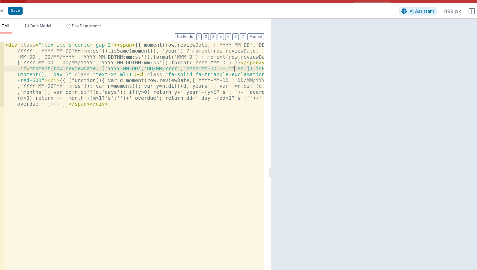
click at [207, 34] on div "Format 7 6 5 4 3 2 1 No Folds 1 < div class = "flex items-center gap-2" > < spa…" at bounding box center [121, 148] width 224 height 229
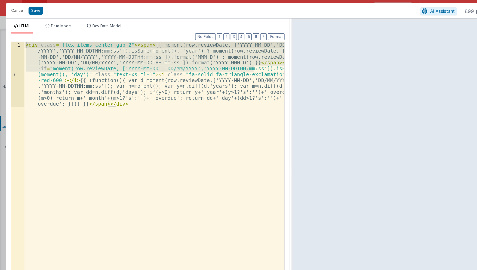
click at [192, 54] on div "< div class = "flex items-center gap-2" > < span > {{ moment(row.reviewDate, ['…" at bounding box center [126, 148] width 212 height 229
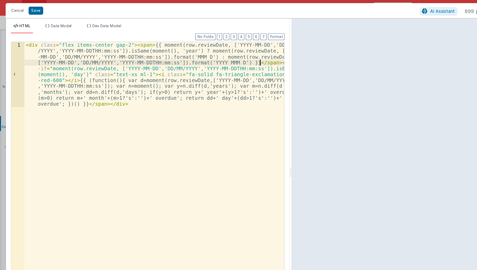
click at [212, 49] on div "< div class = "flex items-center gap-2" > < span > {{ moment(row.reviewDate, ['…" at bounding box center [126, 201] width 213 height 335
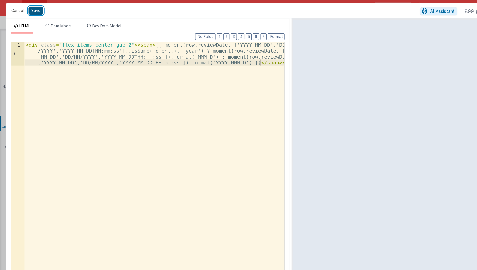
click at [28, 9] on button "Save" at bounding box center [29, 8] width 12 height 7
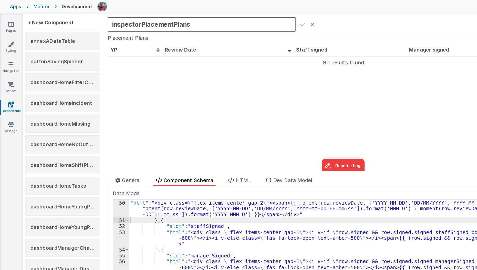
scroll to position [239, 0]
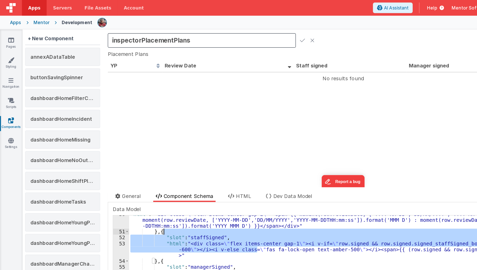
drag, startPoint x: 209, startPoint y: 201, endPoint x: 209, endPoint y: 188, distance: 13.3
click at [209, 188] on div ""html" : "<div class= \" flex items-center gap-2 \" ><span>{{ moment(row.review…" at bounding box center [285, 222] width 359 height 101
click at [193, 201] on div ""html" : "<div class= \" flex items-center gap-2 \" ><span>{{ moment(row.review…" at bounding box center [285, 214] width 359 height 76
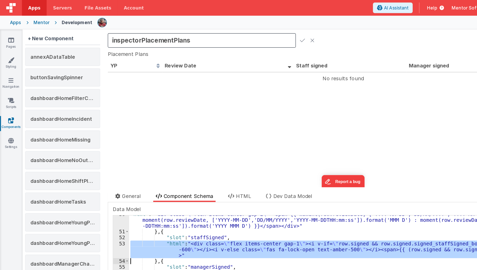
click at [97, 204] on div "53" at bounding box center [98, 203] width 13 height 14
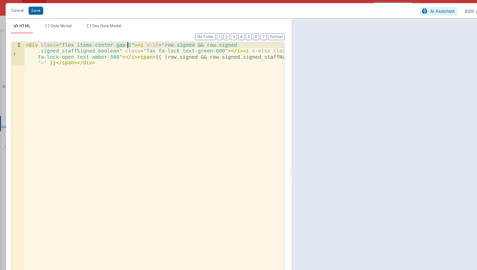
click at [104, 37] on div "< div class = "flex items-center gap-1" > < i v-if = "row.signed && row.signed …" at bounding box center [126, 167] width 213 height 267
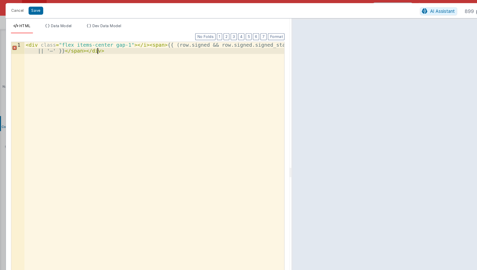
click at [97, 78] on div "< div class = "flex items-center gap-1" > </ i > < span > {{ (row.signed && row…" at bounding box center [126, 158] width 213 height 248
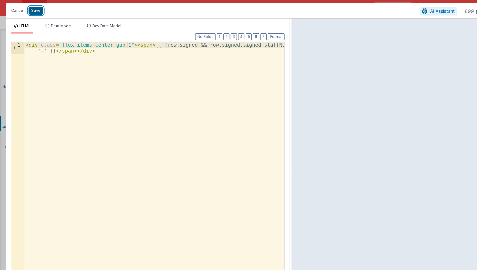
click at [28, 10] on button "Save" at bounding box center [29, 8] width 12 height 7
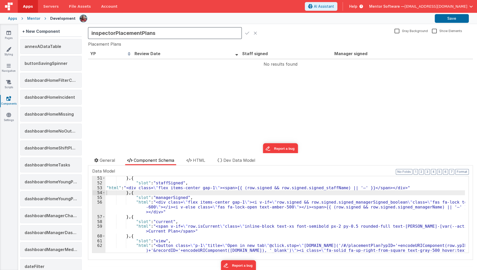
scroll to position [0, 0]
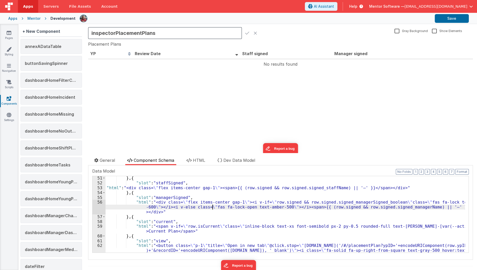
click at [213, 206] on div "} , { "slot" : "staffSigned" , "html" : "<div class= \" flex items-center gap-1…" at bounding box center [285, 223] width 359 height 96
click at [98, 209] on div "56" at bounding box center [98, 207] width 13 height 14
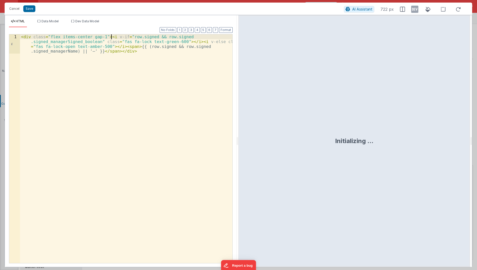
click at [111, 37] on div "< div class = "flex items-center gap-1" > < i v-if = "row.signed && row.signed …" at bounding box center [126, 167] width 213 height 267
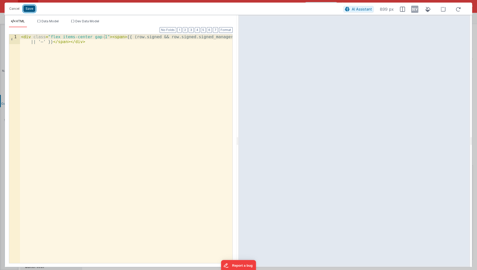
click at [31, 11] on button "Save" at bounding box center [29, 8] width 12 height 7
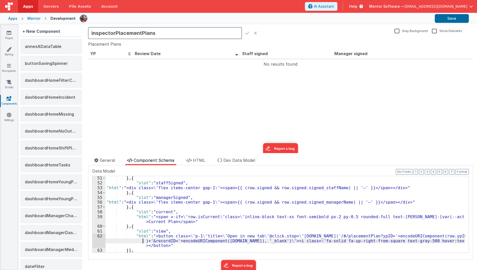
click at [137, 238] on div "} , { "slot" : "staffSigned" , "html" : "<div class= \" flex items-center gap-1…" at bounding box center [285, 218] width 359 height 86
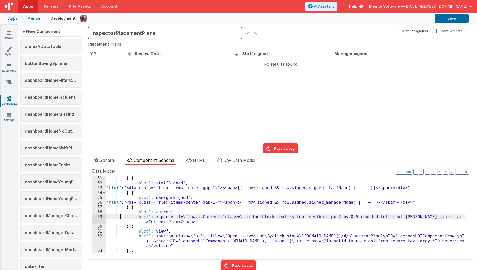
click at [120, 216] on div "} , { "slot" : "staffSigned" , "html" : "<div class= \" flex items-center gap-1…" at bounding box center [285, 218] width 359 height 86
click at [100, 218] on div "59" at bounding box center [98, 219] width 13 height 10
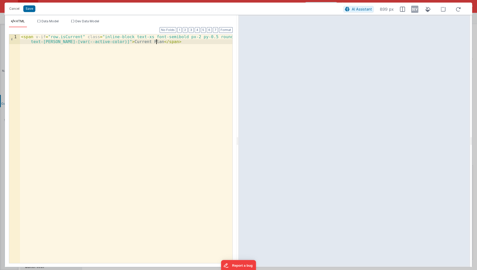
click at [161, 41] on div "< span v-if = "row.isCurrent" class = "inline-block text-xs font-semibold px-2 …" at bounding box center [126, 158] width 213 height 248
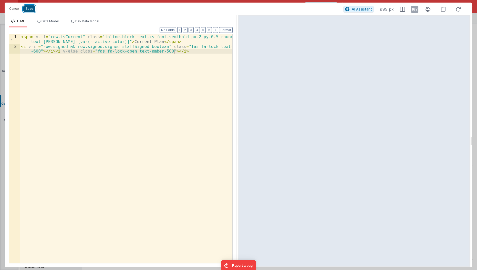
click at [30, 10] on button "Save" at bounding box center [29, 8] width 12 height 7
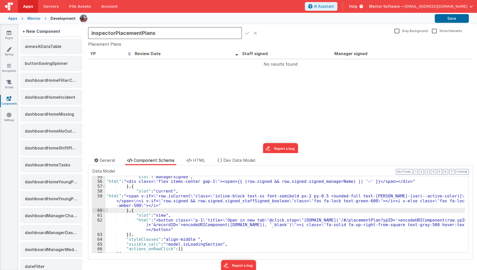
scroll to position [275, 0]
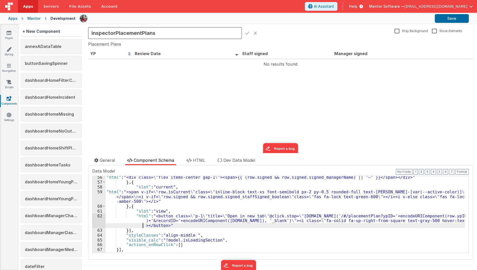
click at [139, 223] on div ""html" : "<div class= \" flex items-center gap-1 \" ><span>{{ (row.signed && ro…" at bounding box center [285, 218] width 359 height 86
click at [137, 220] on div ""html" : "<div class= \" flex items-center gap-1 \" ><span>{{ (row.signed && ro…" at bounding box center [285, 218] width 359 height 86
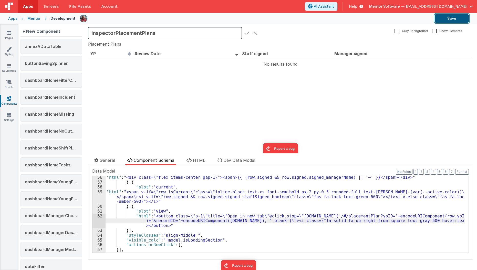
click at [317, 20] on button "Save" at bounding box center [452, 18] width 34 height 9
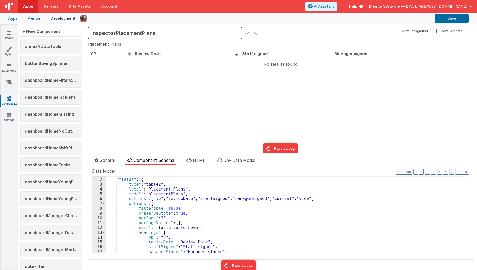
scroll to position [4, 0]
click at [180, 187] on div "{ "fields" : [{ "type" : "table2" , "label" : "Placement Plans" , "model" : "pl…" at bounding box center [285, 215] width 359 height 86
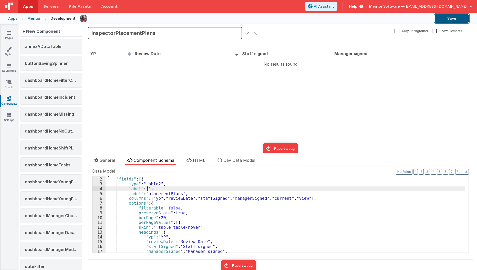
click at [317, 17] on button "Save" at bounding box center [452, 18] width 34 height 9
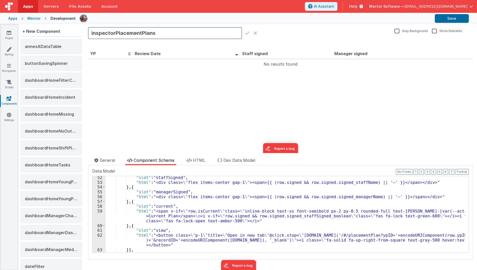
scroll to position [256, 0]
click at [210, 219] on div ""slot" : "staffSigned" , "html" : "<div class= \" flex items-center gap-1 \" ><…" at bounding box center [285, 218] width 359 height 86
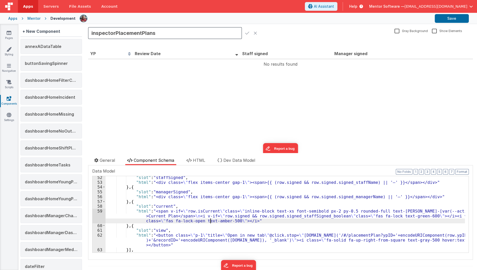
click at [97, 213] on div "59" at bounding box center [98, 216] width 13 height 14
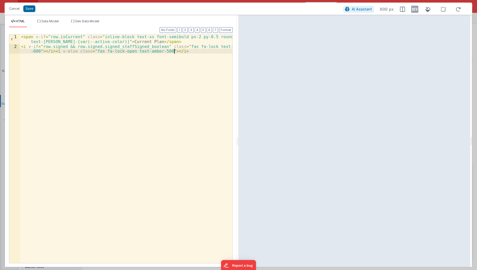
click at [105, 70] on div "< span v-if = "row.isCurrent" class = "inline-block text-xs font-semibold px-2 …" at bounding box center [126, 158] width 213 height 248
click at [17, 10] on button "Cancel" at bounding box center [14, 8] width 15 height 7
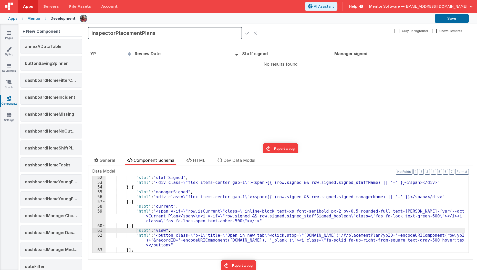
click at [136, 230] on div ""slot" : "staffSigned" , "html" : "<div class= \" flex items-center gap-1 \" ><…" at bounding box center [285, 218] width 359 height 86
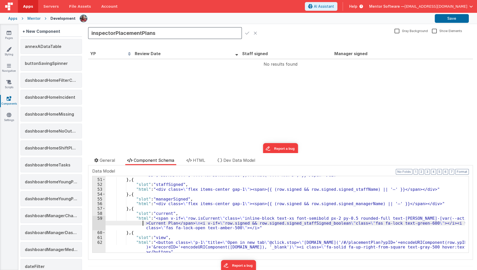
click at [138, 224] on div ""html" : "<div class= \" flex items-center gap-2 \" ><span>{{ moment(row.review…" at bounding box center [285, 216] width 359 height 106
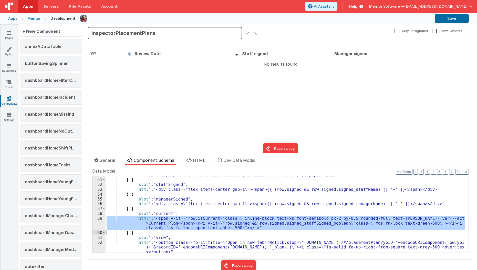
click at [94, 224] on div "59" at bounding box center [98, 223] width 13 height 14
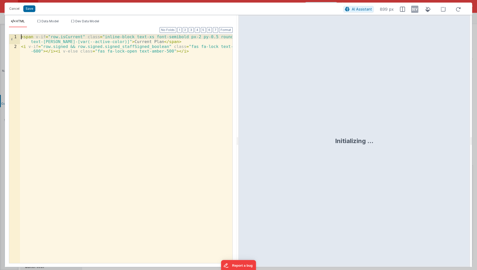
click at [20, 37] on div "< span v-if = "row.isCurrent" class = "inline-block text-xs font-semibold px-2 …" at bounding box center [126, 158] width 213 height 248
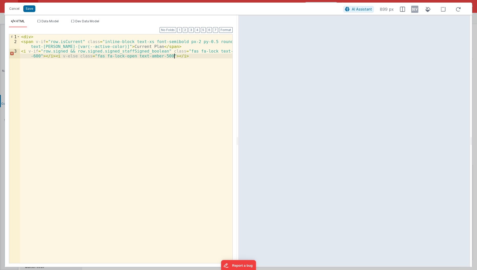
click at [21, 75] on div "< div > < span v-if = "row.isCurrent" class = "inline-block text-xs font-semibo…" at bounding box center [126, 155] width 213 height 243
click at [29, 35] on div "< div > < span v-if = "row.isCurrent" class = "inline-block text-xs font-semibo…" at bounding box center [126, 153] width 213 height 239
click at [27, 9] on button "Save" at bounding box center [29, 8] width 12 height 7
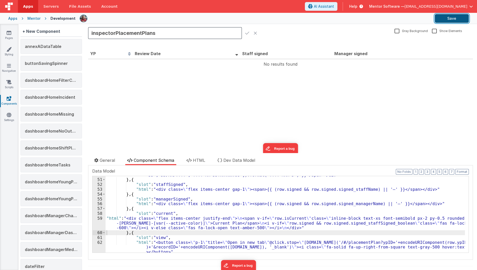
click at [317, 19] on button "Save" at bounding box center [452, 18] width 34 height 9
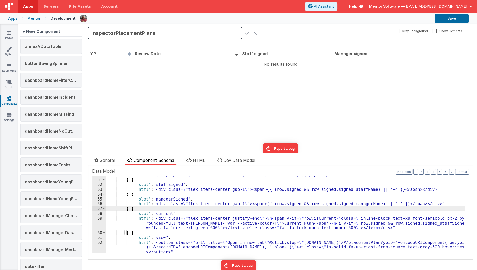
click at [317, 205] on div ""html" : "<div class= \" flex items-center gap-2 \" ><span>{{ moment(row.review…" at bounding box center [285, 216] width 359 height 106
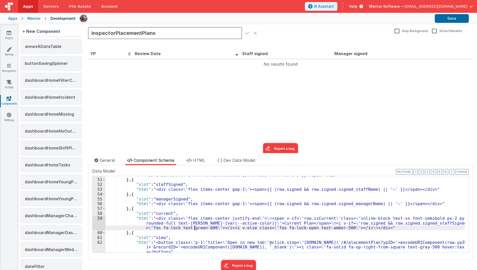
click at [194, 225] on div ""html" : "<div class= \" flex items-center gap-2 \" ><span>{{ moment(row.review…" at bounding box center [285, 216] width 359 height 106
click at [98, 224] on div "59" at bounding box center [98, 223] width 13 height 14
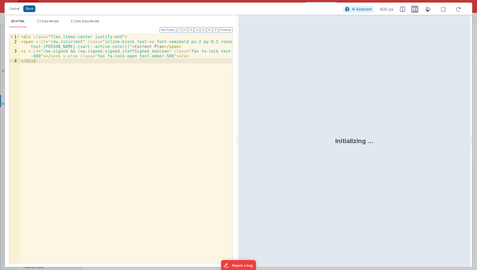
click at [120, 37] on div "< div class = "flex items-center justify-end" > < span v-if = "row.isCurrent" c…" at bounding box center [126, 153] width 213 height 239
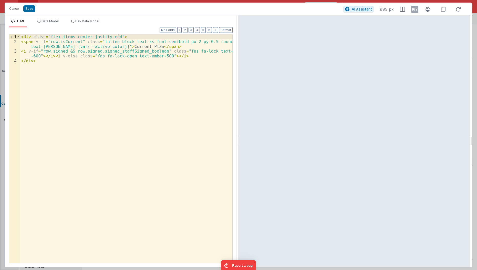
click at [122, 36] on div "< div class = "flex items-center justify-end" > < span v-if = "row.isCurrent" c…" at bounding box center [126, 153] width 213 height 239
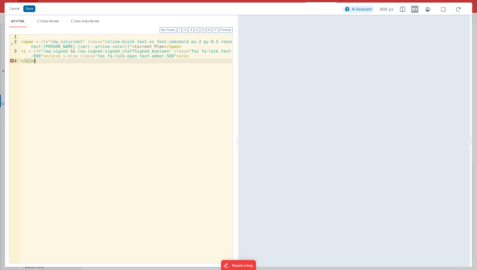
click at [54, 64] on div "< span v-if = "row.isCurrent" class = "inline-block text-xs font-semibold px-2 …" at bounding box center [126, 153] width 213 height 239
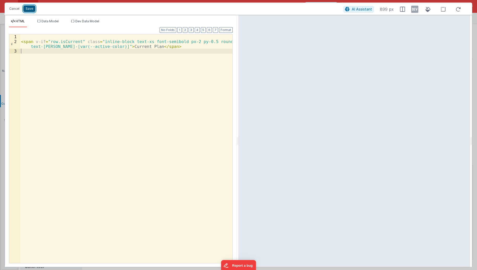
click at [26, 6] on button "Save" at bounding box center [29, 8] width 12 height 7
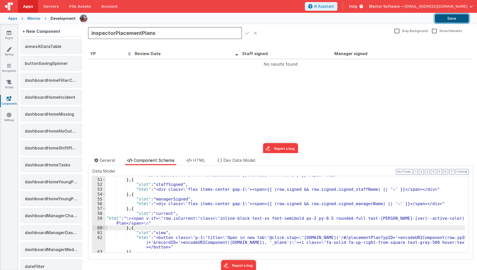
click at [317, 18] on button "Save" at bounding box center [452, 18] width 34 height 9
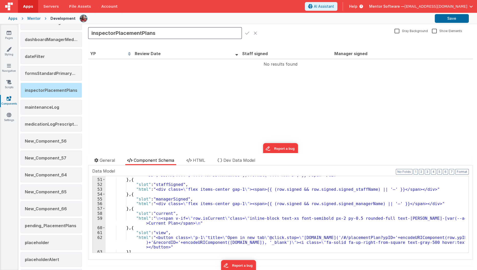
scroll to position [210, 0]
click at [73, 139] on div "New_Component_56" at bounding box center [50, 141] width 61 height 15
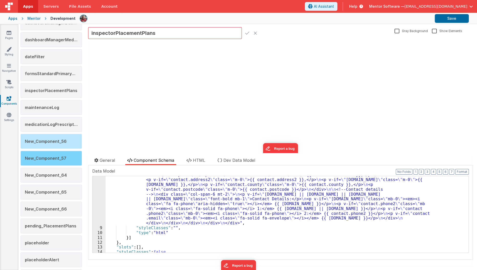
click at [64, 151] on div "New_Component_57" at bounding box center [50, 158] width 61 height 15
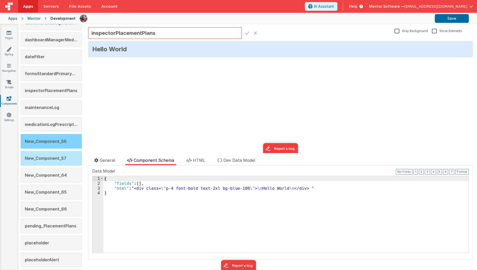
click at [64, 144] on div "New_Component_56" at bounding box center [50, 141] width 61 height 15
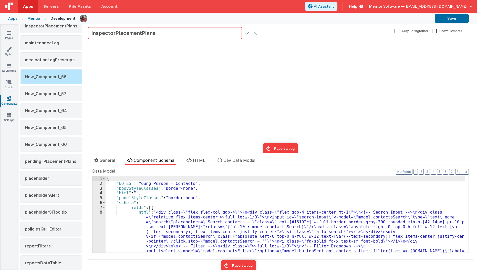
scroll to position [275, 0]
click at [256, 34] on icon at bounding box center [256, 32] width 4 height 7
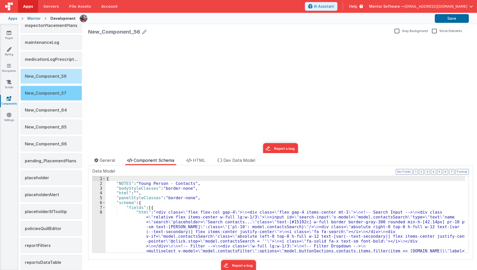
click at [59, 90] on span "New_Component_57" at bounding box center [45, 92] width 41 height 5
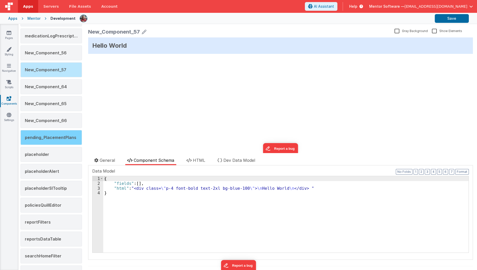
scroll to position [298, 0]
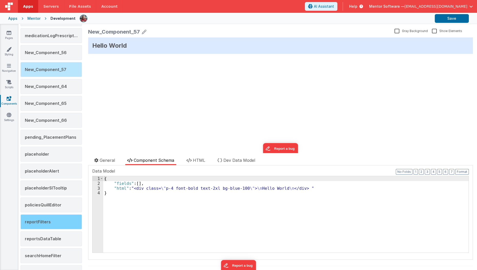
click at [63, 214] on div "reportFilters" at bounding box center [50, 221] width 61 height 15
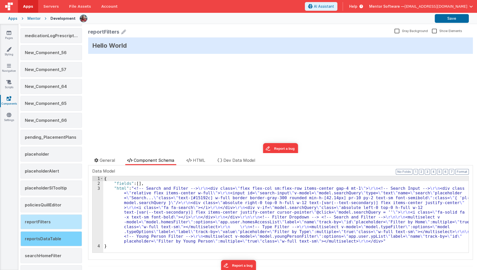
click at [57, 236] on span "reportsDataTable" at bounding box center [43, 238] width 36 height 5
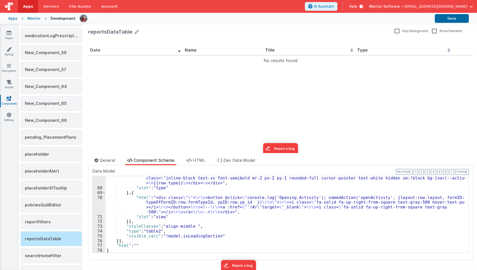
scroll to position [376, 0]
click at [166, 203] on div ""html" : "<div class= \" flex \" > \n <div v-if= \" row.Flag_safeguarding \" cl…" at bounding box center [285, 204] width 359 height 125
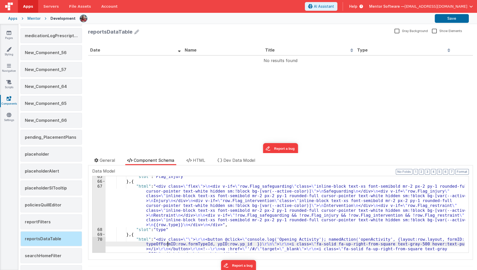
scroll to position [317, 0]
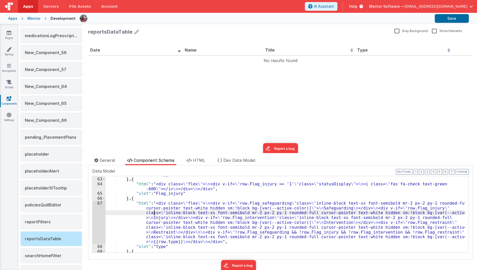
click at [153, 211] on div ""slot" : "Flag_intervention" } , { "html" : "<div class= \" flex \" > \n <div v…" at bounding box center [285, 215] width 359 height 86
click at [98, 210] on div "67" at bounding box center [98, 222] width 13 height 43
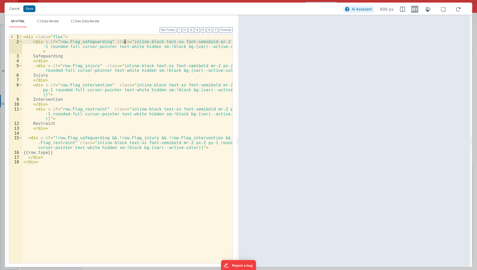
click at [126, 41] on div "< div class = "flex" > < div v-if = "row.Flag_safeguarding" class = "inline-blo…" at bounding box center [127, 153] width 211 height 239
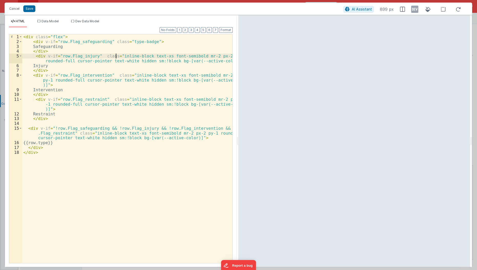
click at [115, 55] on div "< div class = "flex" > < div v-if = "row.Flag_safeguarding" class = "type-badge…" at bounding box center [127, 153] width 211 height 239
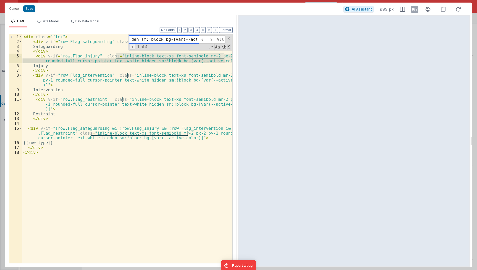
scroll to position [0, 0]
click at [132, 48] on span "+" at bounding box center [133, 46] width 6 height 5
click at [137, 50] on input at bounding box center [164, 49] width 70 height 8
type input "type-badge"
click at [209, 45] on span "Replace" at bounding box center [209, 49] width 20 height 8
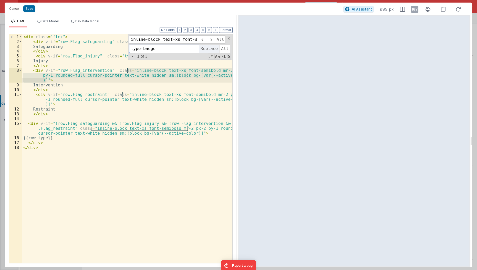
click at [209, 45] on span "Replace" at bounding box center [209, 49] width 20 height 8
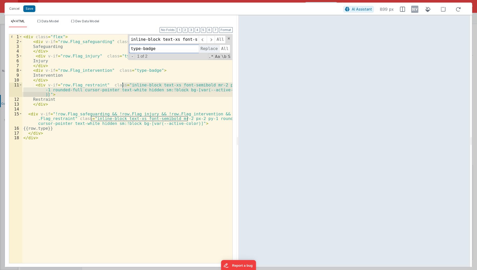
click at [209, 45] on span "Replace" at bounding box center [209, 49] width 20 height 8
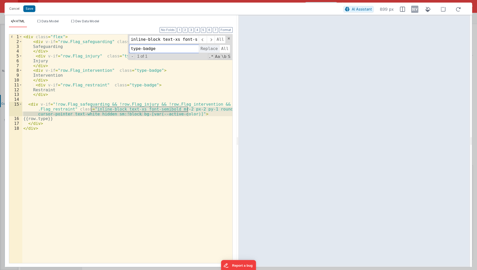
click at [209, 45] on span "Replace" at bounding box center [209, 49] width 20 height 8
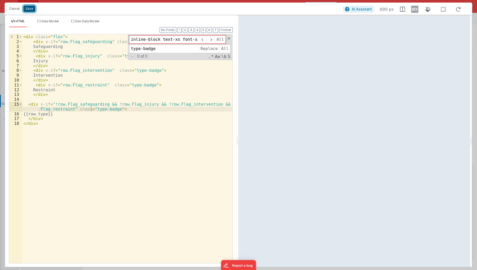
click at [31, 10] on button "Save" at bounding box center [29, 8] width 12 height 7
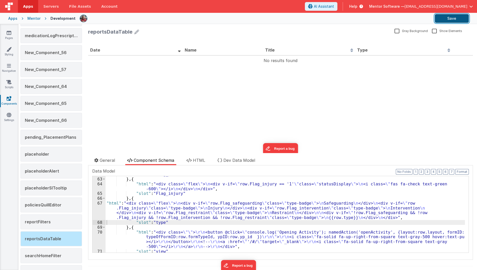
click at [317, 20] on button "Save" at bounding box center [452, 18] width 34 height 9
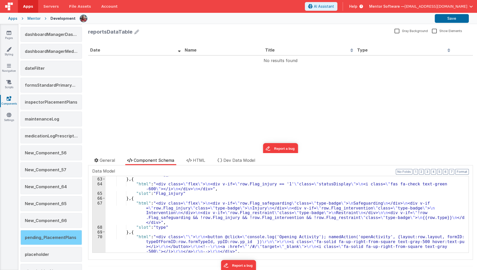
scroll to position [199, 0]
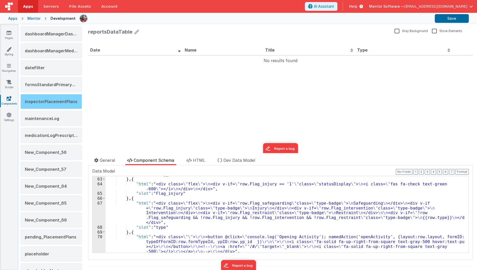
click at [54, 99] on span "inspectorPlacementPlans" at bounding box center [51, 101] width 53 height 5
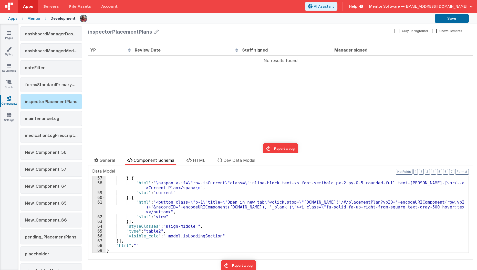
scroll to position [279, 0]
click at [243, 183] on div "} , { "html" : " \n <span v-if= \" row.isCurrent \" class= \" inline-block text…" at bounding box center [285, 218] width 359 height 86
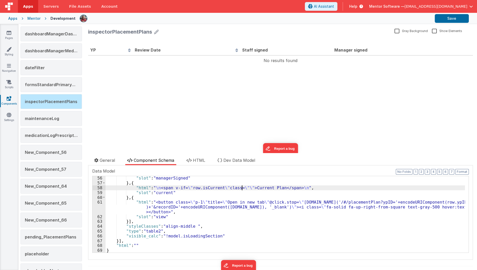
scroll to position [275, 0]
click at [317, 18] on button "Save" at bounding box center [452, 18] width 34 height 9
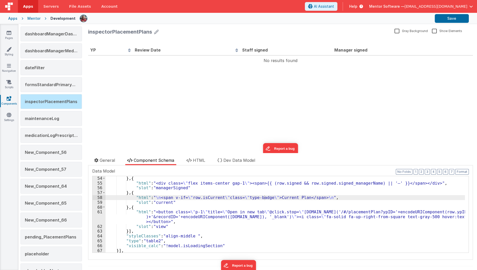
scroll to position [268, 0]
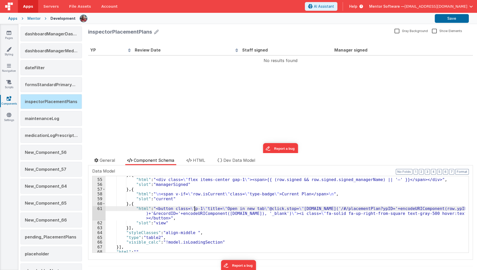
click at [194, 208] on div "} , { "html" : "<div class= \" flex items-center gap-1 \" ><span>{{ (row.signed…" at bounding box center [285, 215] width 359 height 86
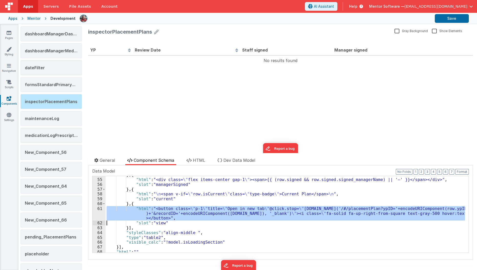
click at [102, 213] on div "61" at bounding box center [98, 213] width 13 height 14
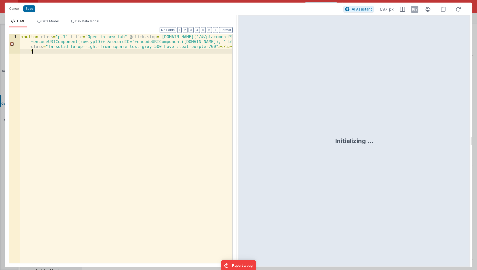
click at [92, 154] on div "< button class = "p-1" title = "Open in new tab" @ click.stop = "window.open('/…" at bounding box center [126, 167] width 213 height 267
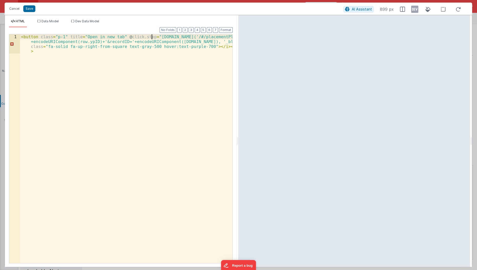
click at [151, 36] on div "< button class = "p-1" title = "Open in new tab" @ click.stop = "window.open('/…" at bounding box center [126, 167] width 213 height 267
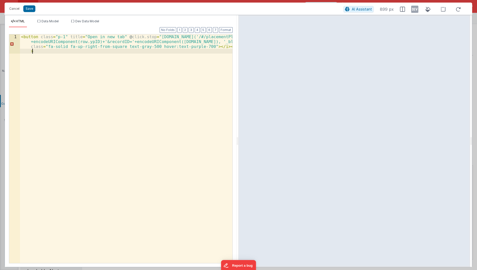
click at [139, 78] on div "< button class = "p-1" title = "Open in new tab" @ click.stop = "window.open('/…" at bounding box center [126, 167] width 213 height 267
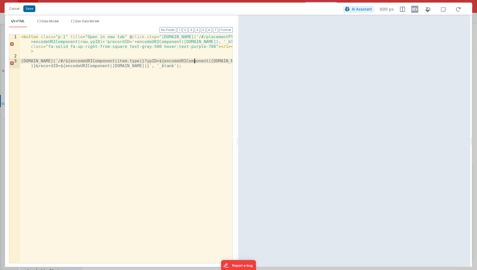
click at [194, 60] on div "< button class = "p-1" title = "Open in new tab" @ click.stop = "window.open('/…" at bounding box center [126, 163] width 213 height 258
type input "item"
click at [133, 47] on span "+" at bounding box center [133, 46] width 6 height 5
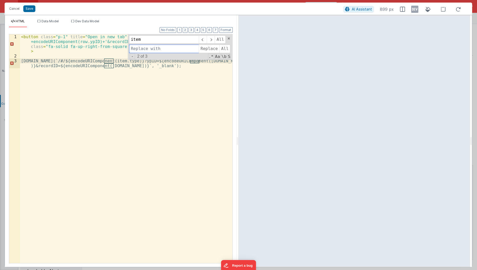
click at [137, 49] on input at bounding box center [164, 49] width 70 height 8
type input "row"
click at [219, 48] on span "All" at bounding box center [224, 49] width 11 height 8
click at [230, 39] on span at bounding box center [229, 39] width 4 height 4
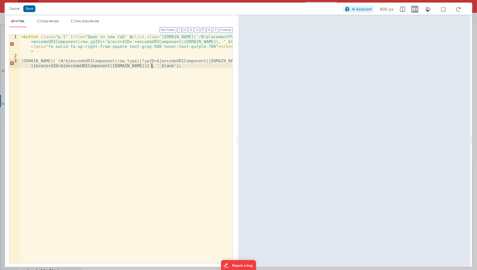
click at [158, 66] on div "< button class = "p-1" title = "Open in new tab" @ click.stop = "window.open('/…" at bounding box center [126, 163] width 213 height 258
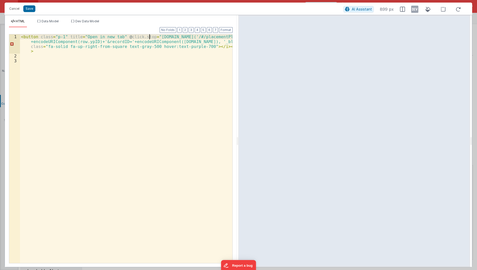
click at [149, 37] on div "< button class = "p-1" title = "Open in new tab" @ click.stop = "window.open('/…" at bounding box center [126, 160] width 213 height 253
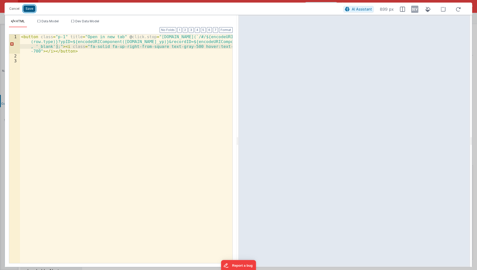
click at [31, 11] on button "Save" at bounding box center [29, 8] width 12 height 7
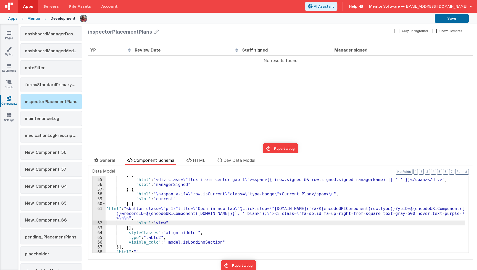
click at [156, 33] on icon at bounding box center [156, 31] width 5 height 7
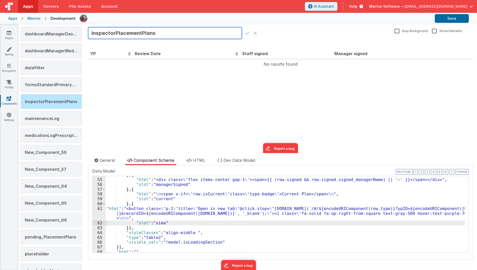
click at [132, 35] on input "inspectorPlacementPlans" at bounding box center [165, 33] width 154 height 12
type input "inspectorPlans"
click at [246, 34] on icon at bounding box center [247, 32] width 4 height 7
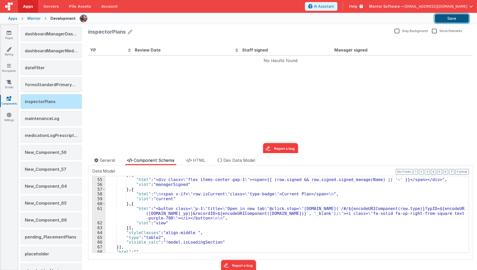
click at [317, 15] on button "Save" at bounding box center [452, 18] width 34 height 9
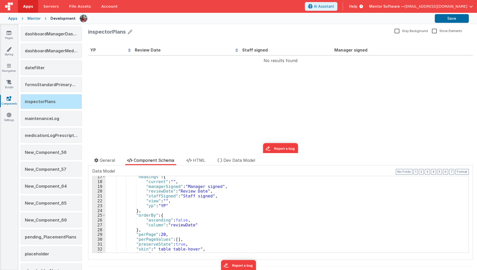
scroll to position [0, 0]
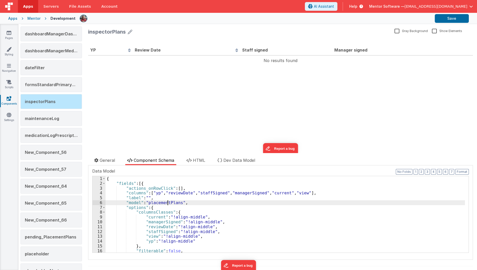
click at [168, 201] on div "{ "fields" : [{ "actions_onRowClick" : [ ] , "columns" : [ "yp" , "reviewDate" …" at bounding box center [285, 219] width 359 height 86
click at [317, 19] on button "Save" at bounding box center [452, 18] width 34 height 9
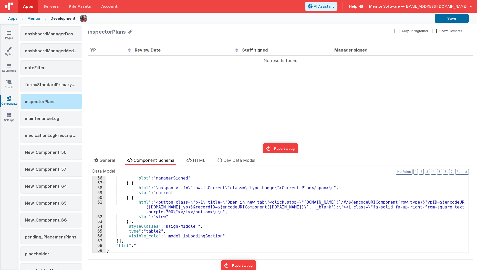
scroll to position [275, 0]
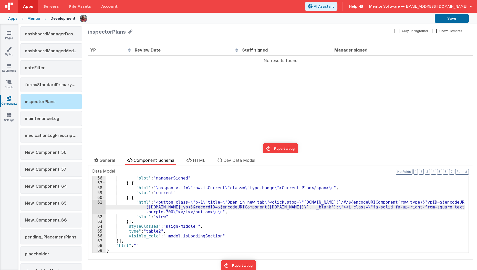
click at [179, 206] on div ""slot" : "managerSigned" } , { "html" : " \n <span v-if= \" row.isCurrent \" cl…" at bounding box center [285, 218] width 359 height 86
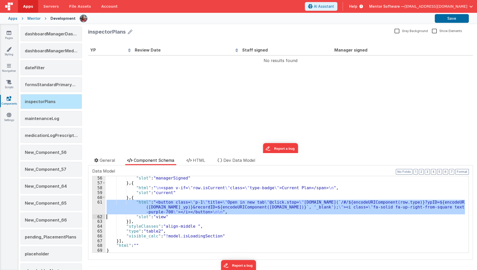
click at [100, 205] on div "61" at bounding box center [98, 207] width 13 height 14
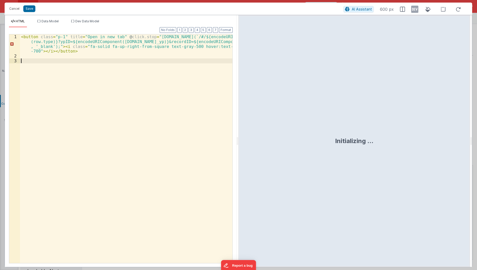
click at [100, 205] on div "< button class = "p-1" title = "Open in new tab" @ click.stop = "window.open(`/…" at bounding box center [126, 160] width 213 height 253
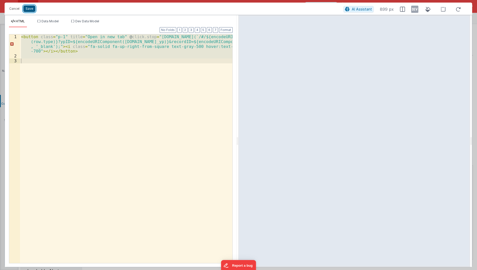
click at [27, 10] on button "Save" at bounding box center [29, 8] width 12 height 7
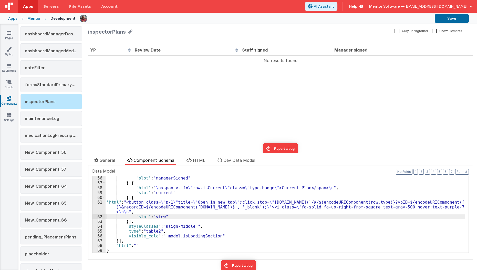
click at [189, 95] on div "YP Review Date Staff signed Manager signed No results found << < > >> 0 Record …" at bounding box center [280, 95] width 385 height 116
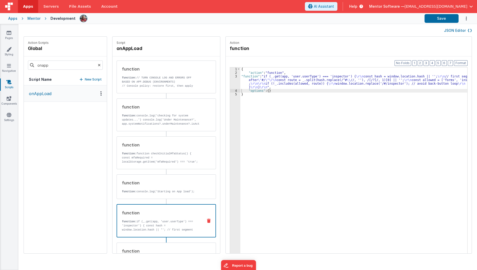
scroll to position [4, 0]
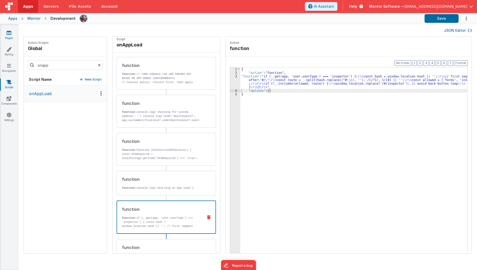
click at [7, 35] on link "Pages" at bounding box center [9, 35] width 18 height 10
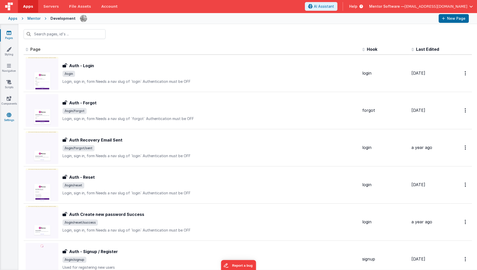
click at [13, 118] on link "Settings" at bounding box center [9, 117] width 18 height 10
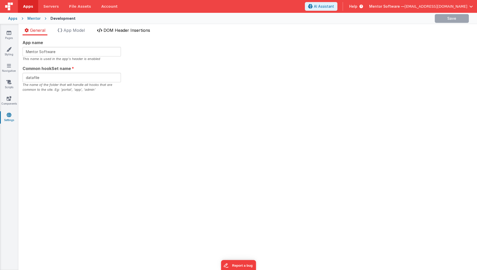
click at [120, 30] on span "DOM Header Insertions" at bounding box center [126, 30] width 47 height 5
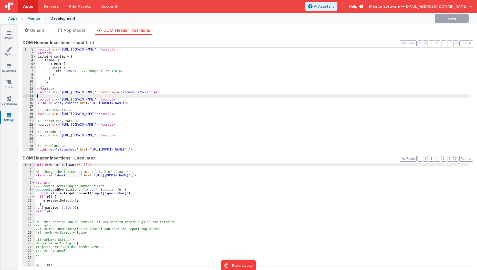
click at [147, 96] on div "< script src = "[URL][DOMAIN_NAME]" > </ script > < script > tailwind . config …" at bounding box center [252, 103] width 433 height 110
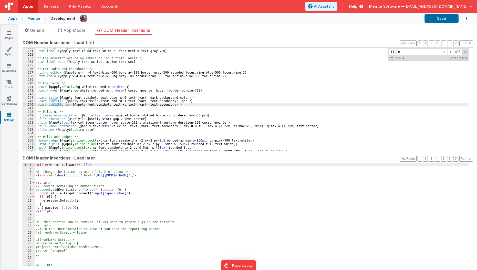
scroll to position [920, 0]
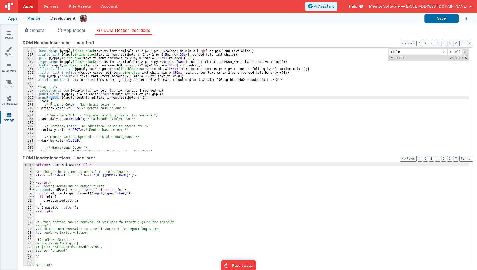
type input "title"
click at [61, 101] on div "/* Pills and Badges */ .home-badge { @apply inline-block text-xs font-semibold …" at bounding box center [252, 101] width 433 height 110
click at [57, 98] on div "/* Pills and Badges */ .home-badge { @apply inline-block text-xs font-semibold …" at bounding box center [252, 101] width 433 height 110
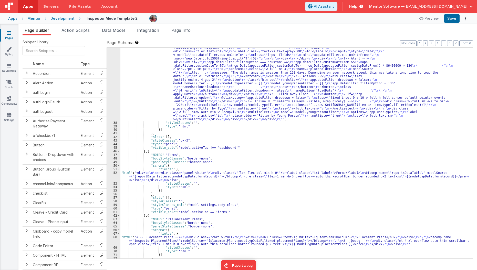
scroll to position [367, 0]
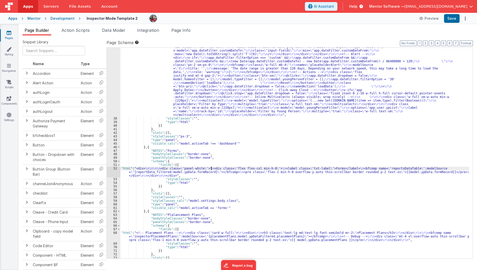
click at [211, 166] on div ""html" : "<div class= \" flex flex-col lg:flex-row items-stretch lg:items-cente…" at bounding box center [294, 132] width 349 height 396
click at [153, 173] on div ""html" : "<div class= \" flex flex-col lg:flex-row items-stretch lg:items-cente…" at bounding box center [294, 132] width 349 height 396
click at [114, 168] on div "52" at bounding box center [114, 172] width 14 height 11
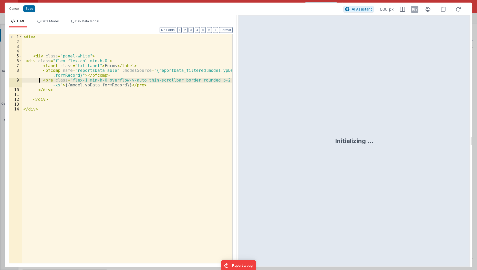
click at [39, 79] on div "< div > < div class = "panel-white" > < div class = "flex flex-col min-h-0" > <…" at bounding box center [127, 153] width 211 height 239
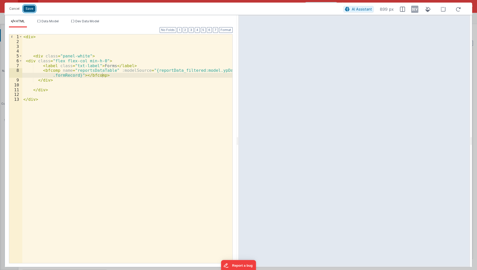
click at [28, 9] on button "Save" at bounding box center [29, 8] width 12 height 7
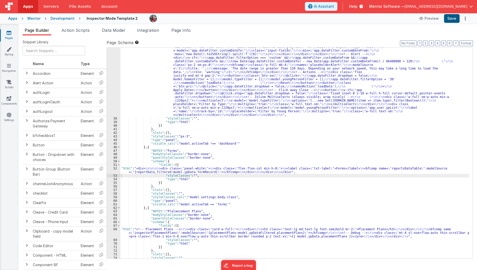
click at [453, 22] on div "Apps Mentor Development Inspector Mode Template 2 Preview Save" at bounding box center [238, 18] width 477 height 11
click at [453, 22] on button "Save" at bounding box center [452, 18] width 16 height 9
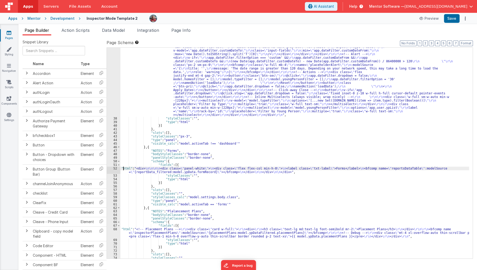
click at [123, 169] on div ""html" : "<div class= \" flex flex-col lg:flex-row items-stretch lg:items-cente…" at bounding box center [294, 132] width 349 height 396
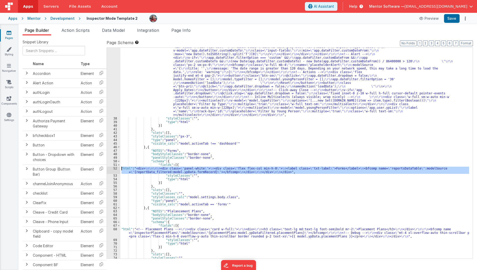
click at [113, 169] on div "52" at bounding box center [114, 170] width 14 height 7
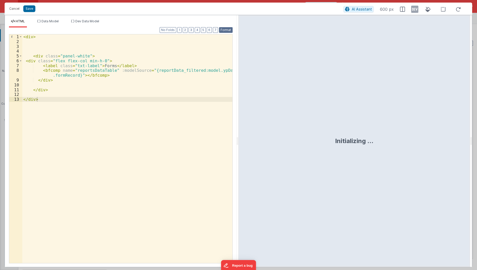
click at [226, 27] on button "Format" at bounding box center [226, 30] width 14 height 6
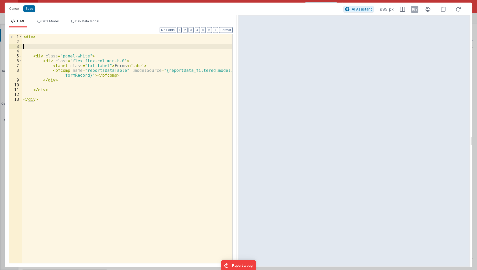
click at [49, 45] on div "< div > < div class = "panel-white" > < div class = "flex flex-col min-h-0" > <…" at bounding box center [127, 153] width 211 height 239
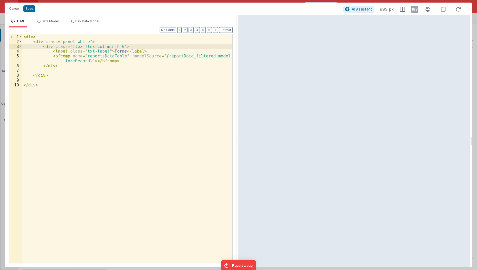
click at [70, 46] on div "< div > < div class = "panel-white" > < div class = "flex flex-col min-h-0" > <…" at bounding box center [127, 153] width 211 height 239
click at [84, 52] on div "< div > < div class = "panel-white" > < div class = "flex flex-col min-h-0" > <…" at bounding box center [127, 153] width 211 height 239
click at [27, 6] on button "Save" at bounding box center [29, 8] width 12 height 7
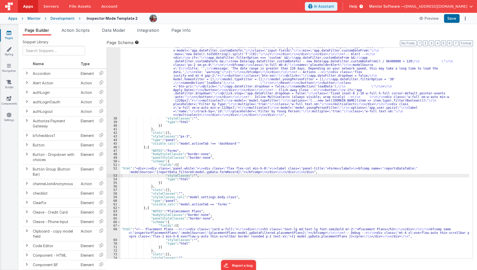
click at [141, 232] on div ""html" : "<div class= \" flex flex-col lg:flex-row items-stretch lg:items-cente…" at bounding box center [294, 132] width 349 height 396
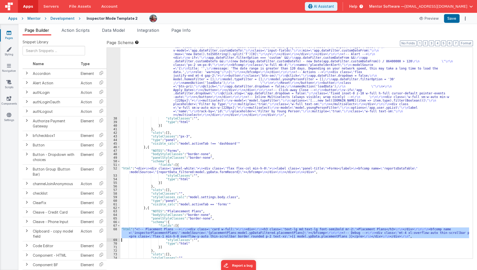
click at [111, 231] on div "68" at bounding box center [114, 232] width 14 height 11
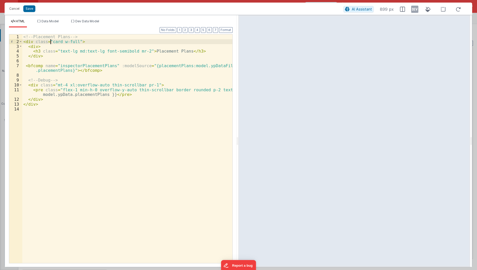
click at [51, 42] on div "<!-- Placement Plans --> < div class = "card w-full" > < div > < h3 class = "te…" at bounding box center [127, 153] width 211 height 239
click at [23, 80] on div "<!-- Placement Plans --> < div class = "panel-white" > < div > < h3 class = "te…" at bounding box center [127, 153] width 211 height 239
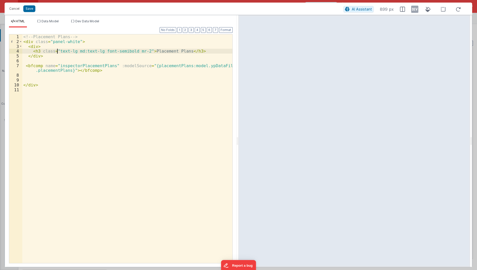
click at [57, 51] on div "<!-- Placement Plans --> < div class = "panel-white" > < div > < h3 class = "te…" at bounding box center [127, 153] width 211 height 239
click at [29, 9] on button "Save" at bounding box center [29, 8] width 12 height 7
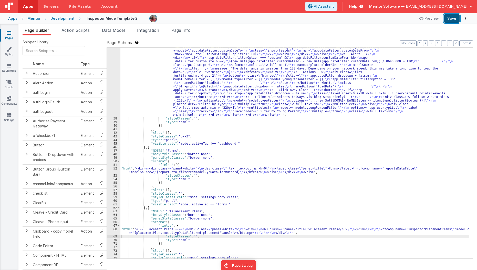
click at [451, 19] on button "Save" at bounding box center [452, 18] width 16 height 9
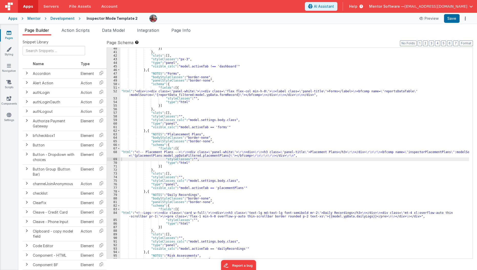
scroll to position [449, 0]
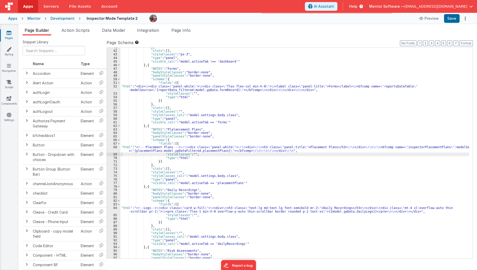
click at [145, 187] on div "} , "slots" : [ ] , "styleClasses" : "px-3" , "type" : "panel" , "visible_calc"…" at bounding box center [294, 154] width 349 height 218
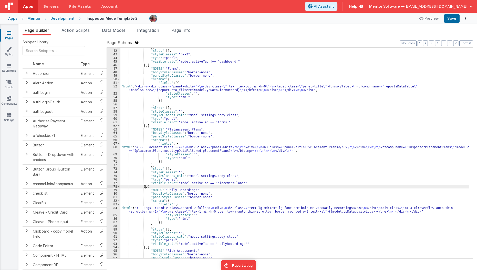
click at [145, 187] on div "} , "slots" : [ ] , "styleClasses" : "px-3" , "type" : "panel" , "visible_calc"…" at bounding box center [294, 154] width 349 height 218
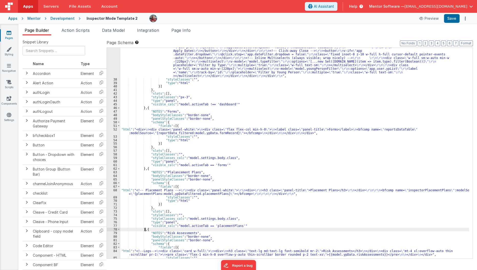
scroll to position [387, 0]
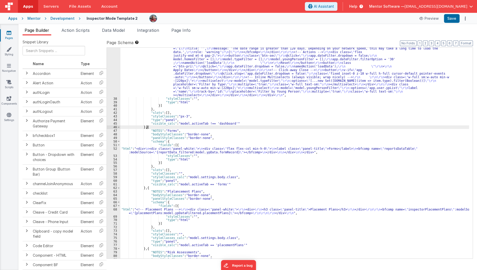
click at [147, 125] on div ""html" : "<div class= \" flex flex-col lg:flex-row items-stretch lg:items-cente…" at bounding box center [294, 113] width 349 height 396
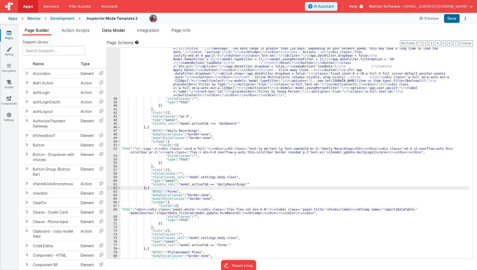
click at [118, 30] on span "Data Model" at bounding box center [113, 30] width 23 height 5
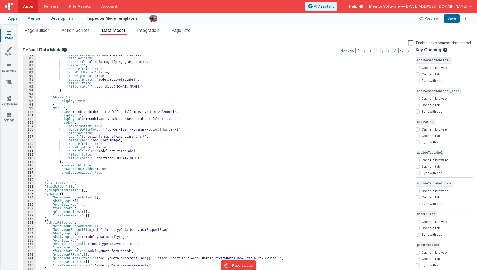
scroll to position [298, 0]
click at [372, 50] on button "3" at bounding box center [370, 51] width 5 height 6
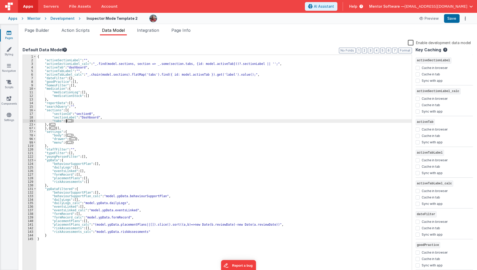
click at [68, 121] on span "..." at bounding box center [69, 120] width 5 height 3
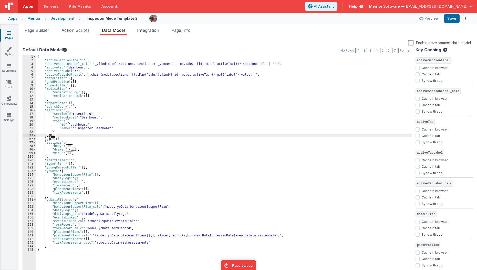
click at [52, 134] on span "..." at bounding box center [52, 135] width 5 height 3
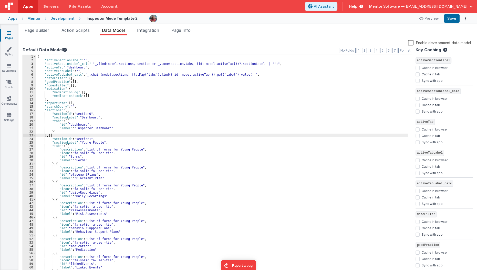
scroll to position [131, 0]
click at [56, 183] on div "{ "activeSectionLabel" : "" , "activeSectionLabel_calc" : "_.find(model.section…" at bounding box center [222, 168] width 372 height 226
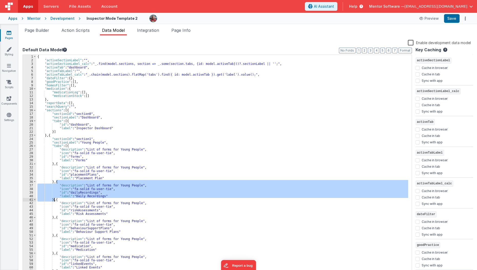
drag, startPoint x: 56, startPoint y: 183, endPoint x: 55, endPoint y: 200, distance: 17.2
click at [55, 200] on div "{ "activeSectionLabel" : "" , "activeSectionLabel_calc" : "_.find(model.section…" at bounding box center [222, 168] width 372 height 226
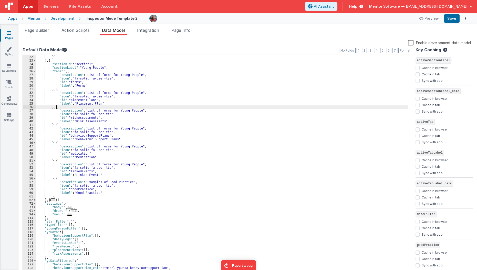
scroll to position [75, 0]
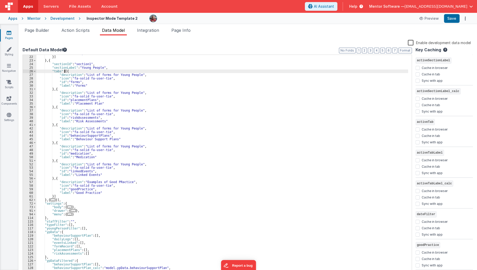
click at [64, 71] on div ""label" : "Inspector Dashboard" }] } , { "sectionId" : "section1" , "sectionLab…" at bounding box center [222, 164] width 372 height 226
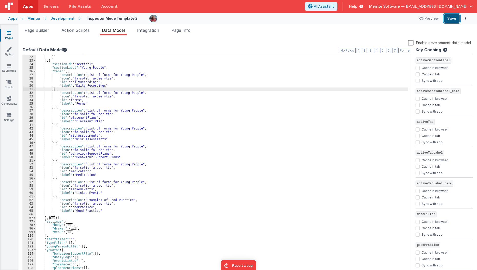
click at [449, 21] on button "Save" at bounding box center [452, 18] width 16 height 9
click at [43, 31] on span "Page Builder" at bounding box center [37, 30] width 25 height 5
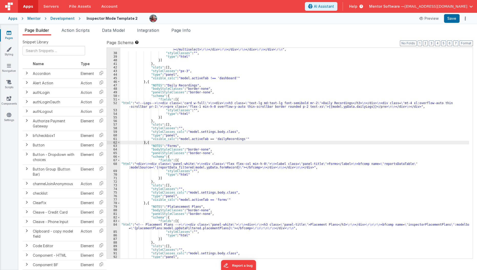
scroll to position [448, 0]
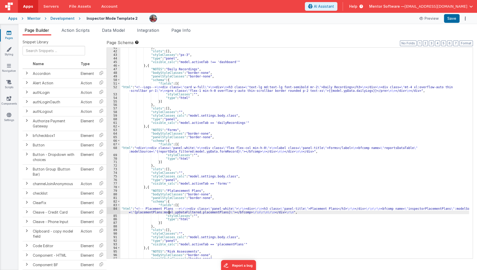
click at [169, 212] on div "} , "slots" : [ ] , "styleClasses" : "px-3" , "type" : "panel" , "visible_calc"…" at bounding box center [294, 155] width 349 height 218
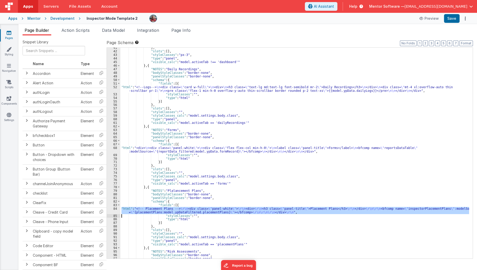
click at [112, 211] on div "84" at bounding box center [114, 210] width 14 height 7
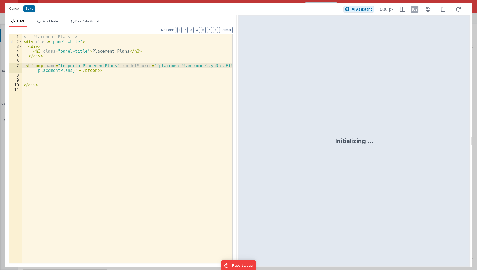
click at [25, 64] on div "<!-- Placement Plans --> < div class = "panel-white" > < div > < h3 class = "pa…" at bounding box center [127, 153] width 211 height 239
click at [15, 9] on button "Cancel" at bounding box center [14, 8] width 15 height 7
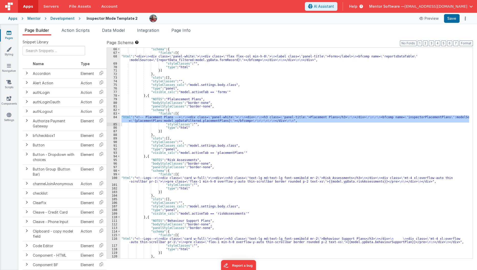
scroll to position [540, 0]
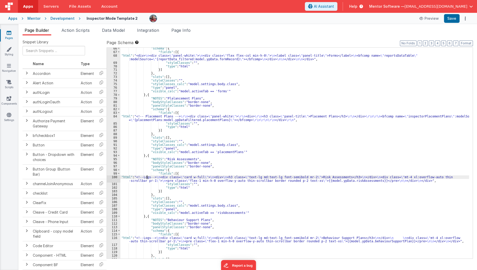
click at [147, 177] on div ""schema" : { "fields" : [{ "html" : "<div> \n <div class= \" panel-white \" > \…" at bounding box center [294, 156] width 349 height 218
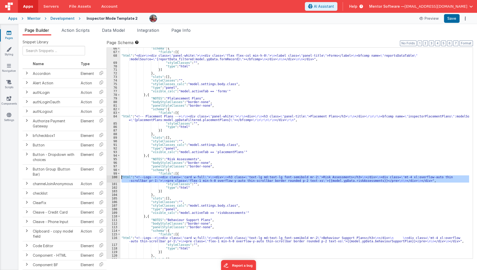
click at [112, 175] on div "100" at bounding box center [114, 178] width 14 height 7
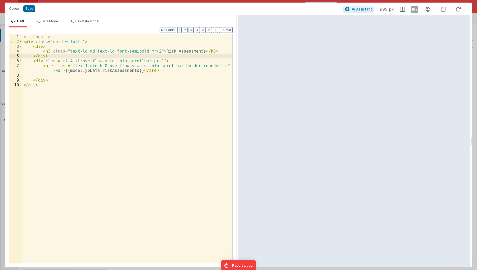
click at [71, 54] on div "<!-- Logs --> < div class = "card w-full " > < div > < h3 class = "text-lg md:t…" at bounding box center [127, 153] width 211 height 239
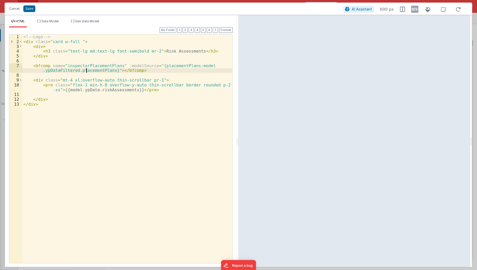
click at [86, 69] on div "<!-- Logs --> < div class = "card w-full " > < div > < h3 class = "text-lg md:t…" at bounding box center [127, 153] width 211 height 239
click at [108, 86] on div "<!-- Logs --> < div class = "card w-full " > < div > < h3 class = "text-lg md:t…" at bounding box center [127, 153] width 211 height 239
click at [107, 86] on div "<!-- Logs --> < div class = "card w-full " > < div > < h3 class = "text-lg md:t…" at bounding box center [127, 148] width 210 height 229
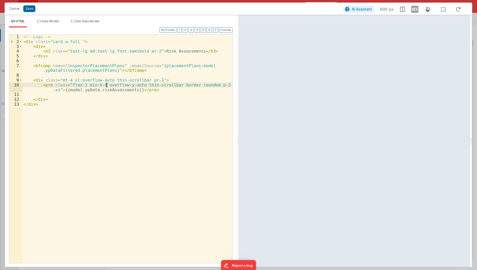
click at [107, 89] on div "<!-- Logs --> < div class = "card w-full " > < div > < h3 class = "text-lg md:t…" at bounding box center [127, 153] width 211 height 239
click at [96, 71] on div "<!-- Logs --> < div class = "card w-full " > < div > < h3 class = "text-lg md:t…" at bounding box center [127, 153] width 211 height 239
click at [32, 9] on button "Save" at bounding box center [29, 8] width 12 height 7
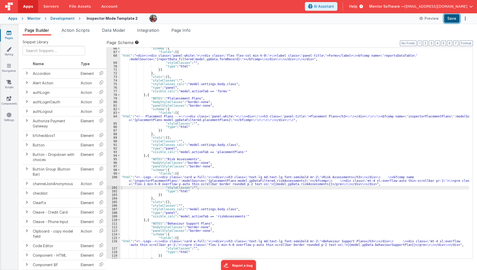
click at [451, 20] on button "Save" at bounding box center [452, 18] width 16 height 9
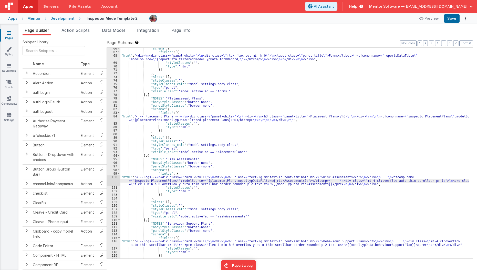
click at [213, 180] on div ""schema" : { "fields" : [{ "html" : "<div> \n <div class= \" panel-white \" > \…" at bounding box center [294, 156] width 349 height 218
click at [146, 119] on div ""schema" : { "fields" : [{ "html" : "<div> \n <div class= \" panel-white \" > \…" at bounding box center [294, 156] width 349 height 218
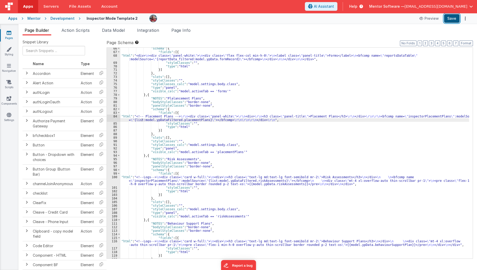
click at [450, 19] on button "Save" at bounding box center [452, 18] width 16 height 9
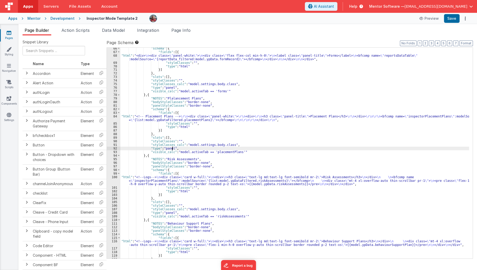
click at [171, 148] on div ""schema" : { "fields" : [{ "html" : "<div> \n <div class= \" panel-white \" > \…" at bounding box center [294, 156] width 349 height 218
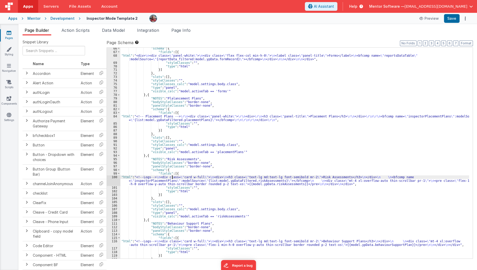
click at [171, 177] on div ""schema" : { "fields" : [{ "html" : "<div> \n <div class= \" panel-white \" > \…" at bounding box center [294, 156] width 349 height 218
click at [209, 118] on div ""schema" : { "fields" : [{ "html" : "<div> \n <div class= \" panel-white \" > \…" at bounding box center [294, 156] width 349 height 218
click at [115, 117] on div "84" at bounding box center [114, 118] width 14 height 7
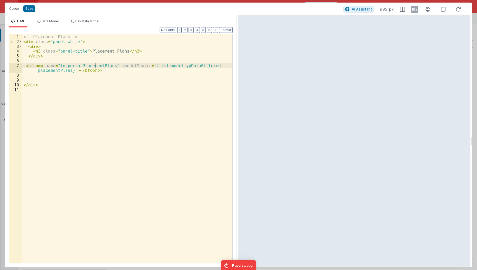
click at [96, 64] on div "<!-- Placement Plans --> < div class = "panel-white" > < div > < h3 class = "pa…" at bounding box center [127, 153] width 211 height 239
click at [29, 9] on button "Save" at bounding box center [29, 8] width 12 height 7
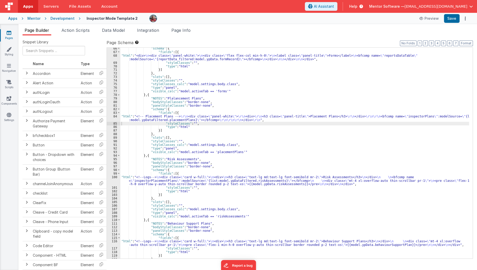
click at [163, 178] on div ""schema" : { "fields" : [{ "html" : "<div> \n <div class= \" panel-white \" > \…" at bounding box center [294, 156] width 349 height 218
click at [163, 179] on div ""schema" : { "fields" : [{ "html" : "<div> \n <div class= \" panel-white \" > \…" at bounding box center [294, 156] width 349 height 218
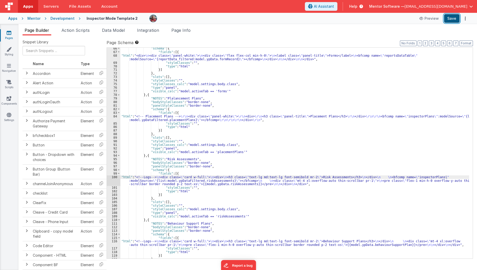
click at [446, 22] on button "Save" at bounding box center [452, 18] width 16 height 9
click at [190, 179] on div ""schema" : { "fields" : [{ "html" : "<div> \n <div class= \" panel-white \" > \…" at bounding box center [294, 156] width 349 height 218
click at [113, 182] on div "100" at bounding box center [114, 180] width 14 height 11
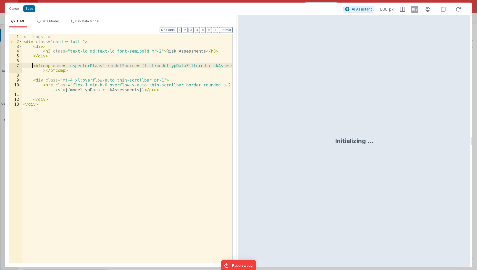
click at [33, 67] on div "<!-- Logs --> < div class = "card w-full " > < div > < h3 class = "text-lg md:t…" at bounding box center [127, 153] width 211 height 239
click at [14, 8] on button "Cancel" at bounding box center [14, 8] width 15 height 7
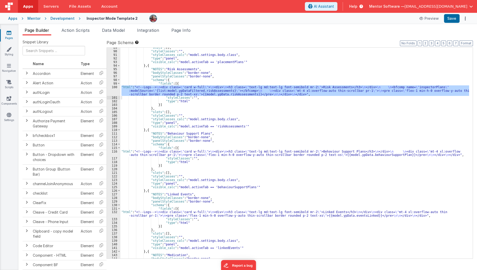
scroll to position [643, 0]
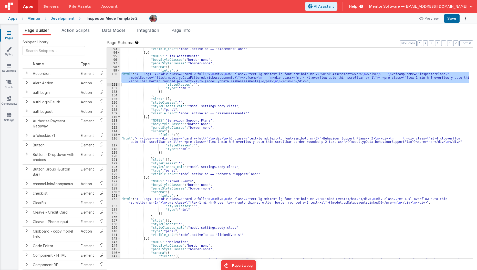
click at [142, 197] on div ""visible_calc" : "model.activeTab == 'placementPlans'" } , { "NOTES" : "Risk As…" at bounding box center [294, 159] width 349 height 225
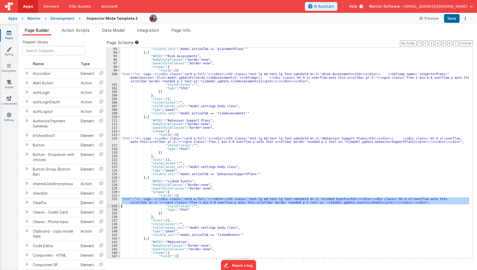
click at [114, 202] on div "132" at bounding box center [114, 200] width 14 height 7
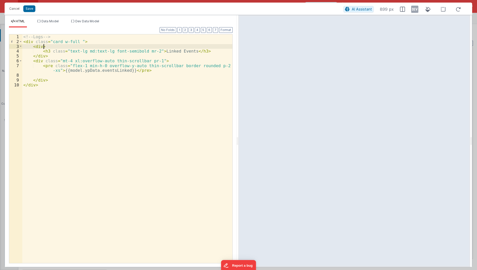
click at [56, 44] on div "<!-- Logs --> < div class = "card w-full " > < div > < h3 class = "text-lg md:t…" at bounding box center [127, 153] width 211 height 239
click at [51, 41] on div "<!-- Logs --> < div class = "card w-full " > < div > < h3 class = "text-lg md:t…" at bounding box center [127, 153] width 211 height 239
click at [15, 10] on button "Cancel" at bounding box center [14, 8] width 15 height 7
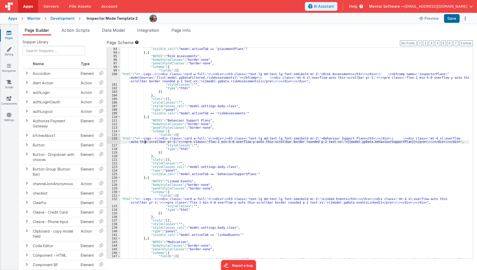
click at [145, 142] on div ""visible_calc" : "model.activeTab == 'placementPlans'" } , { "NOTES" : "Risk As…" at bounding box center [294, 159] width 349 height 225
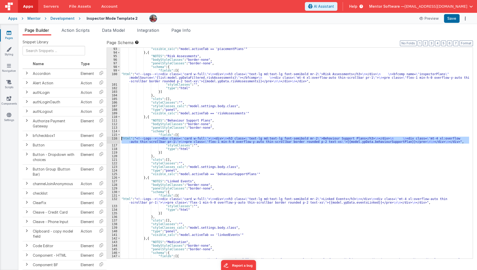
click at [110, 138] on div "116" at bounding box center [114, 140] width 14 height 7
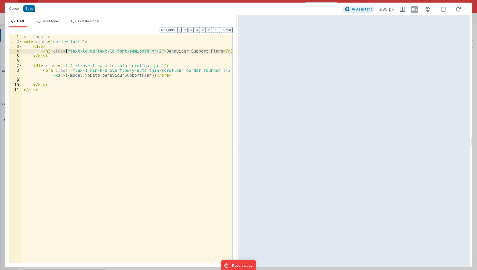
click at [66, 52] on div "<!-- Logs --> < div class = "card w-full " > < div > < h3 class = "text-lg md:t…" at bounding box center [127, 153] width 211 height 239
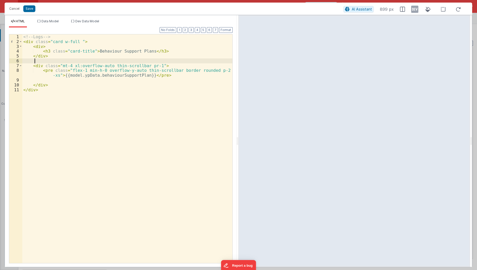
click at [45, 61] on div "<!-- Logs --> < div class = "card w-full " > < div > < h3 class = "card-title" …" at bounding box center [127, 153] width 211 height 239
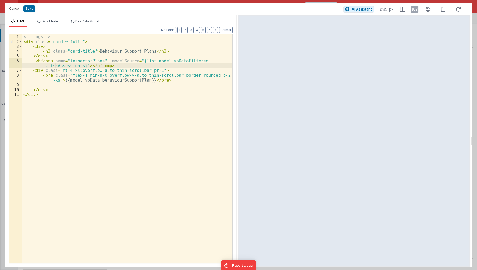
click at [55, 67] on div "<!-- Logs --> < div class = "card w-full " > < div > < h3 class = "card-title" …" at bounding box center [127, 153] width 211 height 239
click at [69, 65] on div "<!-- Logs --> < div class = "card w-full " > < div > < h3 class = "card-title" …" at bounding box center [127, 148] width 210 height 229
click at [69, 65] on div "<!-- Logs --> < div class = "card w-full " > < div > < h3 class = "card-title" …" at bounding box center [127, 153] width 211 height 239
click at [25, 9] on button "Save" at bounding box center [29, 8] width 12 height 7
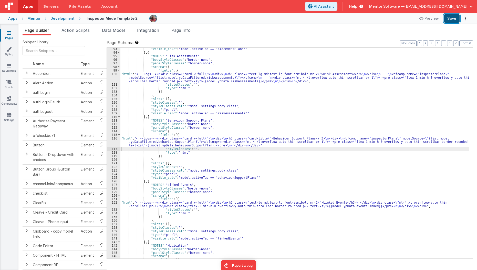
click at [452, 22] on button "Save" at bounding box center [452, 18] width 16 height 9
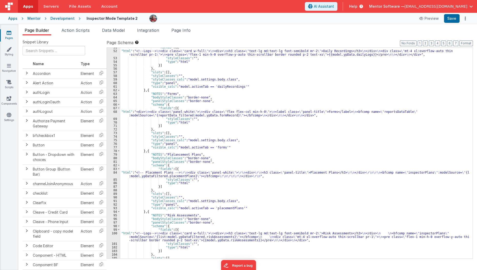
scroll to position [483, 0]
click at [154, 117] on div ""fields" : [{ "html" : "<!--Logs--> \n <div class= \" card w-full \" > \n <div>…" at bounding box center [294, 155] width 349 height 218
click at [116, 112] on div "68" at bounding box center [114, 113] width 14 height 7
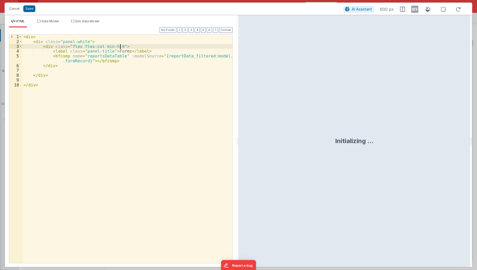
click at [128, 47] on div "< div > < div class = "panel-white" > < div class = "flex flex-col min-h-0" > <…" at bounding box center [127, 153] width 211 height 239
click at [74, 45] on div "< div > < div class = "panel-white" > < div class = "flex flex-col min-h-0" > <…" at bounding box center [127, 148] width 210 height 229
click at [59, 47] on div "< div > < div class = "panel-white" > < div class = "" > < label class = "panel…" at bounding box center [127, 153] width 211 height 239
click at [59, 51] on div "< div > < div class = "panel-white" > < div class = "" > < label class = "panel…" at bounding box center [127, 153] width 211 height 239
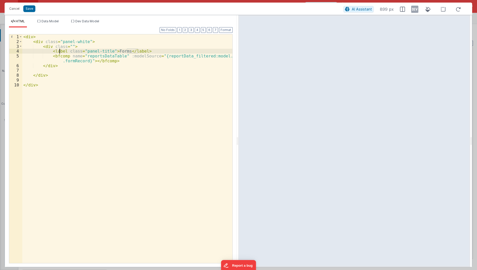
click at [59, 51] on div "< div > < div class = "panel-white" > < div class = "" > < label class = "panel…" at bounding box center [127, 153] width 211 height 239
click at [123, 49] on div "< div > < div class = "panel-white" > < div class = "" > < h1 class = "panel-ti…" at bounding box center [127, 153] width 211 height 239
click at [56, 49] on div "< div > < div class = "panel-white" > < div class = "" > < h1 class = "panel-ti…" at bounding box center [127, 153] width 211 height 239
click at [124, 50] on div "< div > < div class = "panel-white" > < div class = "" > < h2 class = "panel-ti…" at bounding box center [127, 153] width 211 height 239
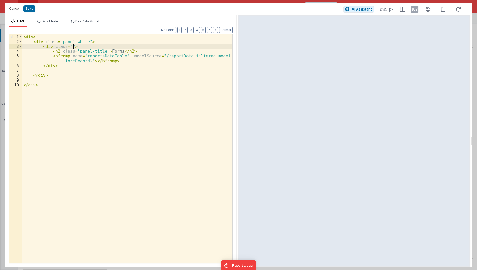
click at [82, 47] on div "< div > < div class = "panel-white" > < div class = "" > < h2 class = "panel-ti…" at bounding box center [127, 153] width 211 height 239
click at [29, 8] on button "Save" at bounding box center [29, 8] width 12 height 7
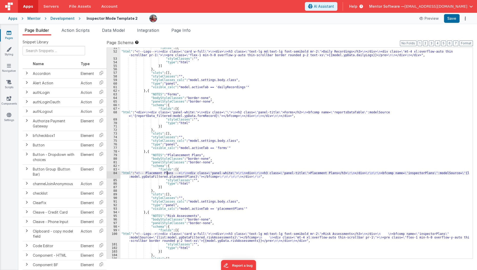
click at [166, 174] on div ""fields" : [{ "html" : "<!--Logs--> \n <div class= \" card w-full \" > \n <div>…" at bounding box center [294, 155] width 349 height 218
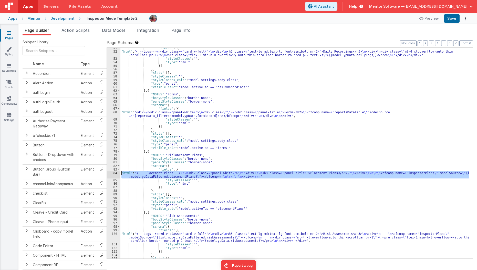
click at [112, 173] on div "84" at bounding box center [114, 174] width 14 height 7
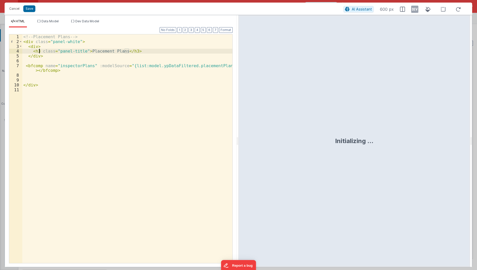
click at [39, 52] on div "<!-- Placement Plans --> < div class = "panel-white" > < div > < h3 class = "pa…" at bounding box center [127, 153] width 211 height 239
click at [129, 51] on div "<!-- Placement Plans --> < div class = "panel-white" > < div > < h2 class = "pa…" at bounding box center [127, 153] width 211 height 239
click at [49, 57] on div "<!-- Placement Plans --> < div class = "panel-white" > < div > < h2 class = "pa…" at bounding box center [127, 153] width 211 height 239
click at [33, 78] on div "<!-- Placement Plans --> < div class = "panel-white" > < div > < h2 class = "pa…" at bounding box center [127, 153] width 211 height 239
click at [31, 11] on button "Save" at bounding box center [29, 8] width 12 height 7
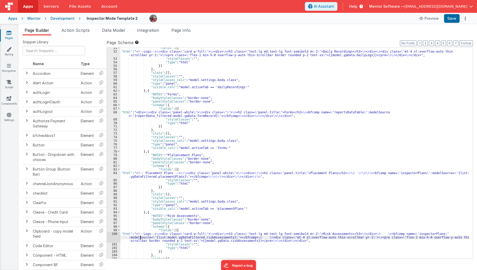
click at [140, 238] on div ""fields" : [{ "html" : "<!--Logs--> \n <div class= \" card w-full \" > \n <div>…" at bounding box center [294, 155] width 349 height 218
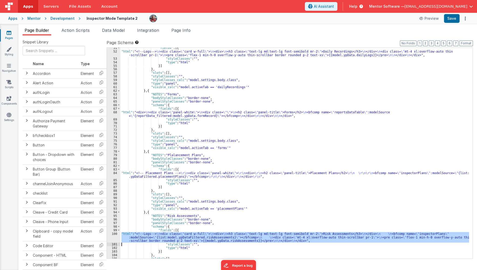
click at [112, 237] on div "100" at bounding box center [114, 237] width 14 height 11
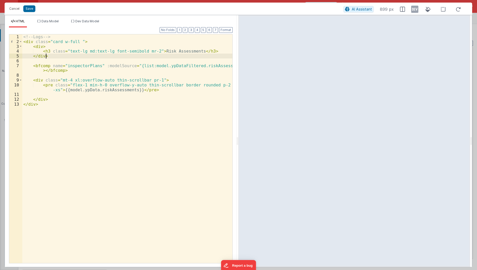
click at [48, 53] on div "<!-- Logs --> < div class = "card w-full " > < div > < h3 class = "text-lg md:t…" at bounding box center [127, 153] width 211 height 239
click at [48, 52] on div "<!-- Logs --> < div class = "card w-full " > < div > < h3 class = "text-lg md:t…" at bounding box center [127, 153] width 211 height 239
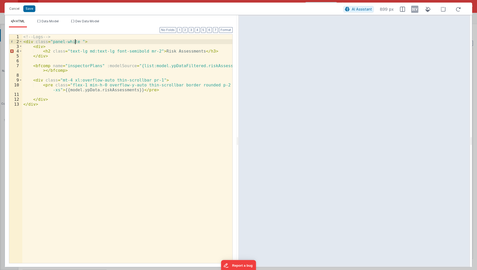
click at [66, 51] on div "<!-- Logs --> < div class = "panel-white " > < div > < h2 class = "text-lg md:t…" at bounding box center [127, 153] width 211 height 239
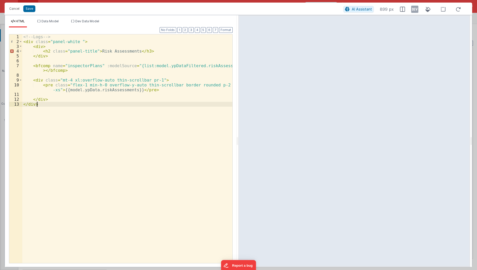
click at [74, 149] on div "<!-- Logs --> < div class = "panel-white " > < div > < h2 class = "panel-title"…" at bounding box center [127, 153] width 211 height 239
click at [139, 50] on div "<!-- Logs --> < div class = "panel-white " > < div > < h2 class = "panel-title"…" at bounding box center [127, 153] width 211 height 239
click at [125, 118] on div "<!-- Logs --> < div class = "panel-white " > < div > < h2 class = "panel-title"…" at bounding box center [127, 153] width 211 height 239
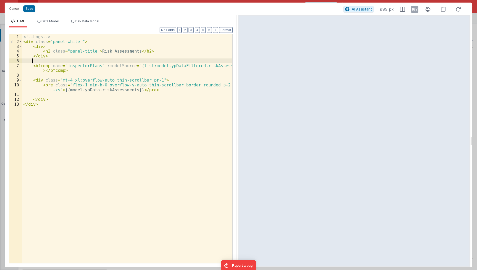
click at [53, 58] on div "<!-- Logs --> < div class = "panel-white " > < div > < h2 class = "panel-title"…" at bounding box center [127, 153] width 211 height 239
click at [53, 55] on div "<!-- Logs --> < div class = "panel-white " > < div > < h2 class = "panel-title"…" at bounding box center [127, 153] width 211 height 239
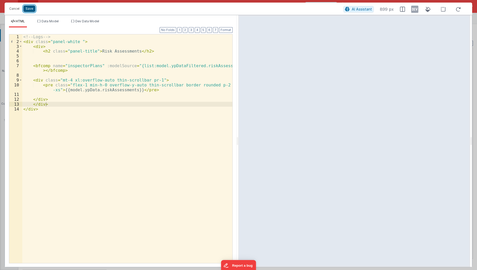
click at [29, 8] on button "Save" at bounding box center [29, 8] width 12 height 7
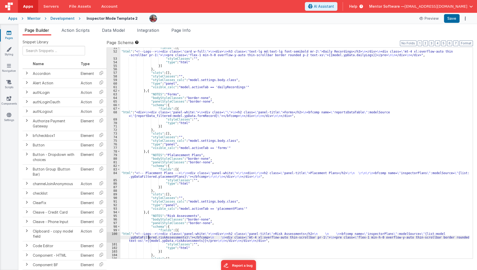
click at [149, 238] on div ""fields" : [{ "html" : "<!--Logs--> \n <div class= \" card w-full \" > \n <div>…" at bounding box center [294, 155] width 349 height 218
click at [111, 236] on div "100" at bounding box center [114, 237] width 14 height 11
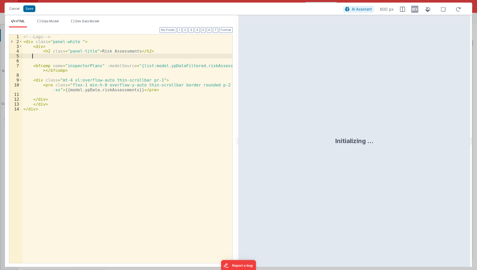
click at [48, 56] on div "<!-- Logs --> < div class = "panel-white " > < div > < h2 class = "panel-title"…" at bounding box center [127, 153] width 211 height 239
click at [31, 9] on button "Save" at bounding box center [29, 8] width 12 height 7
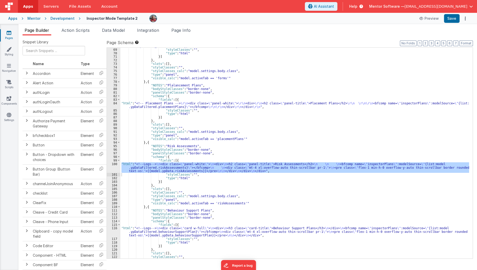
scroll to position [569, 0]
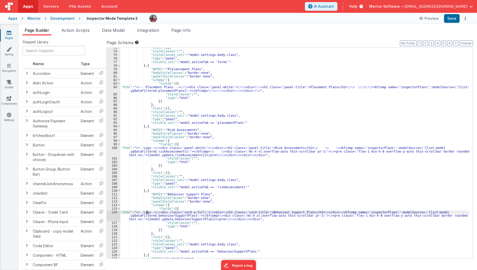
click at [146, 212] on div ""slots" : [ ] , "styleClasses" : "" , "styleClasses_calc" : "model.settings.bod…" at bounding box center [294, 155] width 349 height 218
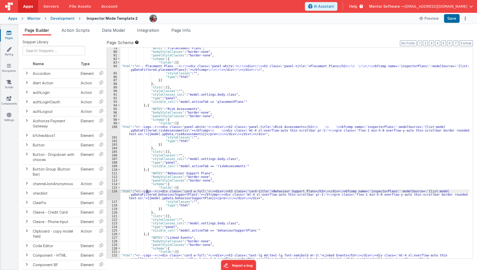
scroll to position [593, 0]
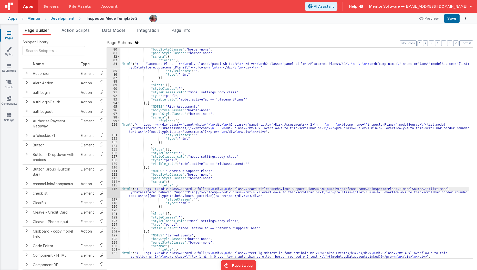
click at [114, 192] on div "116" at bounding box center [114, 192] width 14 height 11
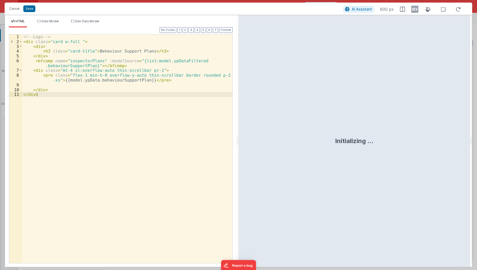
click at [75, 44] on div "<!-- Logs --> < div class = "card w-full " > < div > < h3 class = "card-title" …" at bounding box center [127, 153] width 211 height 239
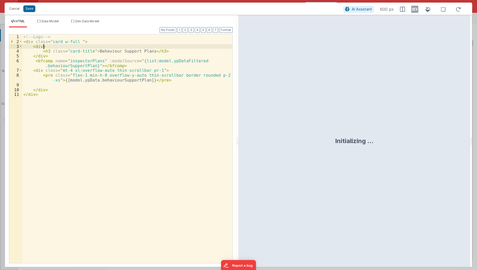
click at [76, 41] on div "<!-- Logs --> < div class = "card w-full " > < div > < h3 class = "card-title" …" at bounding box center [127, 153] width 211 height 239
click at [73, 50] on div "<!-- Logs --> < div class = "panel-white " > < div > < h3 class = "card-title" …" at bounding box center [127, 153] width 211 height 239
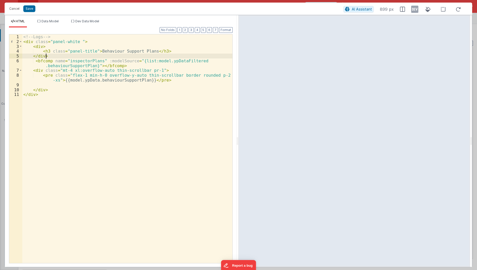
click at [54, 55] on div "<!-- Logs --> < div class = "panel-white " > < div > < h3 class = "panel-title"…" at bounding box center [127, 153] width 211 height 239
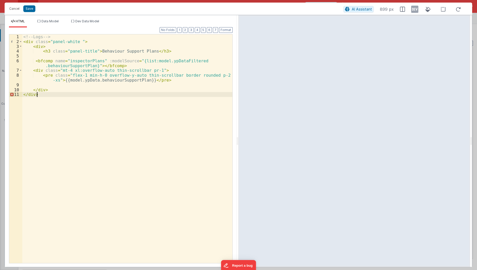
click at [58, 92] on div "<!-- Logs --> < div class = "panel-white " > < div > < h3 class = "panel-title"…" at bounding box center [127, 153] width 211 height 239
click at [61, 90] on div "<!-- Logs --> < div class = "panel-white " > < div > < h3 class = "panel-title"…" at bounding box center [127, 153] width 211 height 239
paste textarea
click at [29, 5] on div "Cancel Save" at bounding box center [175, 8] width 337 height 7
click at [30, 8] on button "Save" at bounding box center [29, 8] width 12 height 7
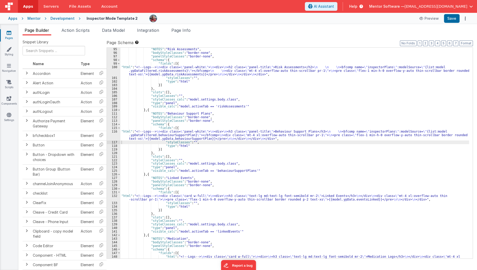
scroll to position [662, 0]
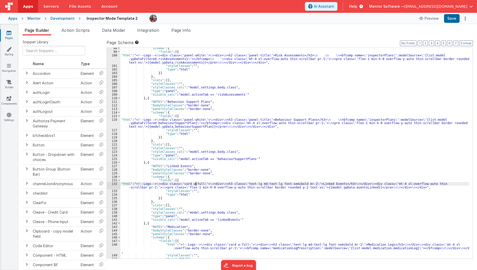
click at [196, 184] on div ""schema" : { "fields" : [{ "html" : "<!--Logs--> \n <div class= \" panel-white …" at bounding box center [294, 155] width 349 height 218
click at [452, 19] on button "Save" at bounding box center [452, 18] width 16 height 9
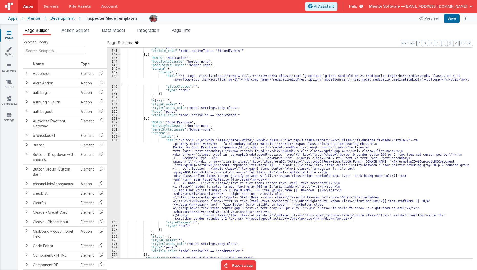
scroll to position [830, 0]
click at [166, 180] on div ""type" : "panel" , "visible_calc" : "model.activeTab == 'linkedEvents'" } , { "…" at bounding box center [294, 154] width 349 height 218
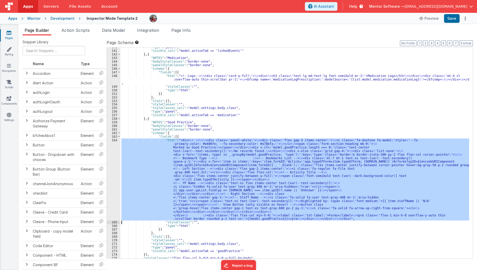
click at [115, 190] on div "164" at bounding box center [114, 179] width 14 height 82
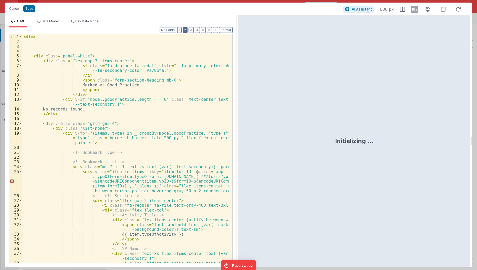
click at [187, 28] on button "2" at bounding box center [185, 30] width 5 height 6
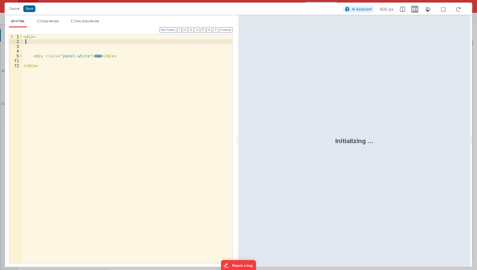
click at [89, 39] on div "< div > < div class = "panel-white" > ... </ div > </ div >" at bounding box center [127, 153] width 211 height 239
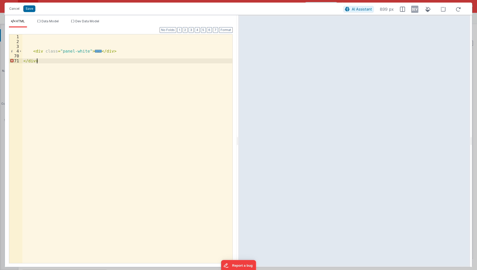
click at [65, 63] on div "< div class = "panel-white" > ... </ div > </ div >" at bounding box center [127, 153] width 211 height 239
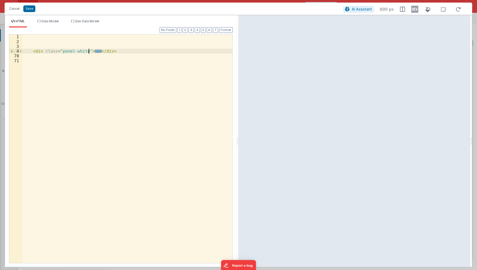
click at [95, 50] on span "..." at bounding box center [98, 51] width 7 height 3
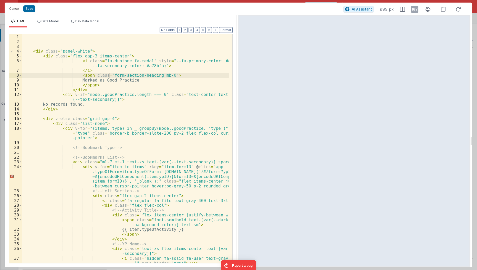
click at [109, 75] on div "< div class = "panel-white" > < div class = "flex gap-3 items-center" > < i cla…" at bounding box center [125, 153] width 207 height 239
click at [30, 10] on button "Save" at bounding box center [29, 8] width 12 height 7
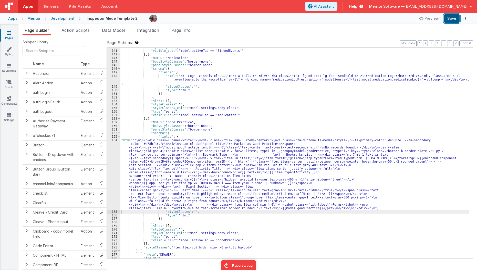
click at [455, 18] on button "Save" at bounding box center [452, 18] width 16 height 9
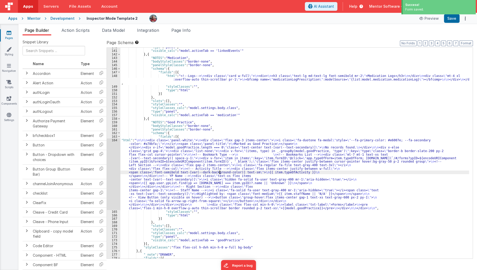
click at [220, 173] on div ""type" : "panel" , "visible_calc" : "model.activeTab == 'linkedEvents'" } , { "…" at bounding box center [294, 154] width 349 height 218
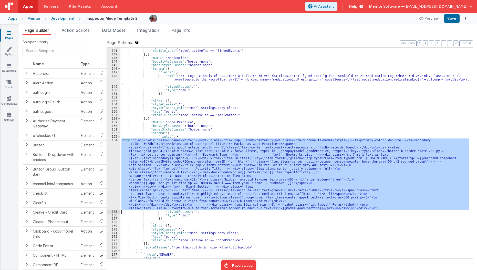
click at [112, 179] on div "164" at bounding box center [114, 173] width 14 height 71
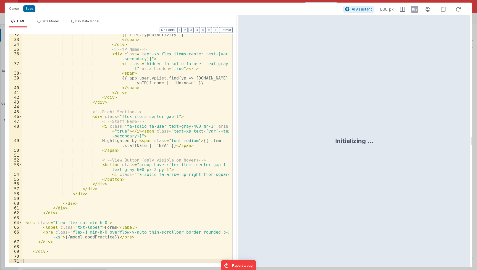
scroll to position [194, 0]
click at [40, 233] on div "{{ item.typeOfActivity }} </ span > </ div > <!-- YP Name --> < div class = "te…" at bounding box center [125, 151] width 207 height 239
click at [26, 221] on div "{{ item.typeOfActivity }} </ span > </ div > <!-- YP Name --> < div class = "te…" at bounding box center [125, 151] width 207 height 239
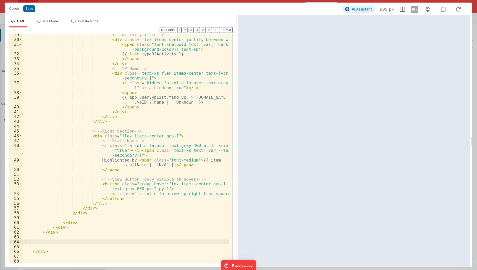
scroll to position [175, 0]
click at [34, 6] on button "Save" at bounding box center [29, 8] width 12 height 7
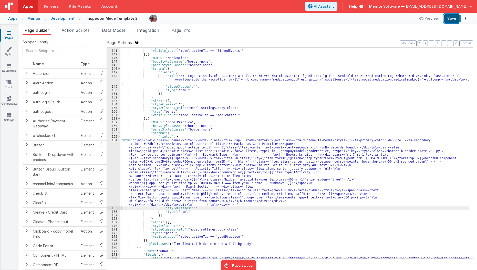
click at [450, 20] on button "Save" at bounding box center [452, 18] width 16 height 9
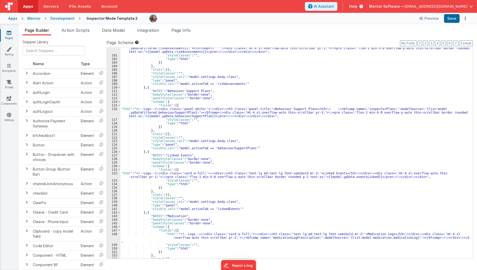
scroll to position [672, 0]
click at [158, 111] on div ""html" : "<!--Logs--> \n <div class= \" panel-white \" > \n <div> \n <h2 class=…" at bounding box center [294, 155] width 349 height 225
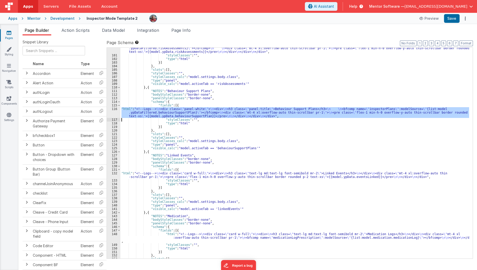
click at [112, 111] on div "116" at bounding box center [114, 112] width 14 height 11
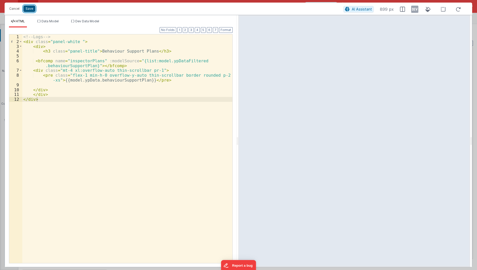
click at [29, 9] on button "Save" at bounding box center [29, 8] width 12 height 7
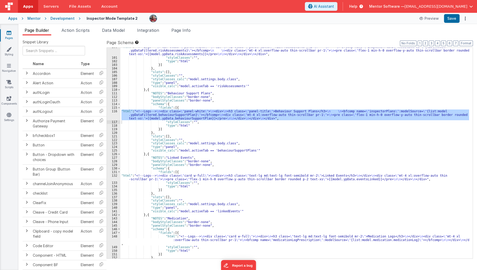
scroll to position [630, 0]
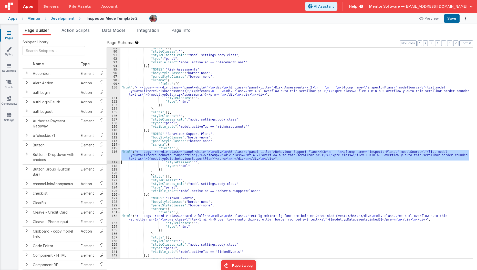
click at [150, 155] on div ""slots" : [ ] , "styleClasses" : "" , "styleClasses_calc" : "model.settings.bod…" at bounding box center [294, 153] width 349 height 211
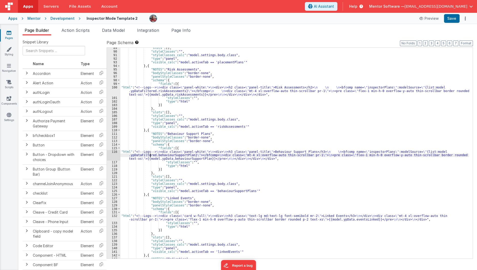
click at [112, 155] on div "116" at bounding box center [114, 155] width 14 height 11
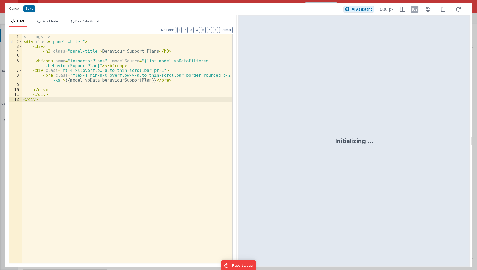
click at [128, 119] on div "<!-- Logs --> < div class = "panel-white " > < div > < h3 class = "panel-title"…" at bounding box center [127, 153] width 211 height 239
click at [54, 26] on li "Data Model" at bounding box center [48, 23] width 26 height 8
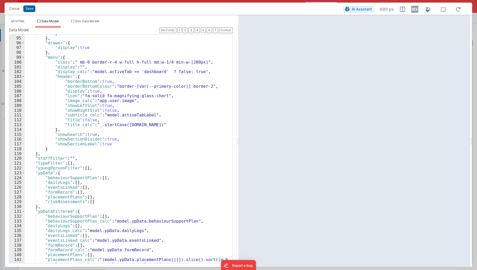
scroll to position [488, 0]
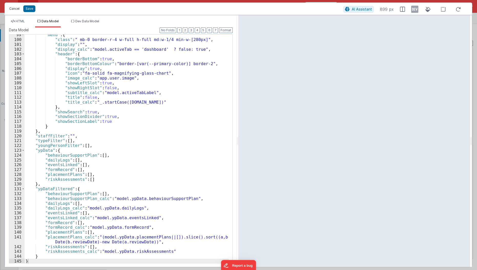
click at [11, 11] on button "Cancel" at bounding box center [14, 8] width 15 height 7
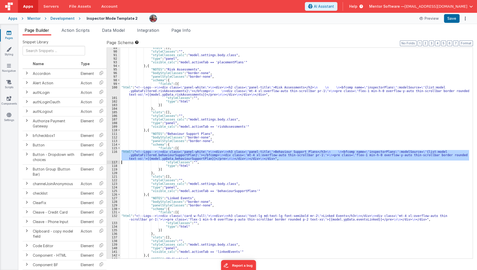
click at [119, 91] on div "100" at bounding box center [114, 91] width 14 height 11
click at [110, 155] on div "116" at bounding box center [114, 155] width 14 height 11
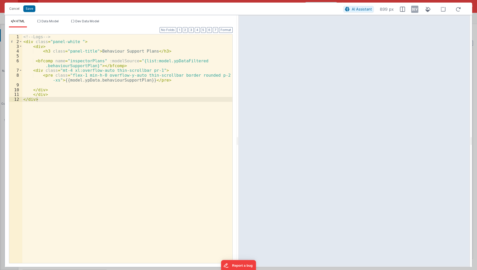
click at [11, 12] on div "Cancel Save AI Assistant 899 px" at bounding box center [239, 9] width 468 height 12
click at [13, 5] on button "Cancel" at bounding box center [14, 8] width 15 height 7
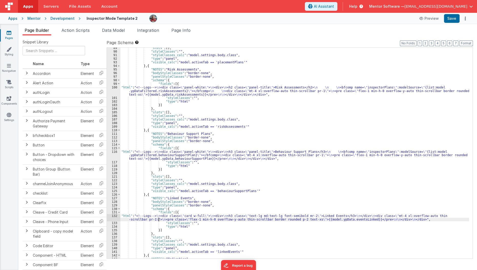
click at [159, 217] on div ""slots" : [ ] , "styleClasses" : "" , "styleClasses_calc" : "model.settings.bod…" at bounding box center [294, 155] width 349 height 218
click at [113, 216] on div "132" at bounding box center [114, 217] width 14 height 7
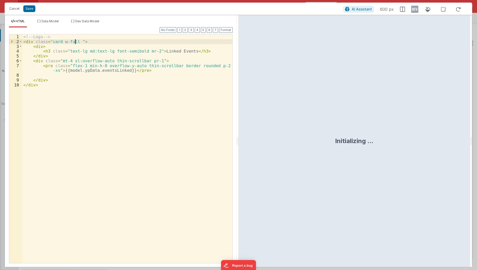
click at [74, 39] on div "<!-- Logs --> < div class = "card w-full " > < div > < h3 class = "text-lg md:t…" at bounding box center [127, 153] width 211 height 239
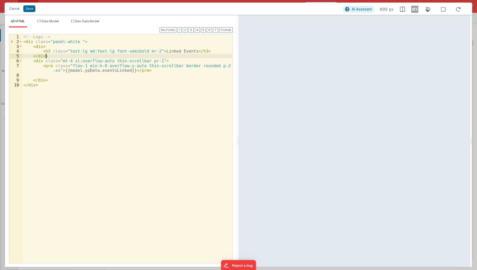
click at [50, 58] on div "<!-- Logs --> < div class = "panel-white " > < div > < h3 class = "text-lg md:t…" at bounding box center [127, 153] width 211 height 239
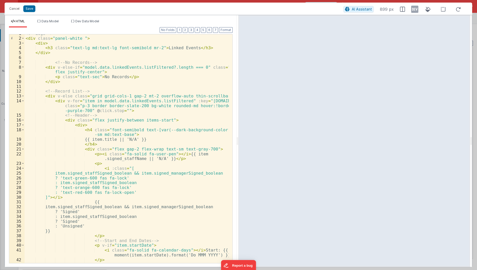
scroll to position [0, 0]
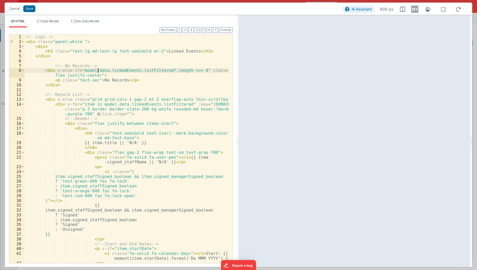
click at [97, 69] on div "<!-- Logs --> < div class = "panel-white " > < div > < h3 class = "text-lg md:t…" at bounding box center [127, 153] width 205 height 239
click at [142, 71] on div "<!-- Logs --> < div class = "panel-white " > < div > < h3 class = "text-lg md:t…" at bounding box center [127, 153] width 205 height 239
click at [169, 70] on div "<!-- Logs --> < div class = "panel-white " > < div > < h3 class = "text-lg md:t…" at bounding box center [127, 153] width 205 height 239
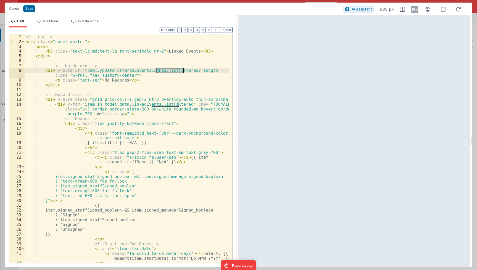
click at [169, 70] on div "<!-- Logs --> < div class = "panel-white " > < div > < h3 class = "text-lg md:t…" at bounding box center [127, 153] width 205 height 239
click at [96, 104] on div "<!-- Logs --> < div class = "panel-white " > < div > < h3 class = "text-lg md:t…" at bounding box center [127, 153] width 205 height 239
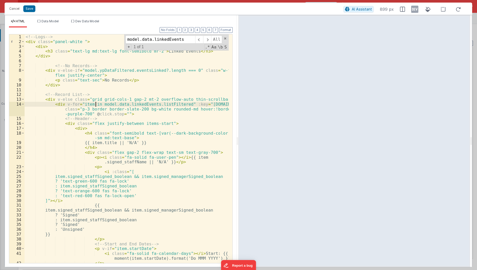
click at [96, 104] on div "<!-- Logs --> < div class = "panel-white " > < div > < h3 class = "text-lg md:t…" at bounding box center [127, 153] width 205 height 239
click at [154, 69] on div "<!-- Logs --> < div class = "panel-white " > < div > < h3 class = "text-lg md:t…" at bounding box center [127, 153] width 205 height 239
click at [97, 103] on div "<!-- Logs --> < div class = "panel-white " > < div > < h3 class = "text-lg md:t…" at bounding box center [127, 153] width 205 height 239
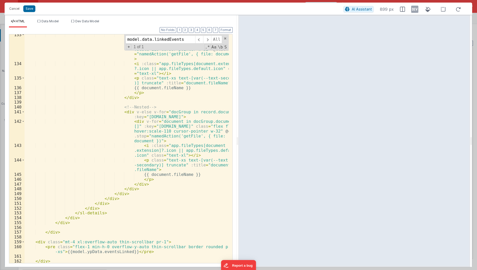
scroll to position [839, 0]
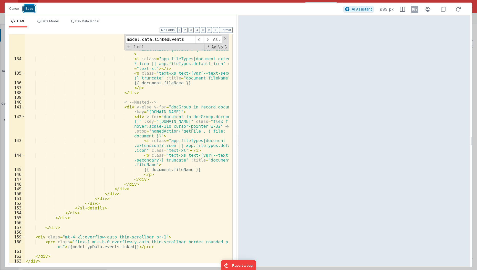
click at [30, 8] on button "Save" at bounding box center [29, 8] width 12 height 7
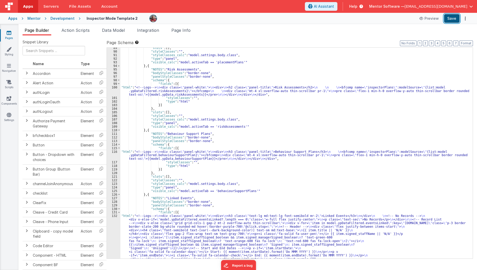
click at [449, 15] on button "Save" at bounding box center [452, 18] width 16 height 9
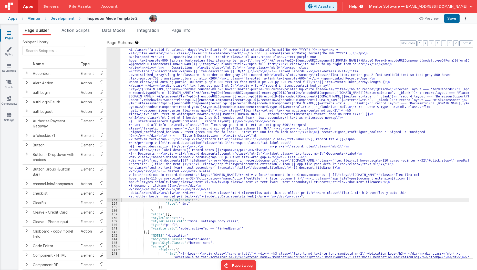
scroll to position [832, 0]
click at [197, 151] on div ""html" : "<!--Logs--> \n <div class= \" panel-white \" > \n <div> \n <h3 class=…" at bounding box center [294, 215] width 349 height 407
click at [114, 153] on div "132" at bounding box center [114, 105] width 14 height 186
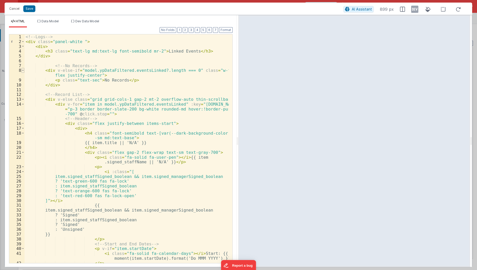
click at [23, 72] on span at bounding box center [23, 70] width 3 height 5
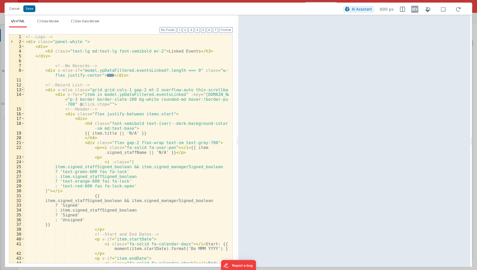
click at [23, 89] on span at bounding box center [23, 89] width 3 height 5
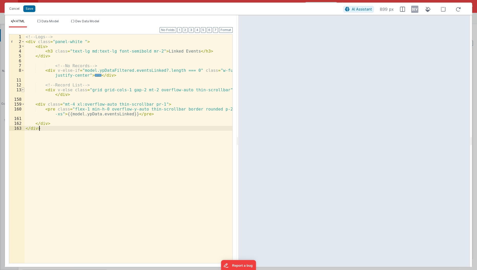
click at [23, 89] on span at bounding box center [23, 89] width 3 height 5
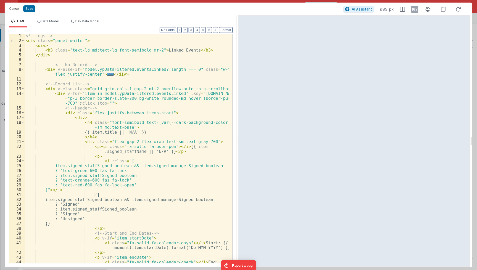
scroll to position [0, 0]
click at [54, 71] on div "<!-- Logs --> < div class = "panel-white " > < div > < h3 class = "text-lg md:t…" at bounding box center [127, 155] width 205 height 243
click at [62, 70] on div "<!-- Logs --> < div class = "panel-white " > < div > < h3 class = "text-lg md:t…" at bounding box center [127, 155] width 205 height 243
click at [120, 82] on div "<!-- Logs --> < div class = "panel-white " > < div > < h3 class = "text-lg md:t…" at bounding box center [127, 155] width 205 height 243
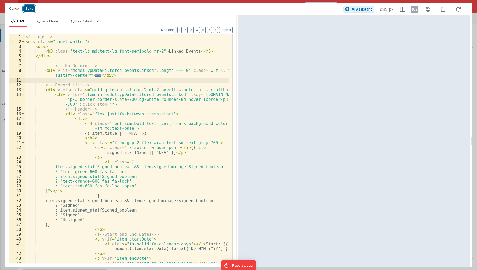
click at [31, 8] on button "Save" at bounding box center [29, 8] width 12 height 7
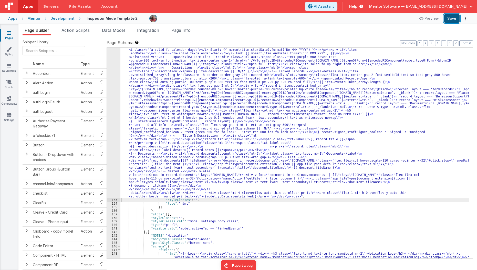
click at [450, 19] on button "Save" at bounding box center [452, 18] width 16 height 9
click at [157, 124] on div ""html" : "<!--Logs--> \n <div class= \" panel-white \" > \n <div> \n <h3 class=…" at bounding box center [294, 215] width 349 height 407
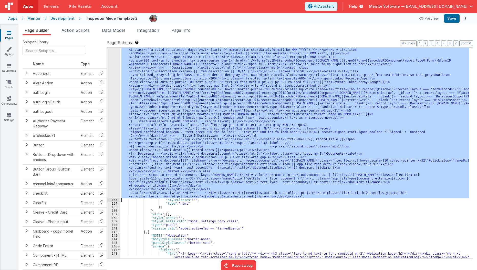
click at [110, 134] on div "132" at bounding box center [114, 105] width 14 height 186
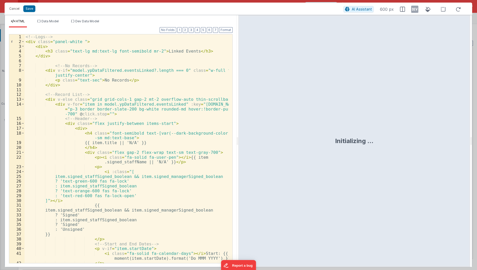
click at [110, 134] on div "<!-- Logs --> < div class = "panel-white " > < div > < h3 class = "text-lg md:t…" at bounding box center [127, 153] width 205 height 239
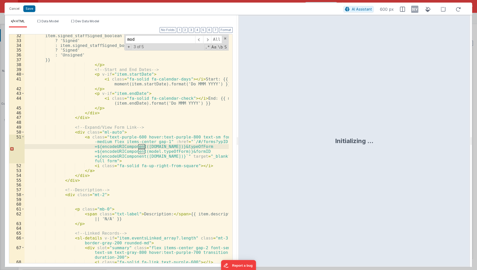
scroll to position [174, 0]
type input "model.youngperon"
click at [15, 10] on button "Cancel" at bounding box center [14, 8] width 15 height 7
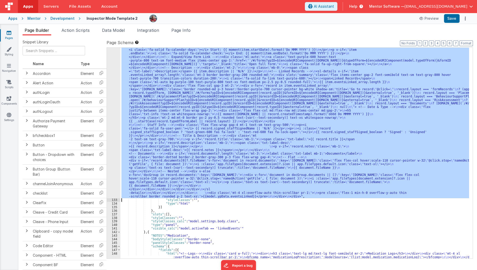
click at [171, 114] on div ""html" : "<!--Logs--> \n <div class= \" panel-white \" > \n <div> \n <h3 class=…" at bounding box center [294, 153] width 349 height 211
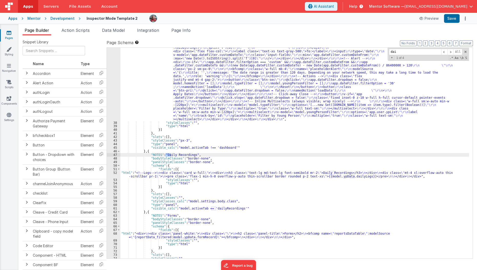
scroll to position [362, 0]
type input "dailylog"
click at [131, 172] on div ""html" : "<div class= \" flex flex-col lg:flex-row items-stretch lg:items-cente…" at bounding box center [294, 137] width 349 height 396
click at [126, 175] on div ""html" : "<div class= \" flex flex-col lg:flex-row items-stretch lg:items-cente…" at bounding box center [294, 137] width 349 height 396
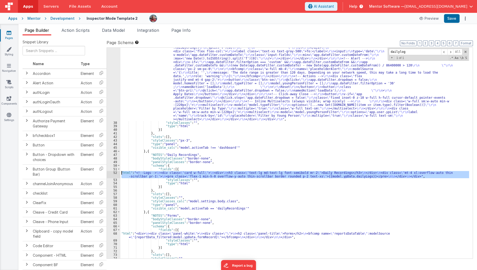
click at [114, 174] on div "52" at bounding box center [114, 174] width 14 height 7
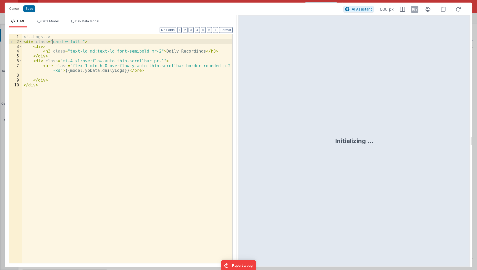
click at [51, 43] on div "<!-- Logs --> < div class = "card w-full " > < div > < h3 class = "text-lg md:t…" at bounding box center [127, 153] width 211 height 239
click at [65, 50] on div "<!-- Logs --> < div class = "panel-white" > < div > < h3 class = "text-lg md:te…" at bounding box center [127, 153] width 211 height 239
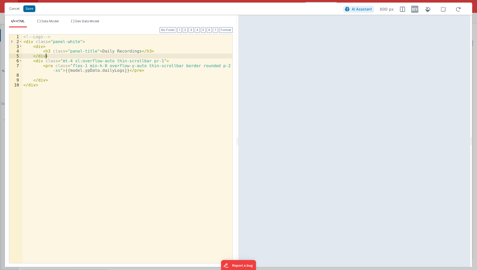
click at [61, 55] on div "<!-- Logs --> < div class = "panel-white" > < div > < h3 class = "panel-title" …" at bounding box center [127, 153] width 211 height 239
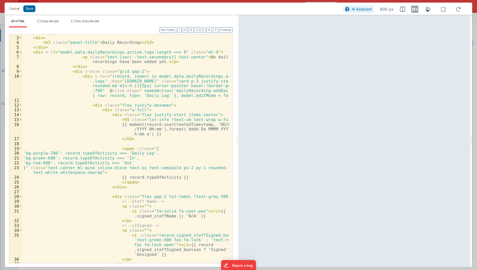
scroll to position [0, 0]
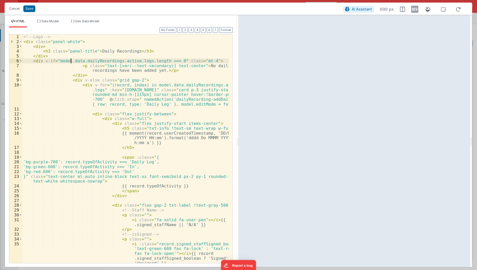
click at [70, 59] on div "<!-- Logs --> < div class = "panel-white" > < div > < h3 class = "panel-title" …" at bounding box center [125, 153] width 207 height 239
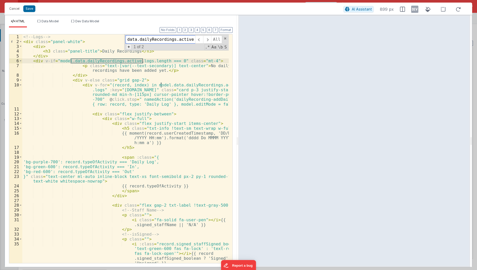
click at [130, 47] on span "+" at bounding box center [129, 46] width 6 height 5
click at [134, 48] on input at bounding box center [161, 49] width 70 height 8
click at [183, 49] on input "ypDataFiltered." at bounding box center [161, 49] width 70 height 8
paste input "dailyLogs"
type input "ypDataFiltered.dailyLogs"
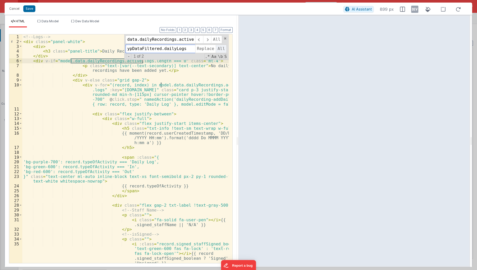
click at [220, 49] on span "All" at bounding box center [221, 49] width 11 height 8
click at [225, 38] on span at bounding box center [225, 39] width 4 height 4
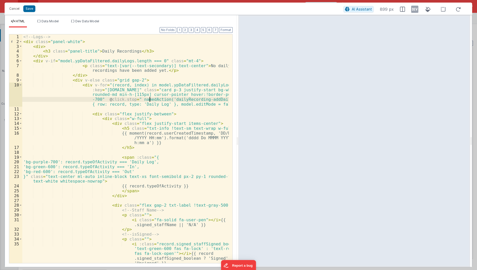
click at [148, 97] on div "<!-- Logs --> < div class = "panel-white" > < div > < h3 class = "panel-title" …" at bounding box center [125, 153] width 207 height 239
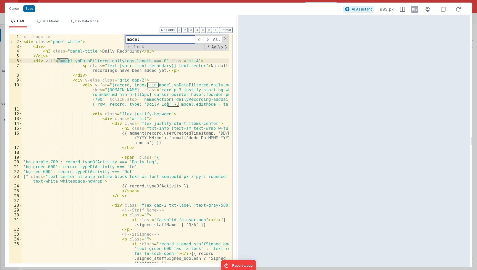
type input "model"
click at [139, 107] on div "<!-- Logs --> < div class = "panel-white" > < div > < h3 class = "panel-title" …" at bounding box center [125, 153] width 207 height 239
click at [143, 101] on div "<!-- Logs --> < div class = "panel-white" > < div > < h3 class = "panel-title" …" at bounding box center [125, 153] width 207 height 239
click at [143, 93] on div "<!-- Logs --> < div class = "panel-white" > < div > < h3 class = "panel-title" …" at bounding box center [125, 153] width 207 height 239
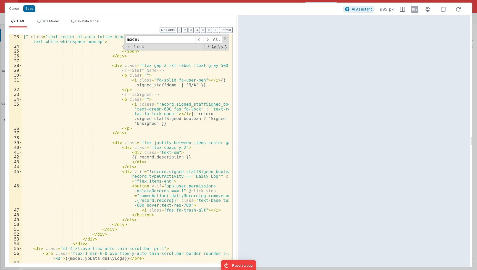
scroll to position [141, 0]
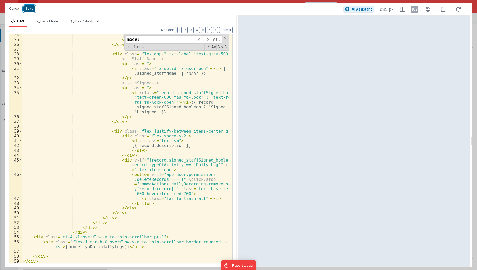
click at [28, 11] on button "Save" at bounding box center [29, 8] width 12 height 7
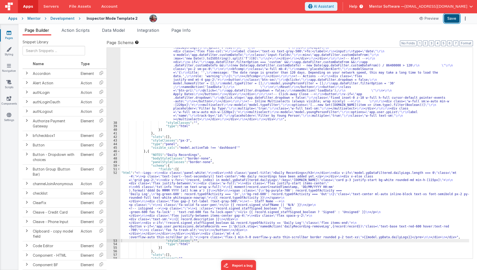
click at [454, 21] on button "Save" at bounding box center [452, 18] width 16 height 9
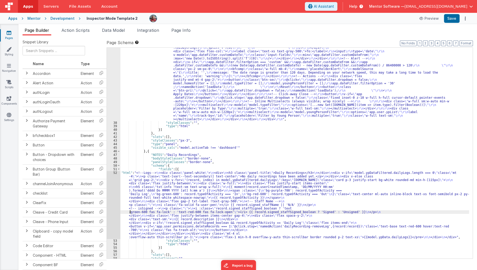
click at [130, 211] on div ""html" : "<div class= \" flex flex-col lg:flex-row items-stretch lg:items-cente…" at bounding box center [294, 137] width 349 height 396
click at [110, 208] on div "52" at bounding box center [114, 205] width 14 height 68
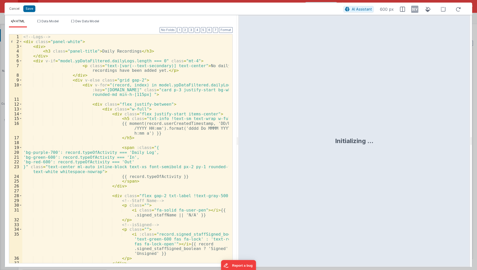
click at [128, 158] on div "<!-- Logs --> < div class = "panel-white" > < div > < h3 class = "panel-title" …" at bounding box center [125, 153] width 207 height 239
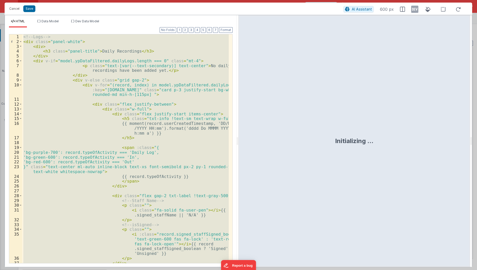
click at [138, 120] on div "<!-- Logs --> < div class = "panel-white" > < div > < h3 class = "panel-title" …" at bounding box center [125, 148] width 206 height 229
click at [109, 145] on div "<!-- Logs --> < div class = "panel-white" > < div > < h3 class = "panel-title" …" at bounding box center [125, 148] width 206 height 229
click at [119, 101] on div "<!-- Logs --> < div class = "panel-white" > < div > < h3 class = "panel-title" …" at bounding box center [125, 148] width 206 height 229
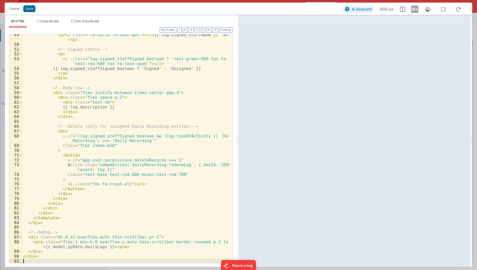
scroll to position [252, 0]
click at [29, 11] on button "Save" at bounding box center [29, 8] width 12 height 7
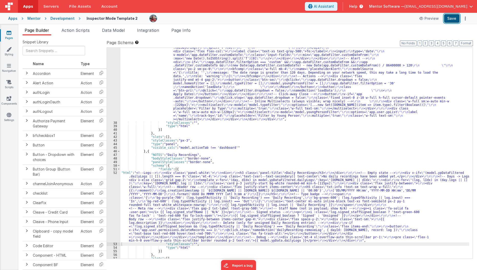
click at [452, 21] on button "Save" at bounding box center [452, 18] width 16 height 9
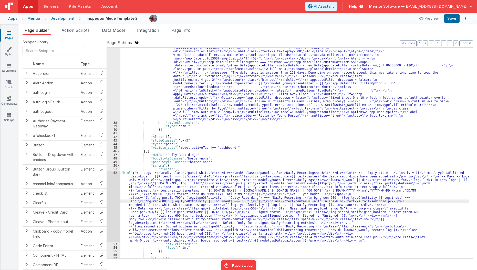
click at [142, 201] on div ""html" : "<div class= \" flex flex-col lg:flex-row items-stretch lg:items-cente…" at bounding box center [294, 137] width 349 height 396
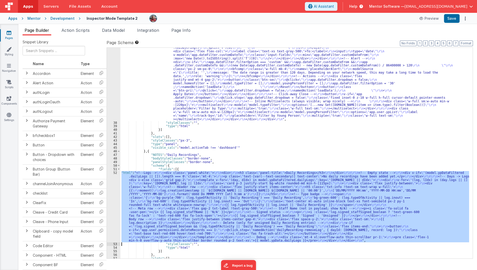
click at [111, 201] on div "52" at bounding box center [114, 206] width 14 height 71
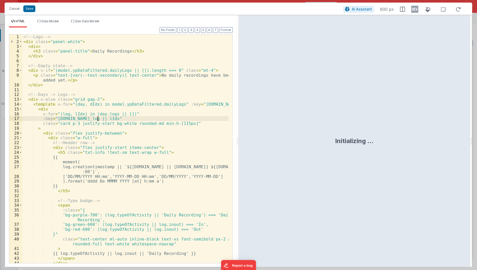
click at [155, 117] on div "<!-- Logs --> < div class = "panel-white" > < div > < h3 class = "panel-title" …" at bounding box center [125, 153] width 207 height 239
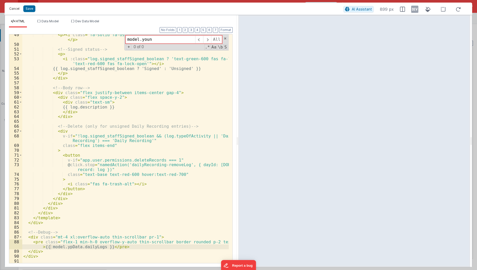
type input "model.youn"
click at [16, 9] on button "Cancel" at bounding box center [14, 8] width 15 height 7
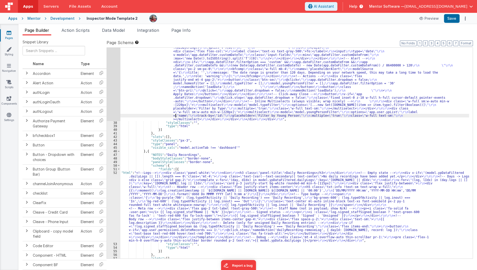
click at [175, 115] on div ""html" : "<div class= \" flex flex-col lg:flex-row items-stretch lg:items-cente…" at bounding box center [294, 137] width 349 height 396
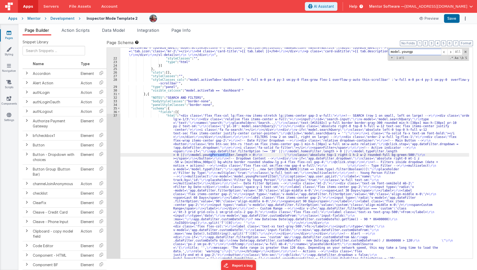
scroll to position [188, 0]
type input "model.youngp"
click at [452, 51] on span at bounding box center [450, 52] width 6 height 6
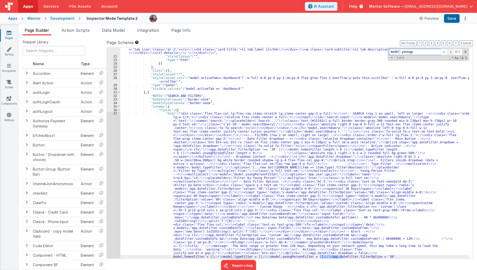
scroll to position [189, 0]
click at [452, 51] on span at bounding box center [450, 52] width 6 height 6
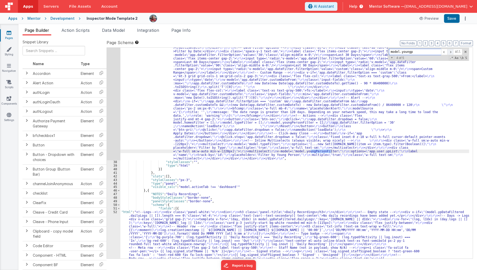
click at [452, 51] on span at bounding box center [450, 52] width 6 height 6
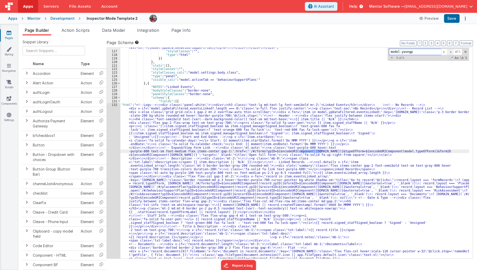
click at [452, 51] on span at bounding box center [450, 52] width 6 height 6
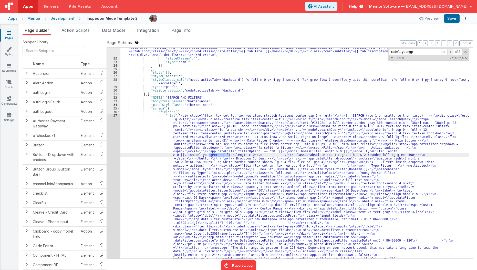
click at [452, 51] on span at bounding box center [450, 52] width 6 height 6
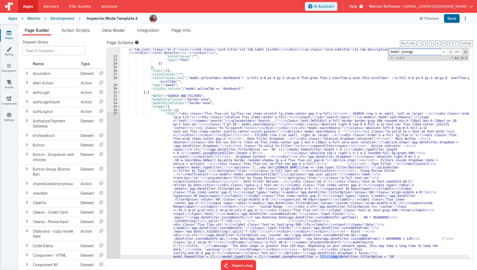
click at [452, 51] on span at bounding box center [450, 52] width 6 height 6
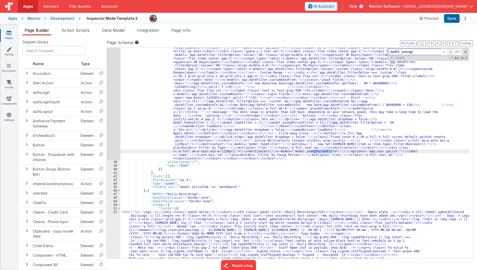
click at [452, 51] on span at bounding box center [450, 52] width 6 height 6
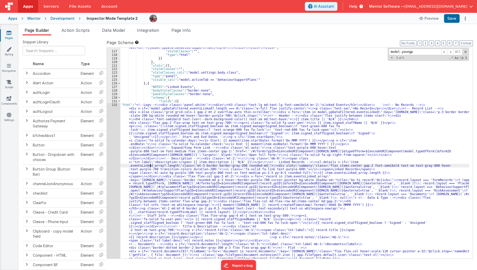
click at [150, 164] on div ""html" : "<!--Logs--> \n <div class= \" panel-white \" > \n <div> \n <h3 class=…" at bounding box center [294, 242] width 349 height 407
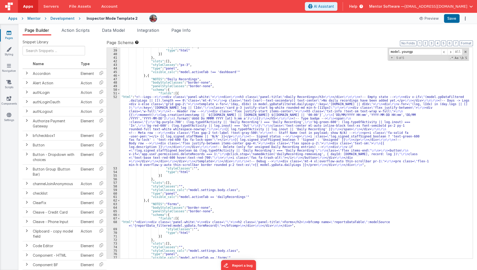
scroll to position [436, 0]
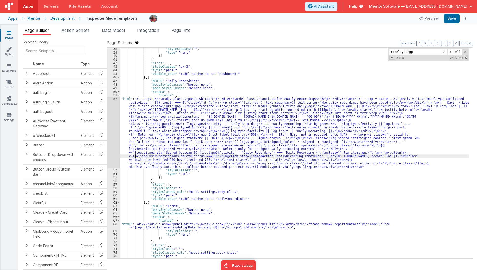
click at [135, 156] on div ""styleClasses" : "" , "type" : "html" }] } , "slots" : [ ] , "styleClasses" : "…" at bounding box center [294, 156] width 349 height 218
click at [112, 150] on div "52" at bounding box center [114, 132] width 14 height 71
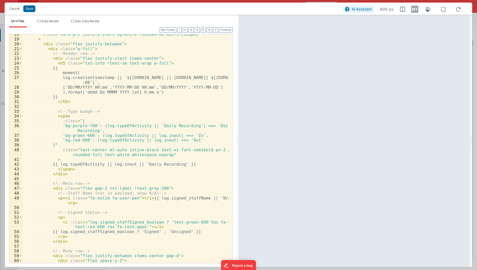
scroll to position [89, 0]
click at [76, 149] on div "class = "card p-3 justify-start bg-white rounded-md min-h-[115px]" > < div clas…" at bounding box center [125, 151] width 207 height 239
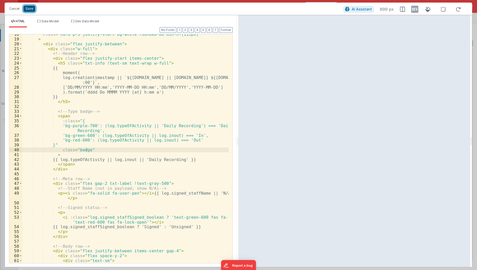
click at [27, 10] on button "Save" at bounding box center [29, 8] width 12 height 7
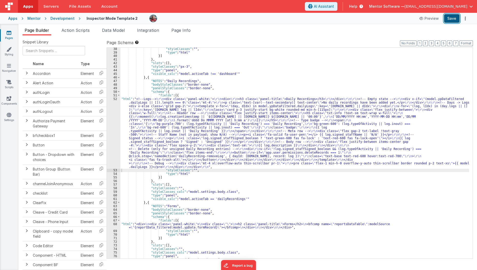
click at [454, 17] on button "Save" at bounding box center [452, 18] width 16 height 9
click at [188, 135] on div ""styleClasses" : "" , "type" : "html" }] } , "slots" : [ ] , "styleClasses" : "…" at bounding box center [294, 156] width 349 height 218
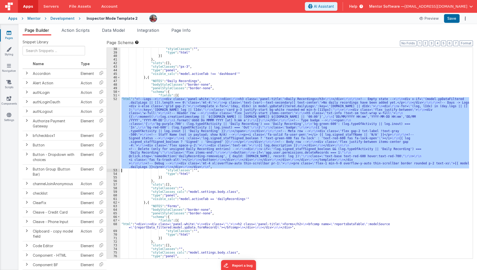
click at [108, 141] on div "52" at bounding box center [114, 132] width 14 height 71
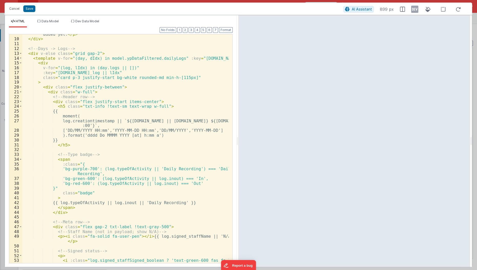
scroll to position [46, 0]
click at [173, 108] on div "< p class = "text-[var(--text-secondary)] text-center" > No daily recordings ha…" at bounding box center [125, 151] width 207 height 248
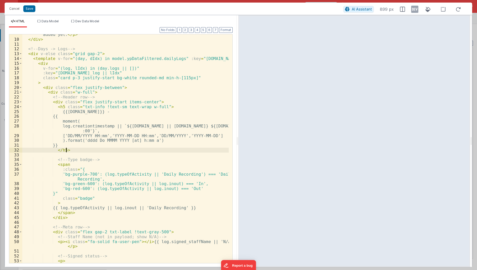
click at [124, 148] on div "< p class = "text-[var(--text-secondary)] text-center" > No daily recordings ha…" at bounding box center [125, 151] width 207 height 248
click at [91, 139] on div "< p class = "text-[var(--text-secondary)] text-center" > No daily recordings ha…" at bounding box center [125, 151] width 207 height 248
click at [102, 139] on div "< p class = "text-[var(--text-secondary)] text-center" > No daily recordings ha…" at bounding box center [125, 151] width 207 height 248
click at [28, 7] on button "Save" at bounding box center [29, 8] width 12 height 7
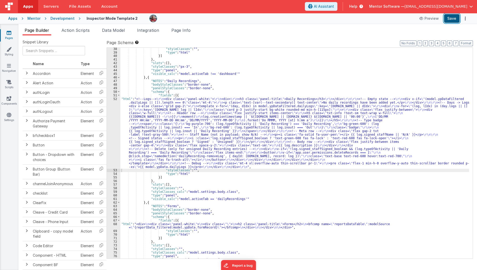
click at [449, 18] on button "Save" at bounding box center [452, 18] width 16 height 9
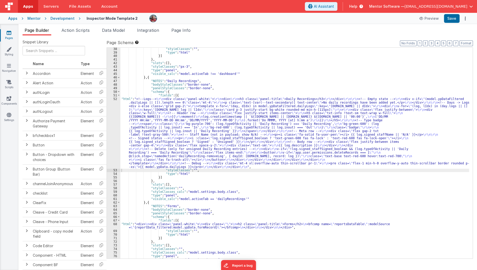
click at [6, 36] on link "Pages" at bounding box center [9, 35] width 18 height 10
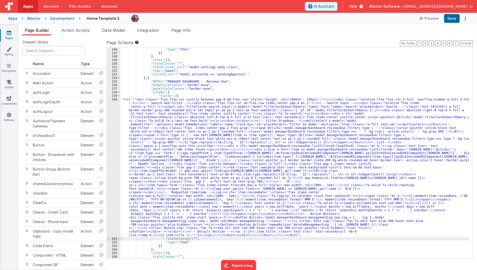
scroll to position [2913, 0]
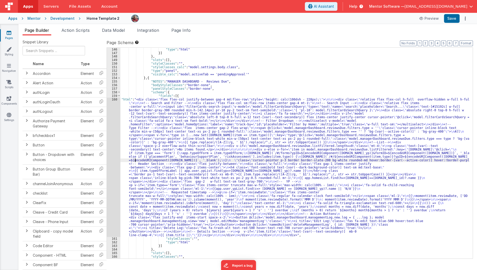
click at [134, 160] on div ""type" : "html" }] } , "slots" : [ ] , "styleClasses" : "" , "styleClasses_calc…" at bounding box center [294, 157] width 349 height 218
click at [110, 165] on div "160" at bounding box center [114, 167] width 14 height 139
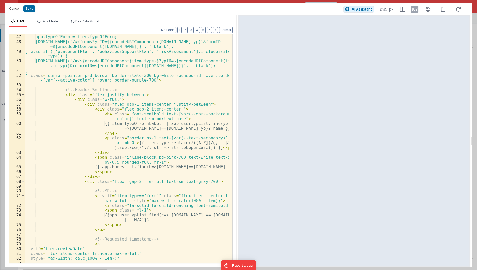
scroll to position [300, 0]
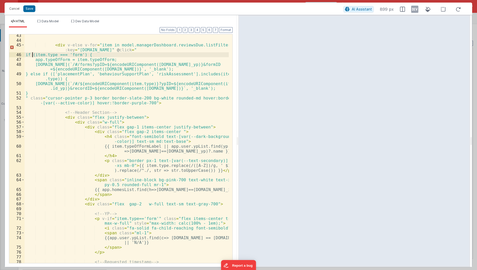
click at [31, 55] on div "< div v-else v-for = "item in model.managerDashboard.reviewsDue.listFiltered" :…" at bounding box center [127, 152] width 205 height 239
click at [31, 49] on div "< div v-else v-for = "item in model.managerDashboard.reviewsDue.listFiltered" :…" at bounding box center [127, 152] width 205 height 239
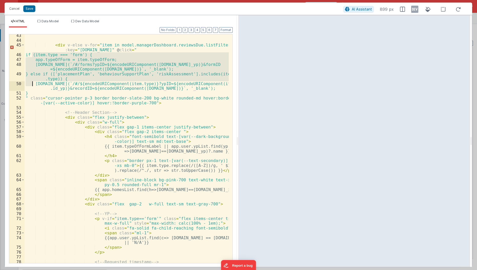
drag, startPoint x: 32, startPoint y: 55, endPoint x: 32, endPoint y: 82, distance: 27.2
click at [32, 82] on div "< div v-else v-for = "item in model.managerDashboard.reviewsDue.listFiltered" :…" at bounding box center [127, 152] width 205 height 239
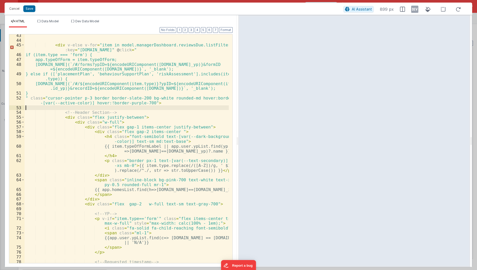
click at [55, 106] on div "< div v-else v-for = "item in model.managerDashboard.reviewsDue.listFiltered" :…" at bounding box center [127, 152] width 205 height 239
click at [58, 75] on div "< div v-else v-for = "item in model.managerDashboard.reviewsDue.listFiltered" :…" at bounding box center [127, 152] width 205 height 239
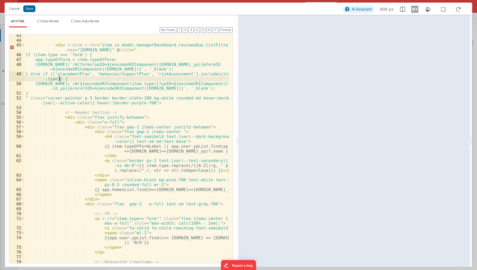
click at [60, 77] on div "< div v-else v-for = "item in model.managerDashboard.reviewsDue.listFiltered" :…" at bounding box center [127, 152] width 205 height 239
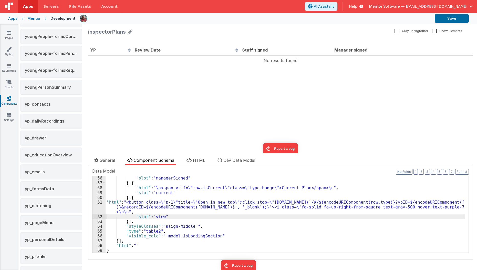
scroll to position [943, 0]
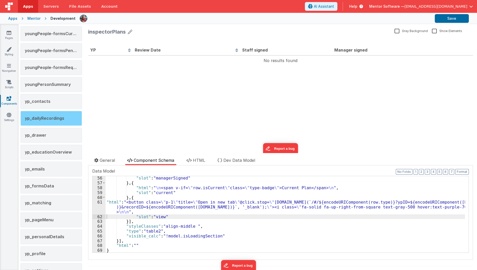
click at [56, 111] on div "yp_dailyRecordings" at bounding box center [50, 118] width 61 height 15
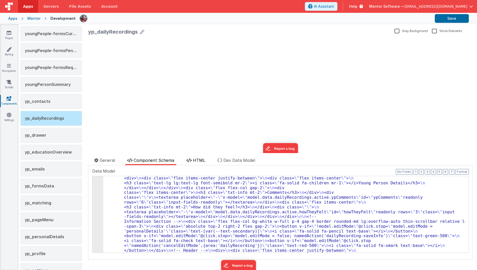
click at [193, 161] on span "HTML" at bounding box center [199, 160] width 12 height 5
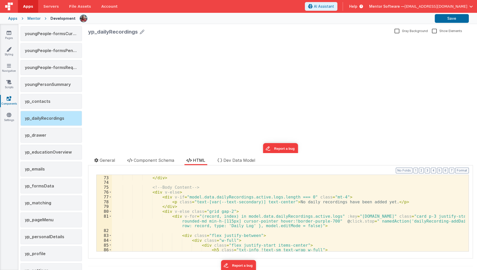
scroll to position [360, 0]
click at [109, 196] on span at bounding box center [110, 196] width 3 height 5
click at [110, 211] on span at bounding box center [110, 211] width 3 height 5
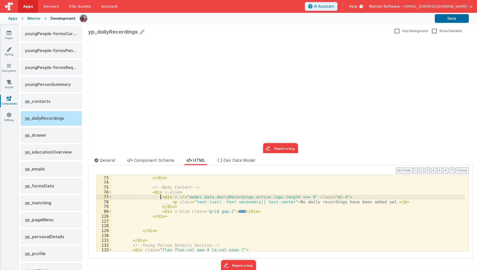
click at [159, 195] on div "</ div > </ div > <!-- Body Content --> < div v-else > < div v-if = "model.data…" at bounding box center [288, 213] width 353 height 86
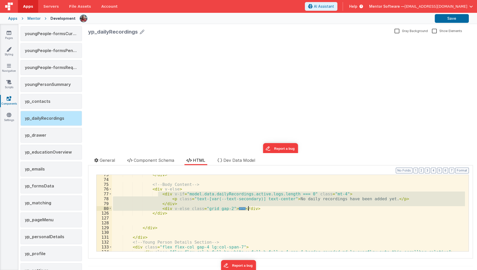
scroll to position [363, 0]
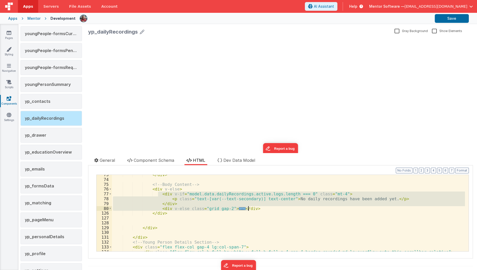
click at [231, 207] on div "</ div > <!-- Body Content --> < div v-else > < div v-if = "model.data.dailyRec…" at bounding box center [288, 213] width 353 height 76
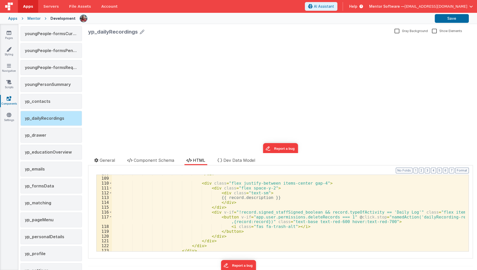
scroll to position [547, 0]
click at [6, 37] on link "Pages" at bounding box center [9, 35] width 18 height 10
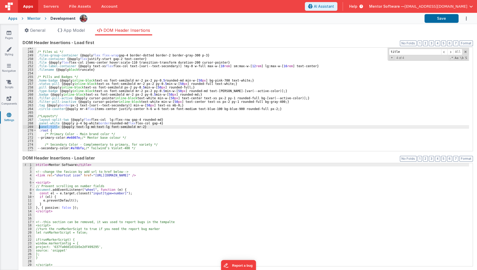
scroll to position [890, 0]
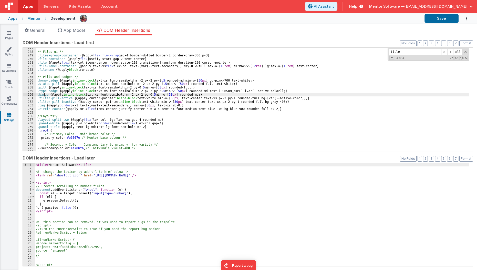
click at [44, 94] on div "/* Files ui */ .files-group-container { @apply flex flex-wrap gap-4 border-dott…" at bounding box center [252, 101] width 433 height 110
click at [139, 95] on div "/* Files ui */ .files-group-container { @apply flex flex-wrap gap-4 border-dott…" at bounding box center [252, 101] width 433 height 110
click at [433, 19] on button "Save" at bounding box center [441, 18] width 34 height 9
click at [8, 33] on icon at bounding box center [9, 32] width 5 height 5
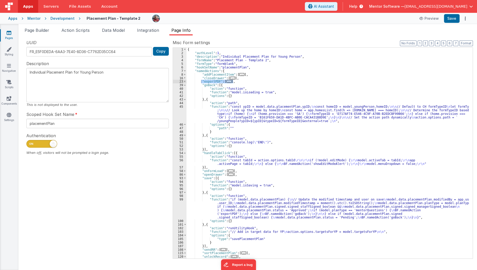
click at [6, 36] on link "Pages" at bounding box center [9, 35] width 18 height 10
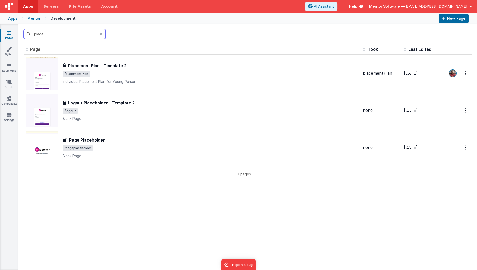
click at [47, 35] on input "place" at bounding box center [65, 34] width 82 height 10
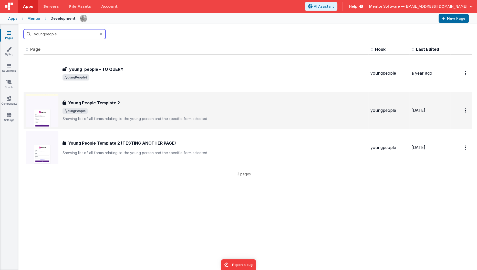
type input "youngpeople"
click at [109, 102] on h3 "Young People Template 2" at bounding box center [94, 103] width 52 height 6
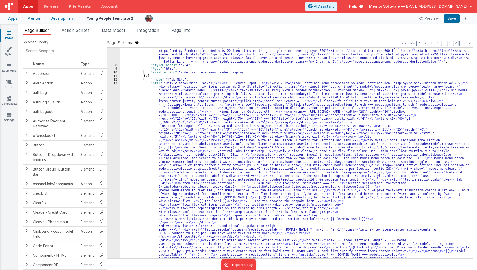
scroll to position [59, 0]
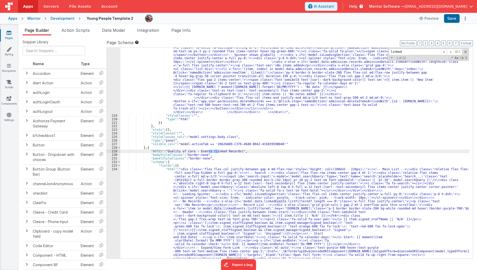
scroll to position [1787, 0]
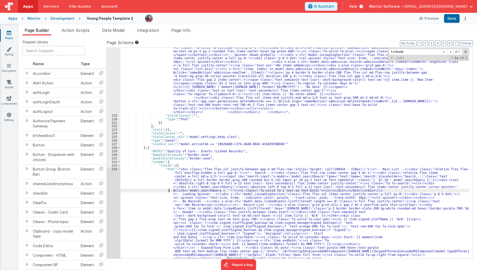
click at [145, 189] on div ""html" : "<div class= \" space-y-6 md:space-y-0 md:grid md:grid-cols-3 md:gap-6…" at bounding box center [294, 137] width 349 height 846
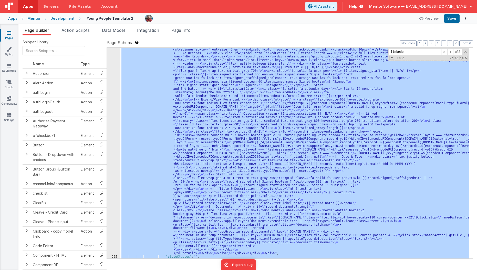
click at [110, 193] on div "234" at bounding box center [114, 137] width 14 height 236
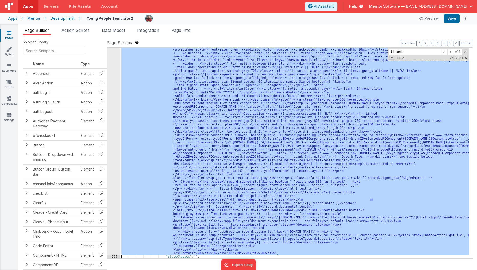
click at [110, 193] on div "234" at bounding box center [114, 137] width 14 height 236
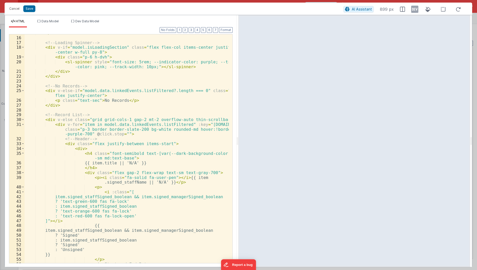
scroll to position [118, 0]
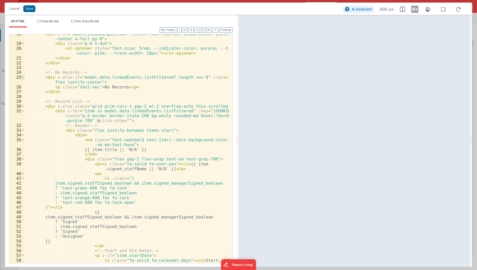
click at [22, 77] on span at bounding box center [23, 77] width 3 height 5
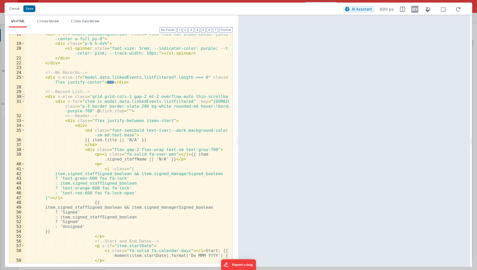
click at [22, 96] on span at bounding box center [23, 96] width 3 height 5
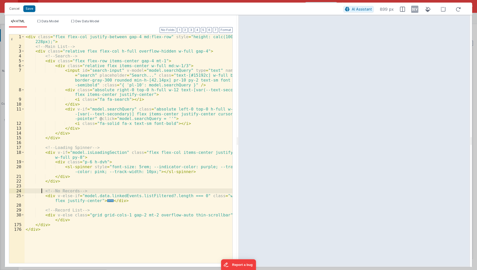
click at [41, 191] on div "< div class = "flex flex-col justify-between gap-4 md:flex-row" style = "height…" at bounding box center [129, 155] width 208 height 243
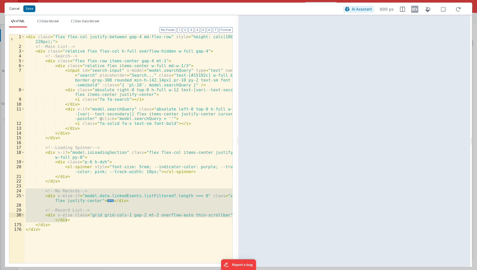
click at [15, 10] on button "Cancel" at bounding box center [14, 8] width 15 height 7
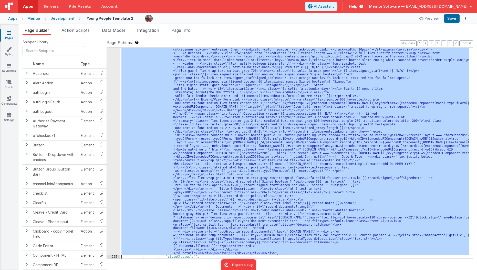
click at [137, 137] on div ""html" : "<div class= \" flex flex-col justify-between gap-4 md:flex-row \" sty…" at bounding box center [294, 153] width 349 height 211
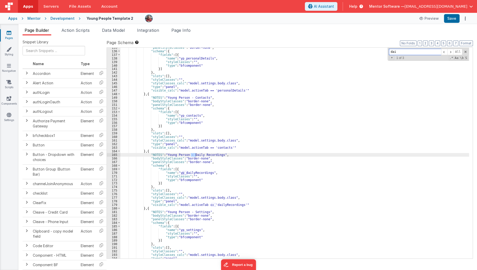
scroll to position [1073, 0]
type input "daily"
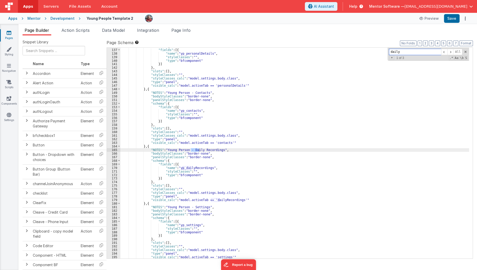
scroll to position [1078, 0]
click at [7, 37] on link "Pages" at bounding box center [9, 35] width 18 height 10
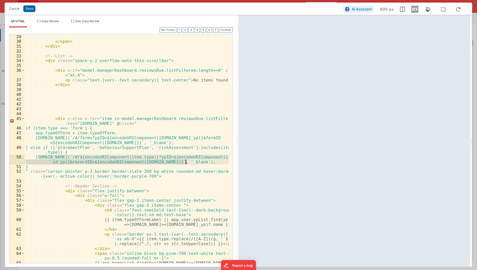
scroll to position [179, 0]
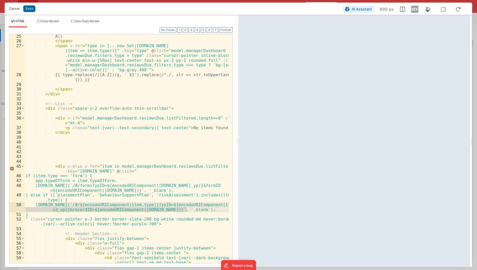
click at [15, 8] on button "Cancel" at bounding box center [14, 8] width 15 height 7
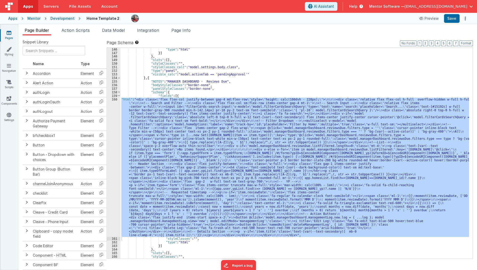
click at [8, 34] on icon at bounding box center [9, 32] width 5 height 5
